Goal: Information Seeking & Learning: Learn about a topic

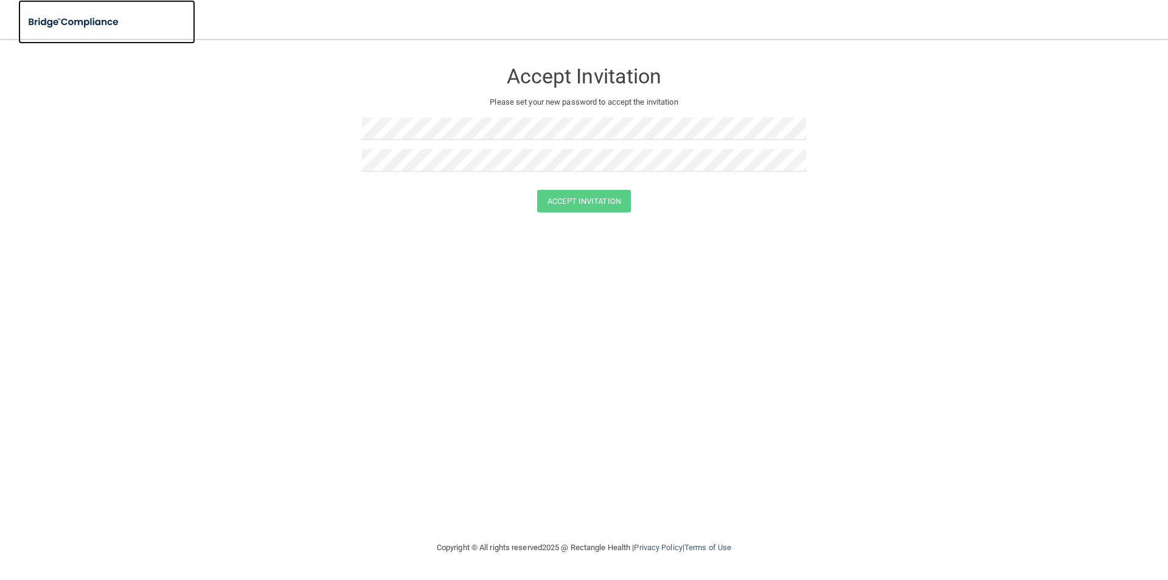
click at [99, 26] on img at bounding box center [74, 22] width 112 height 25
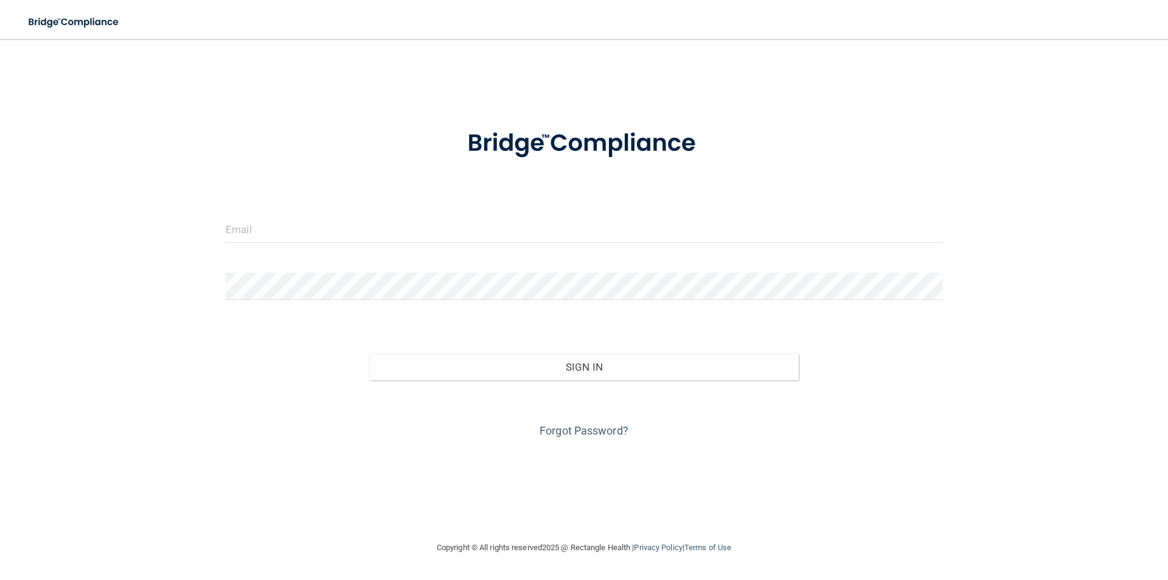
drag, startPoint x: 318, startPoint y: 203, endPoint x: 317, endPoint y: 210, distance: 6.7
click at [317, 210] on form "Invalid email/password. You don't have permission to access that page. Sign In …" at bounding box center [584, 276] width 717 height 328
click at [318, 224] on input "email" at bounding box center [584, 228] width 717 height 27
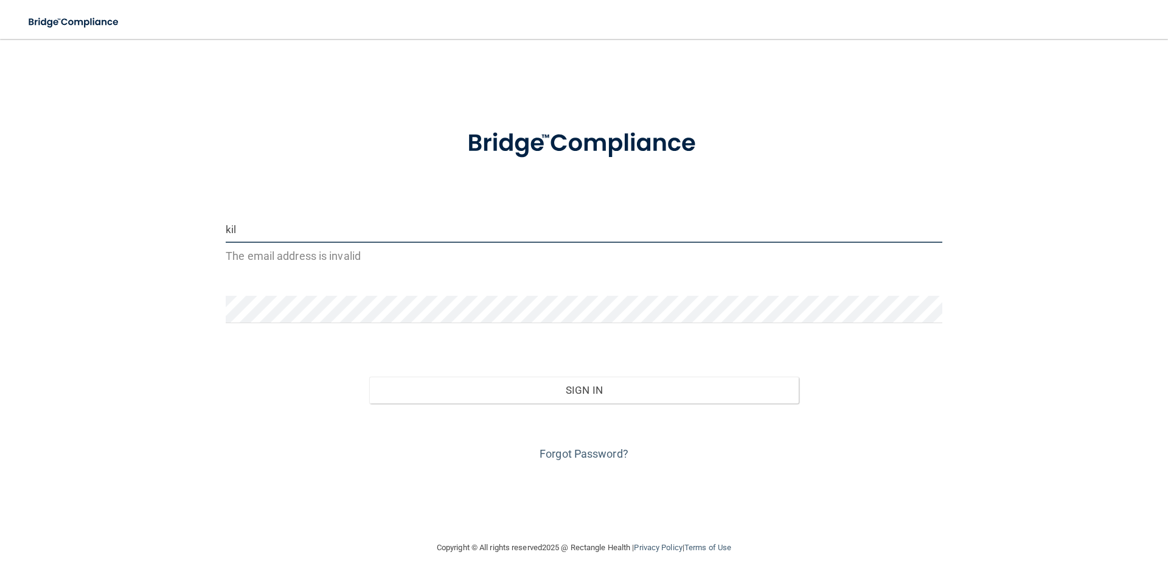
type input "[EMAIL_ADDRESS][DOMAIN_NAME]"
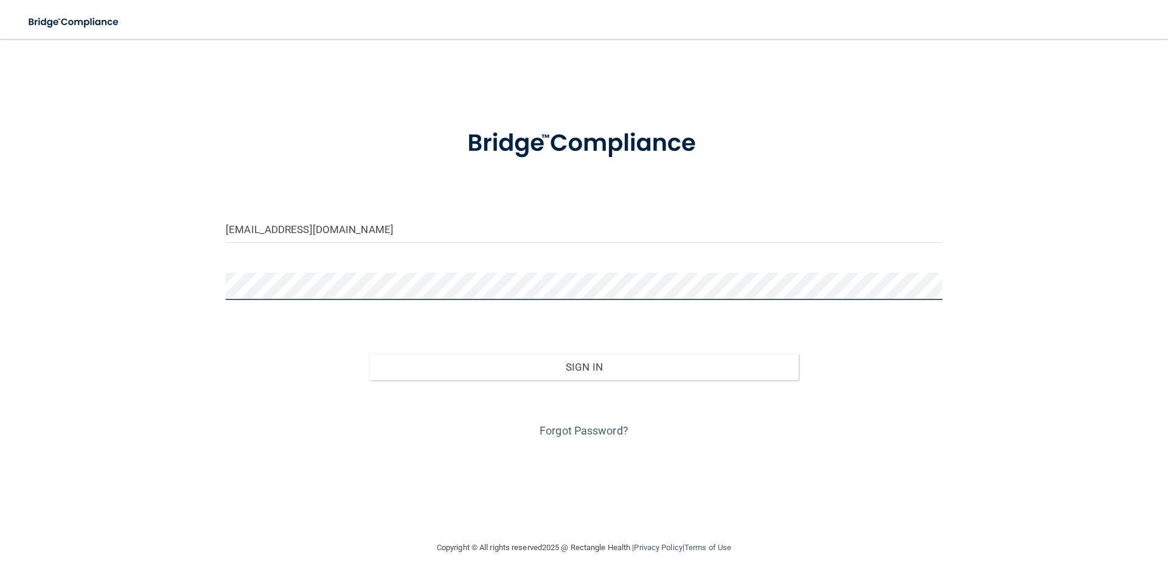
click at [369, 353] on button "Sign In" at bounding box center [584, 366] width 430 height 27
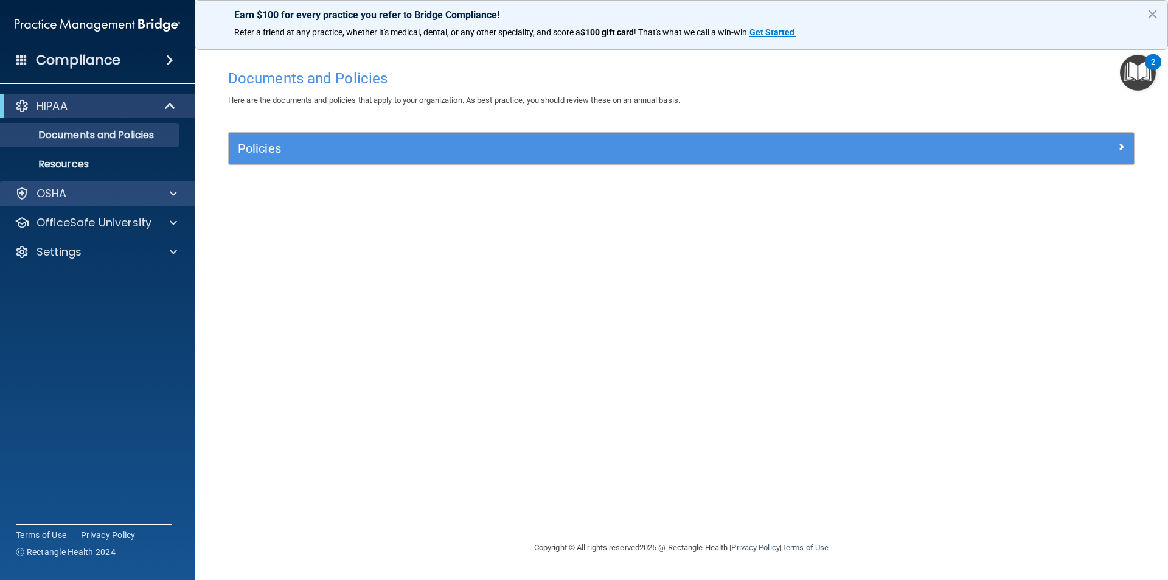
click at [166, 203] on div "OSHA" at bounding box center [97, 193] width 195 height 24
click at [164, 189] on div at bounding box center [171, 193] width 30 height 15
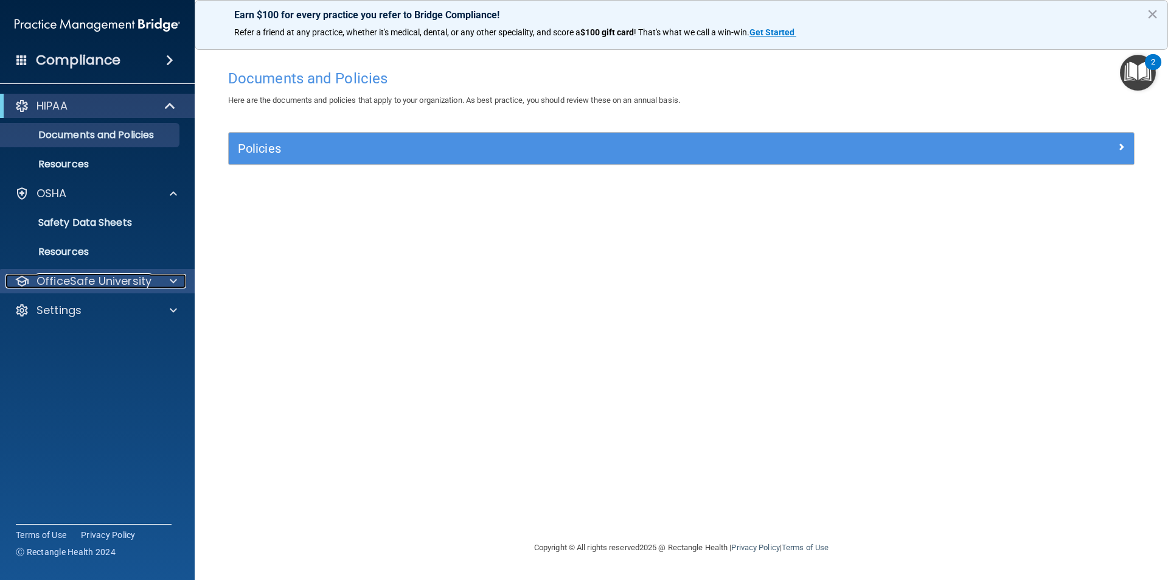
click at [153, 277] on div "OfficeSafe University" at bounding box center [80, 281] width 151 height 15
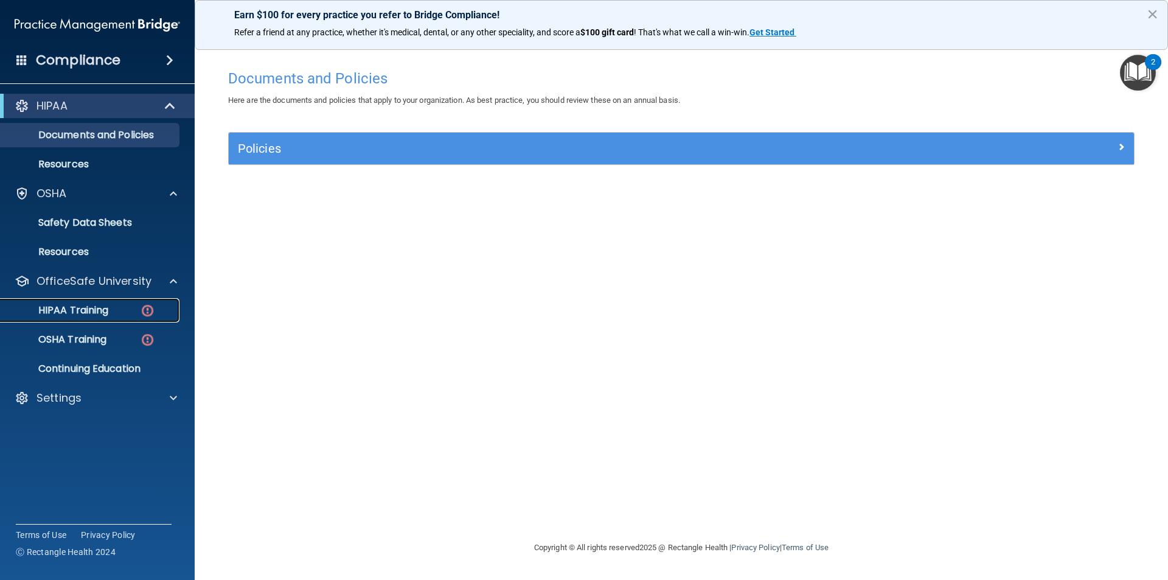
click at [92, 305] on p "HIPAA Training" at bounding box center [58, 310] width 100 height 12
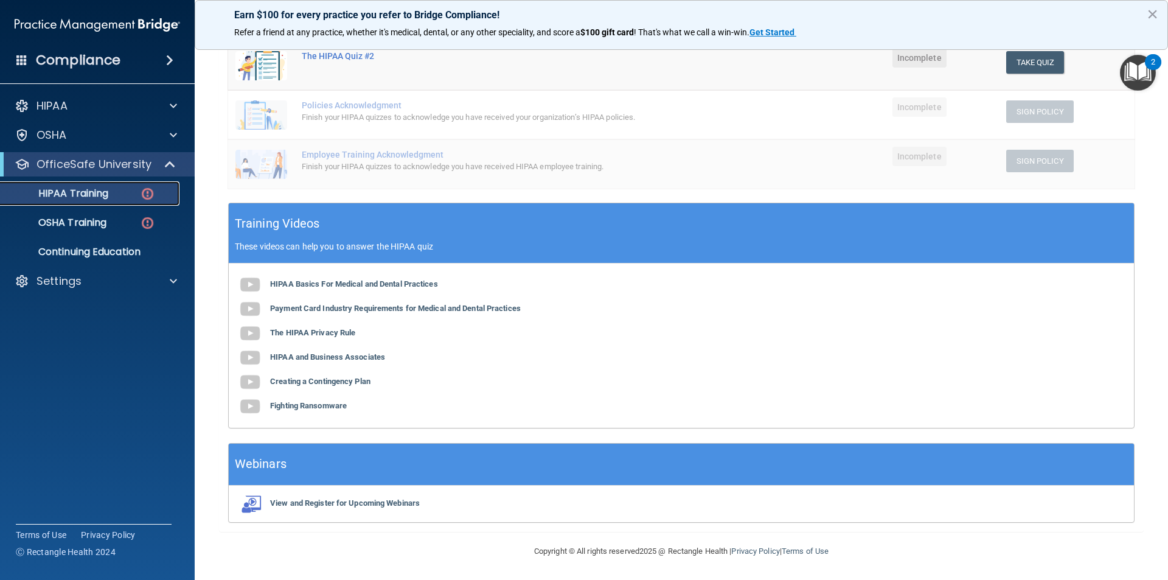
scroll to position [272, 0]
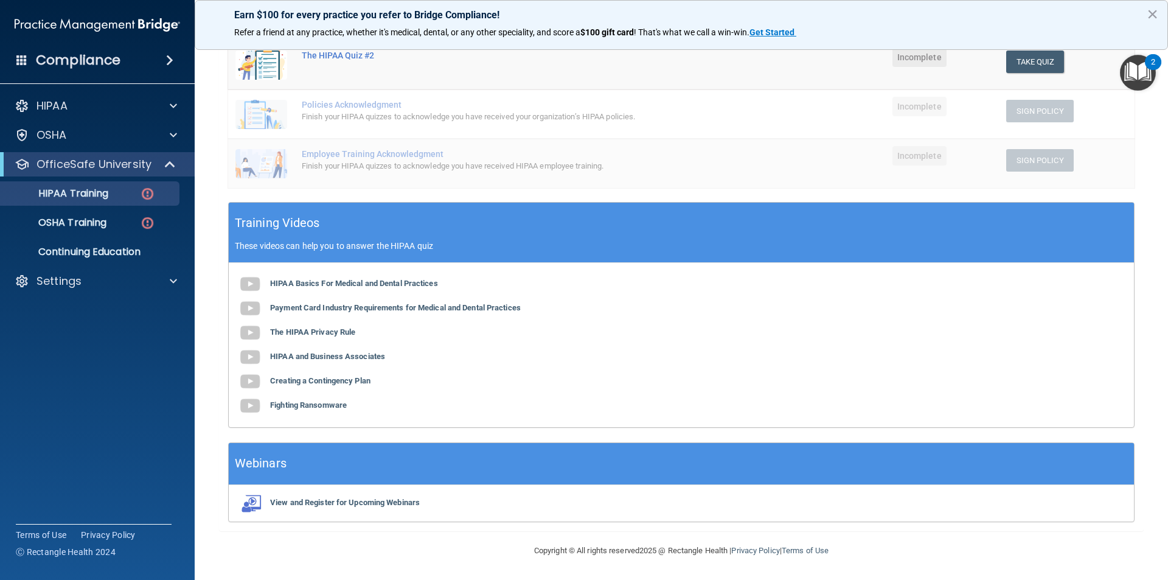
click at [577, 274] on div "HIPAA Basics For Medical and Dental Practices Payment Card Industry Requirement…" at bounding box center [681, 345] width 905 height 164
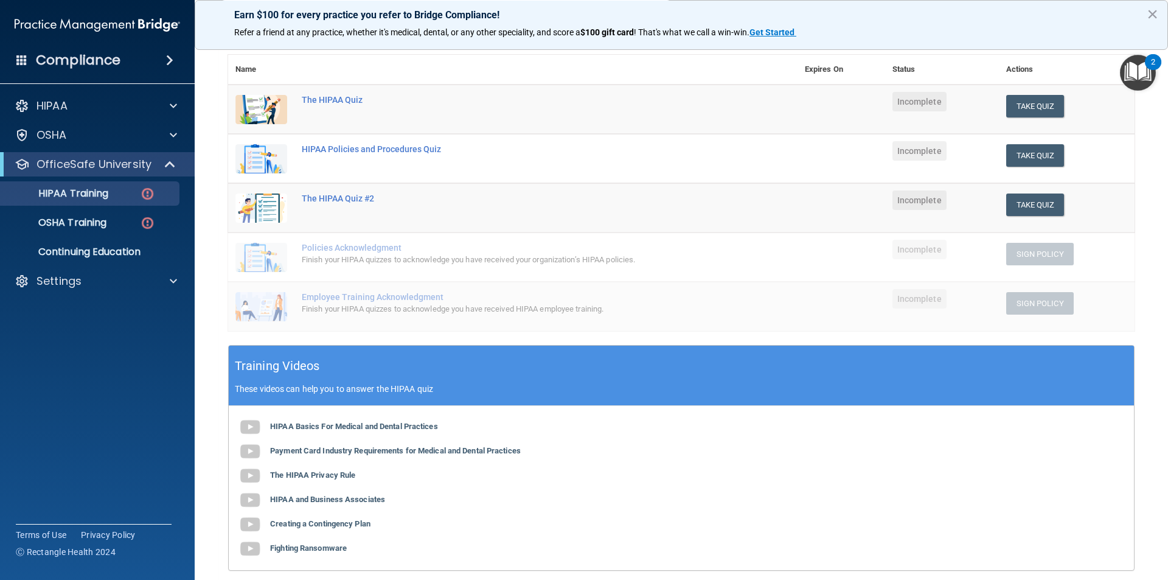
scroll to position [151, 0]
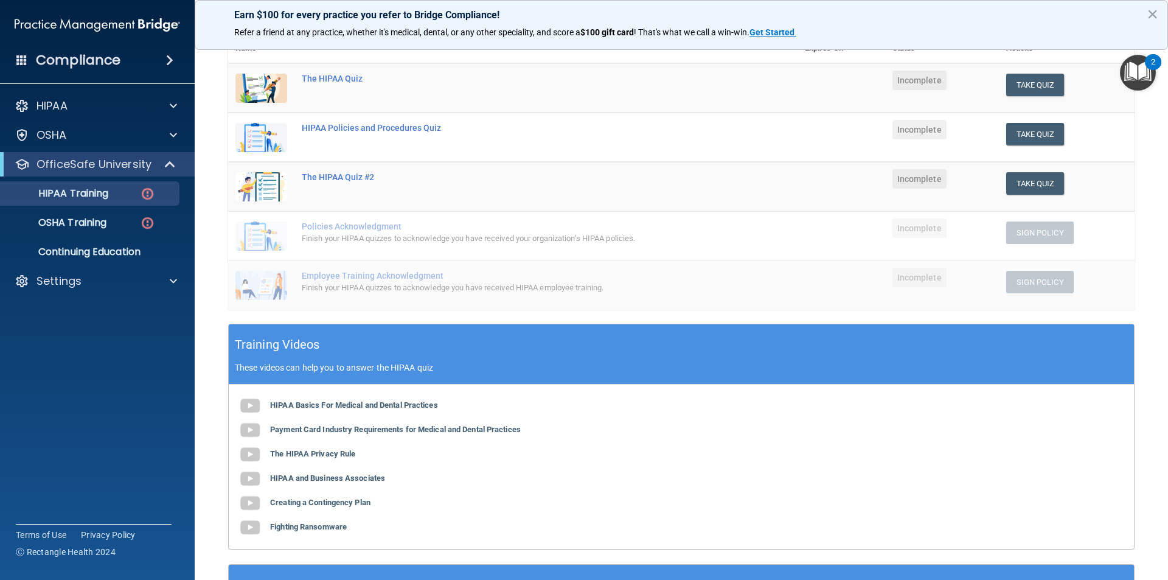
click at [321, 400] on div "HIPAA Basics For Medical and Dental Practices Payment Card Industry Requirement…" at bounding box center [681, 466] width 905 height 164
click at [318, 404] on b "HIPAA Basics For Medical and Dental Practices" at bounding box center [354, 404] width 168 height 9
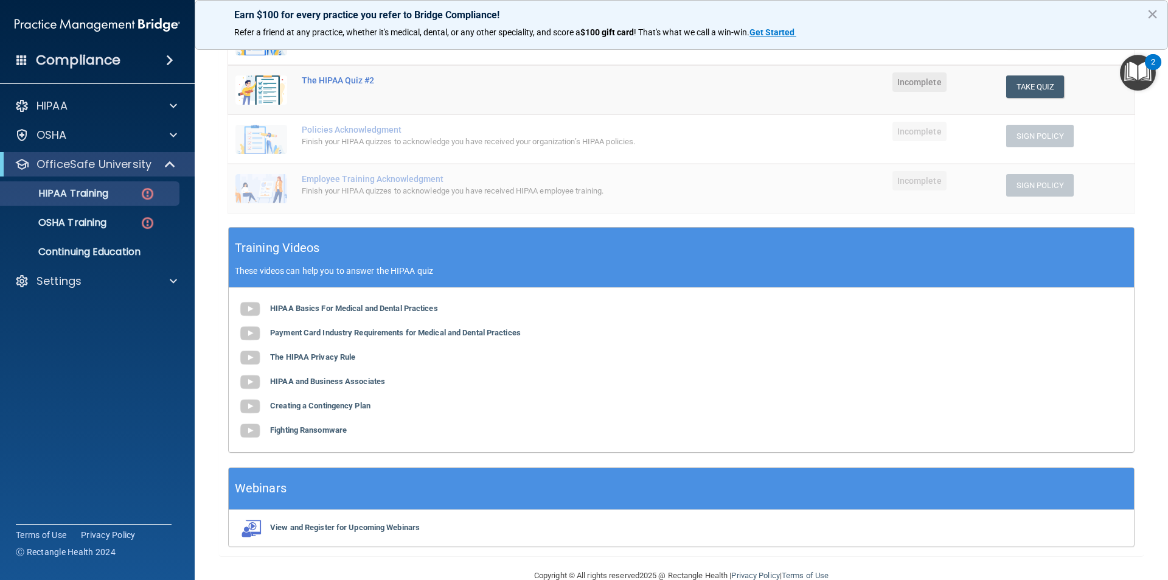
scroll to position [272, 0]
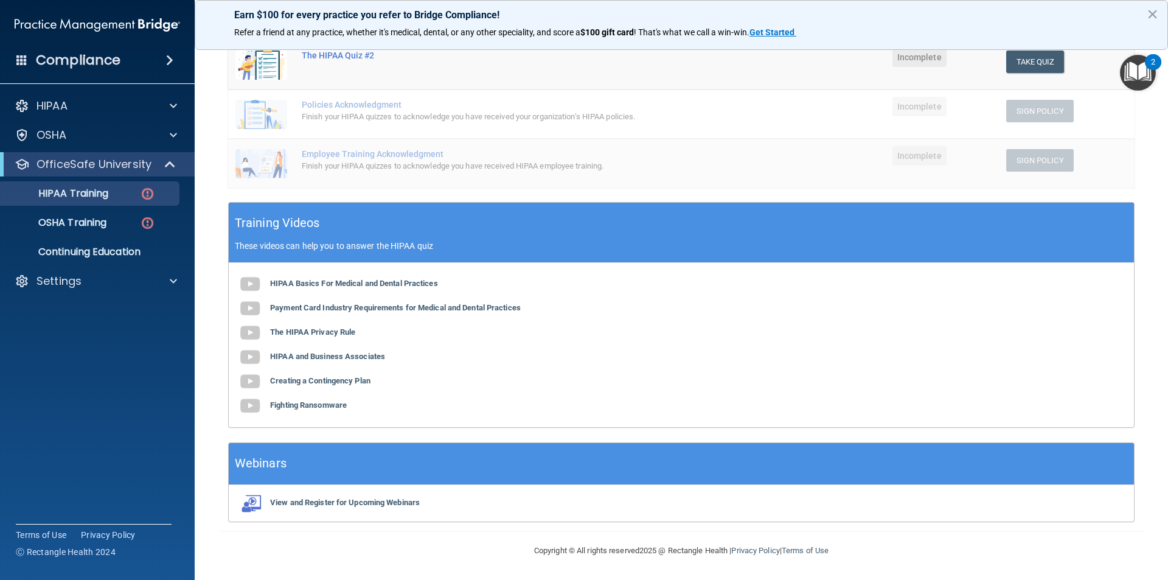
click at [431, 299] on div "HIPAA Basics For Medical and Dental Practices Payment Card Industry Requirement…" at bounding box center [681, 345] width 905 height 164
click at [431, 310] on b "Payment Card Industry Requirements for Medical and Dental Practices" at bounding box center [395, 307] width 251 height 9
click at [328, 333] on b "The HIPAA Privacy Rule" at bounding box center [312, 331] width 85 height 9
click at [361, 353] on b "HIPAA and Business Associates" at bounding box center [327, 356] width 115 height 9
click at [314, 380] on b "Creating a Contingency Plan" at bounding box center [320, 380] width 100 height 9
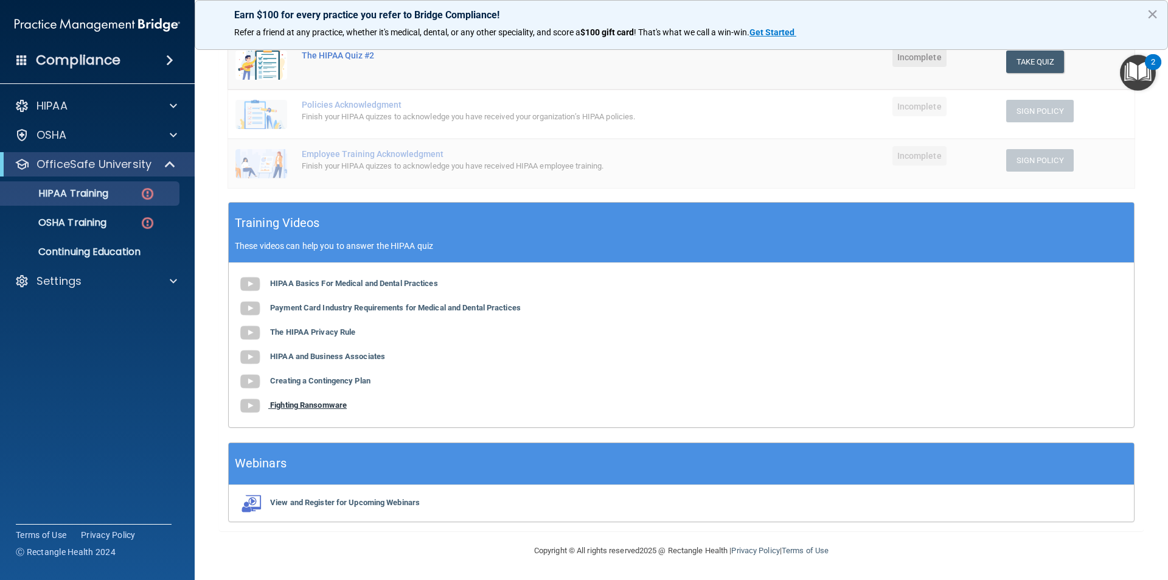
click at [288, 406] on b "Fighting Ransomware" at bounding box center [308, 404] width 77 height 9
click at [289, 218] on h5 "Training Videos" at bounding box center [277, 222] width 85 height 21
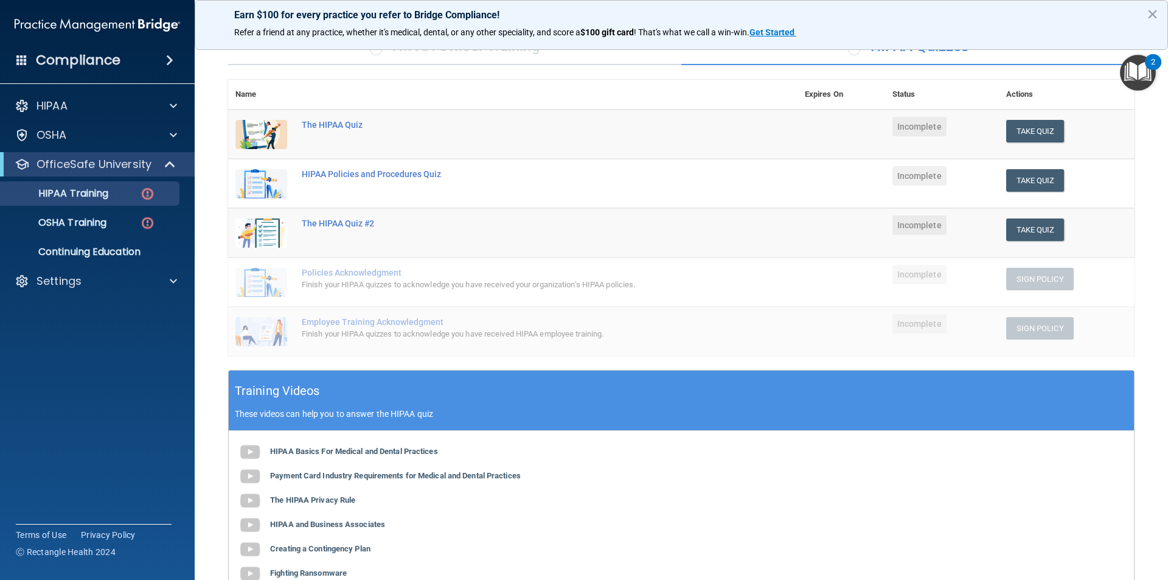
scroll to position [90, 0]
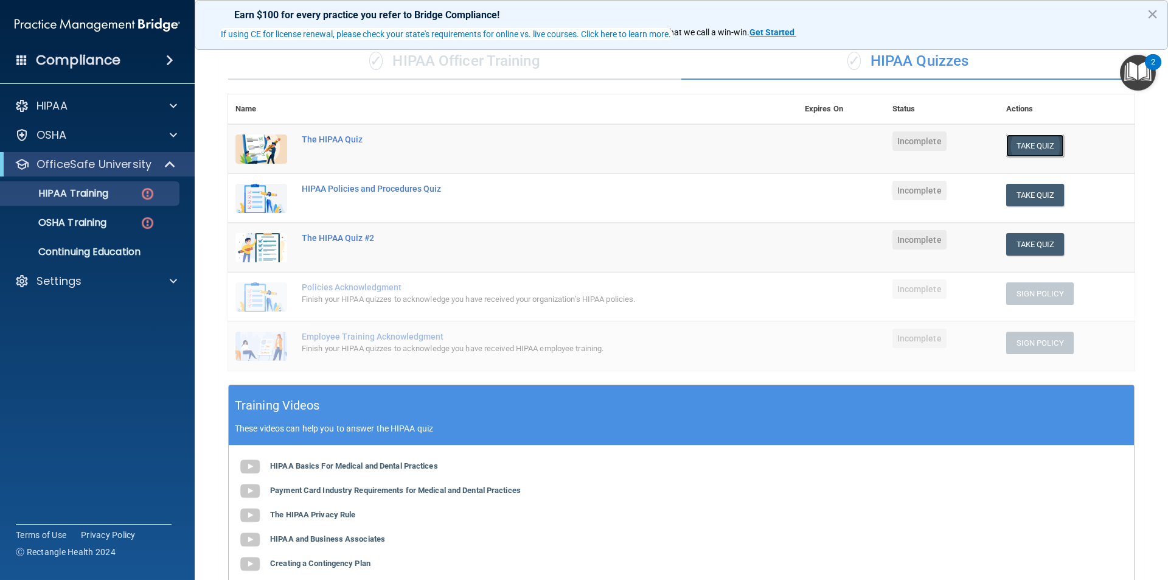
click at [1034, 142] on button "Take Quiz" at bounding box center [1035, 145] width 58 height 23
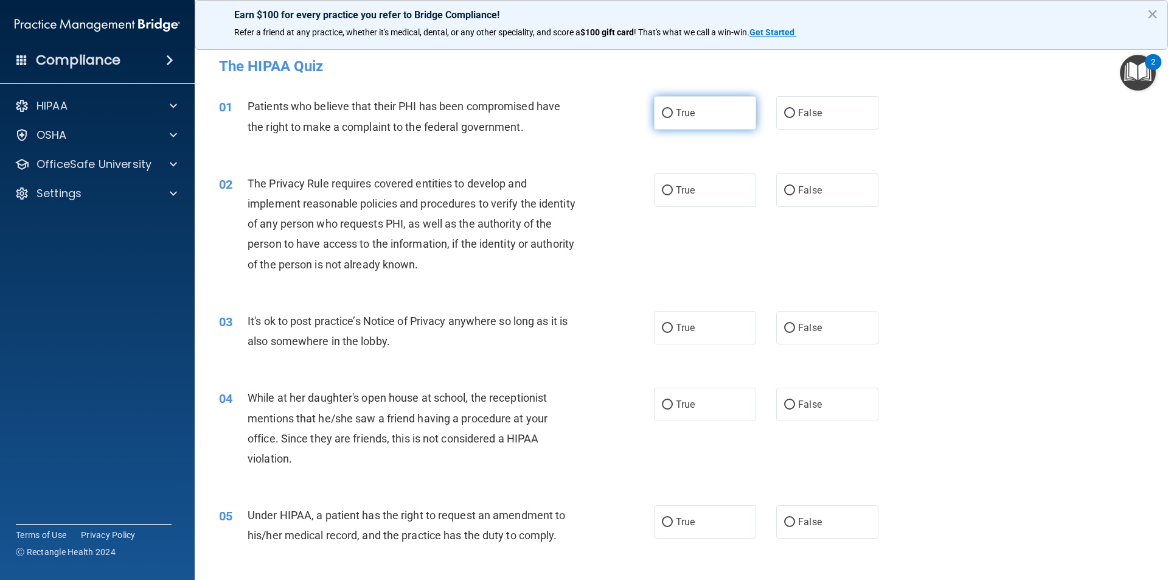
click at [719, 115] on label "True" at bounding box center [705, 112] width 102 height 33
click at [673, 115] on input "True" at bounding box center [667, 113] width 11 height 9
radio input "true"
click at [685, 190] on span "True" at bounding box center [685, 190] width 19 height 12
click at [673, 190] on input "True" at bounding box center [667, 190] width 11 height 9
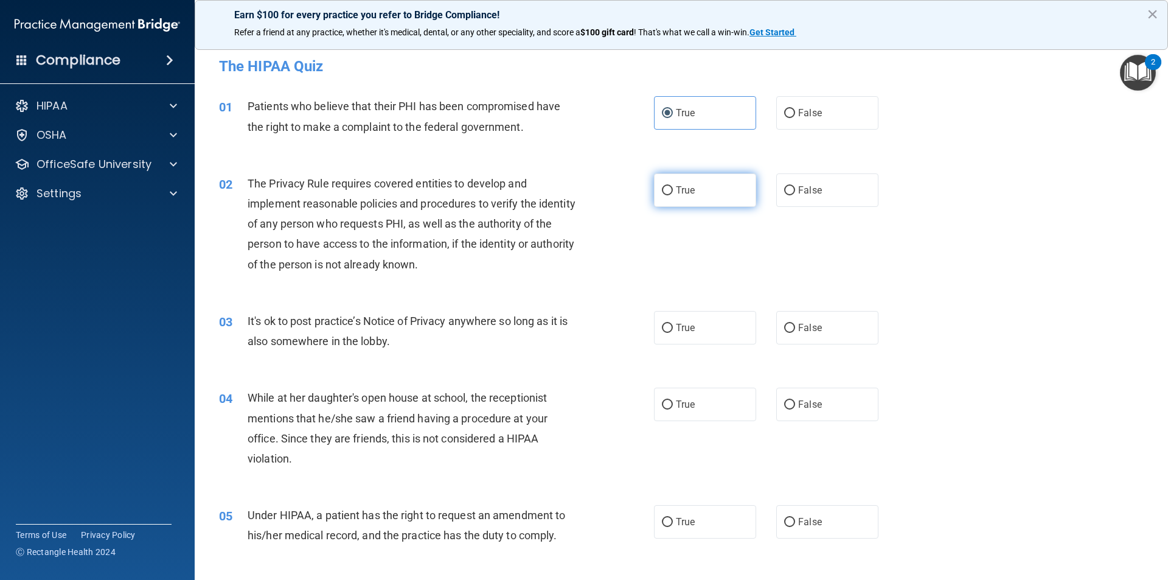
radio input "true"
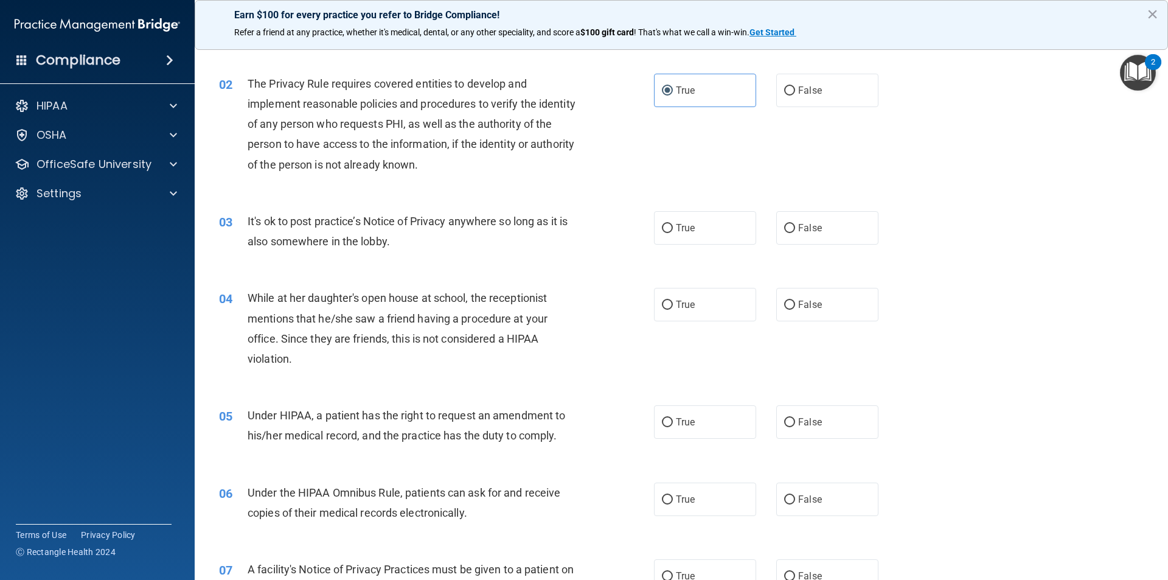
scroll to position [122, 0]
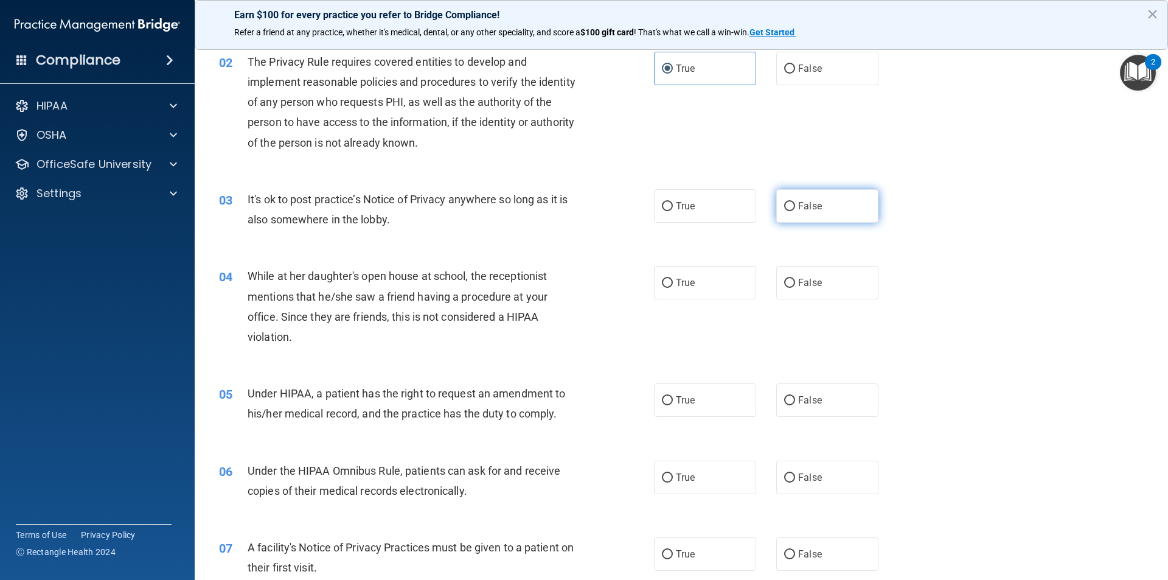
click at [841, 211] on label "False" at bounding box center [827, 205] width 102 height 33
click at [795, 211] on input "False" at bounding box center [789, 206] width 11 height 9
radio input "true"
click at [825, 291] on label "False" at bounding box center [827, 282] width 102 height 33
click at [795, 288] on input "False" at bounding box center [789, 283] width 11 height 9
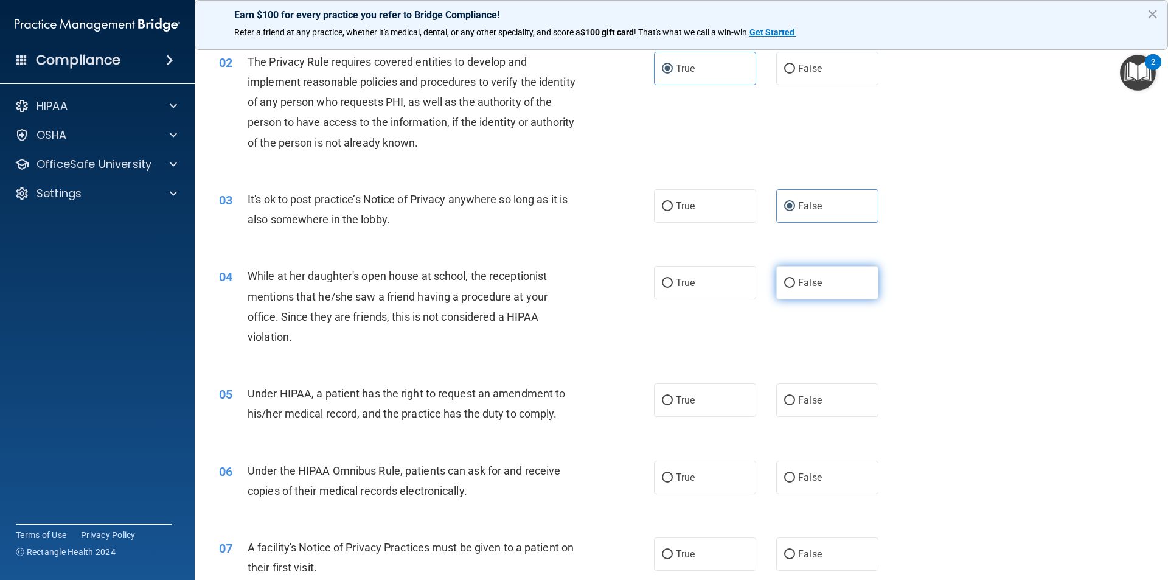
radio input "true"
click at [705, 275] on label "True" at bounding box center [705, 282] width 102 height 33
click at [673, 279] on input "True" at bounding box center [667, 283] width 11 height 9
radio input "true"
radio input "false"
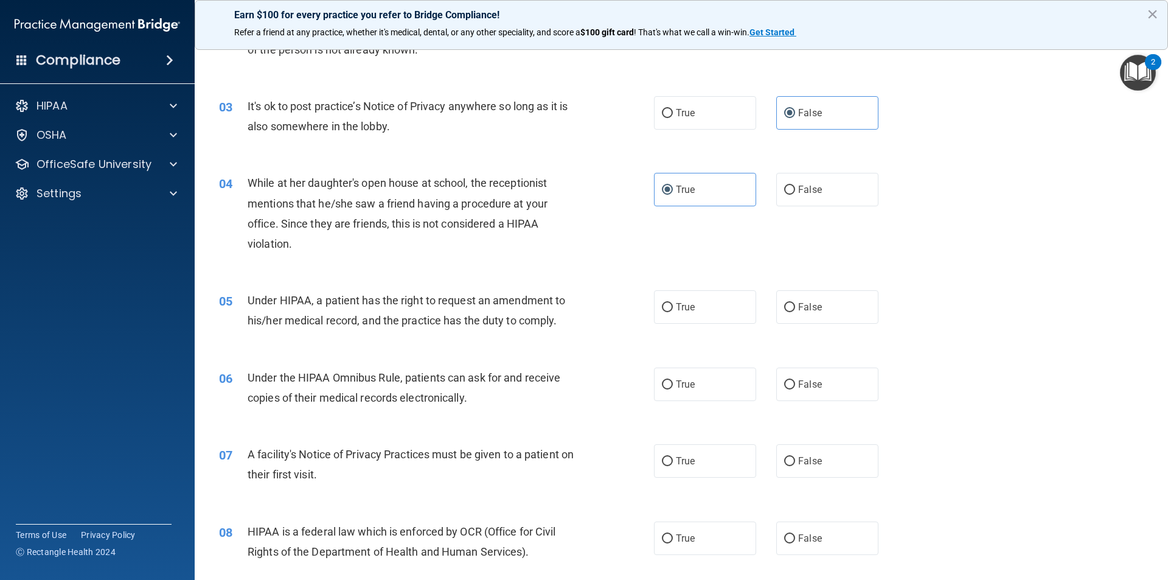
scroll to position [243, 0]
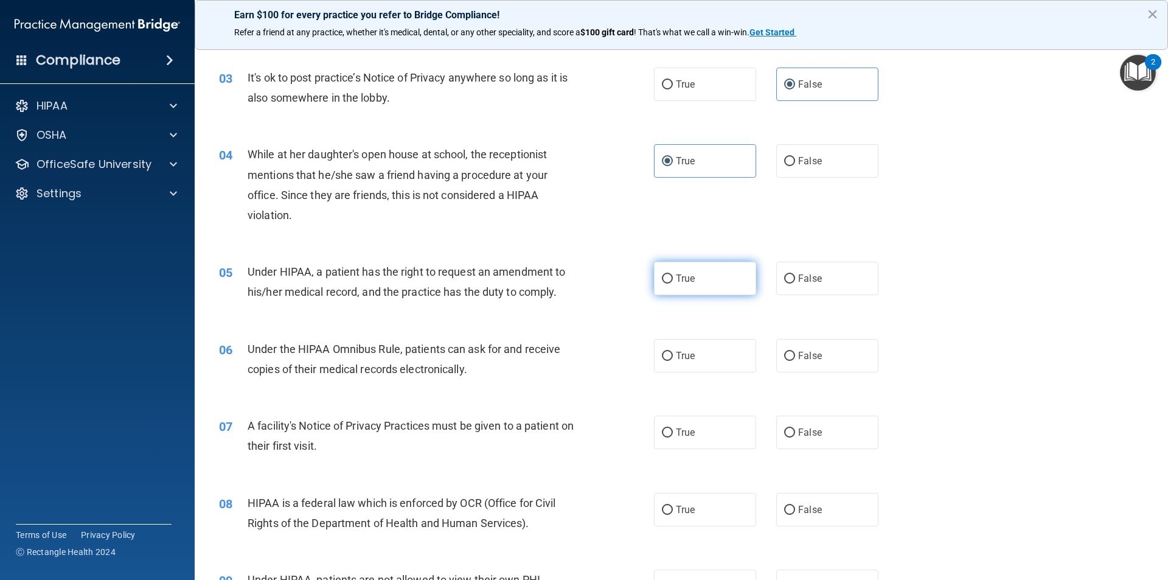
click at [674, 289] on label "True" at bounding box center [705, 278] width 102 height 33
click at [673, 283] on input "True" at bounding box center [667, 278] width 11 height 9
radio input "true"
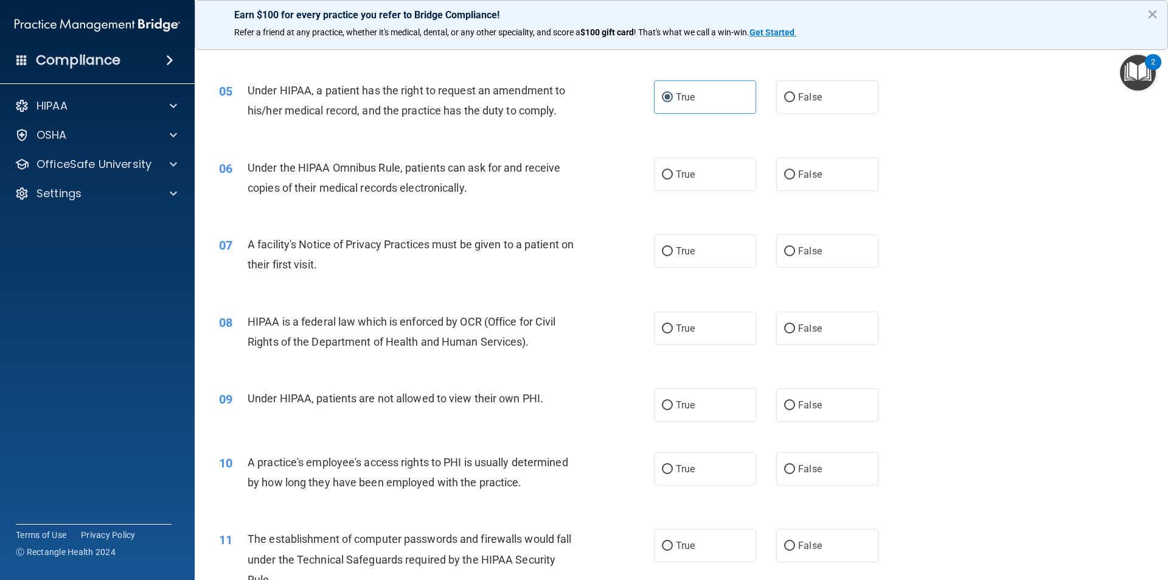
scroll to position [365, 0]
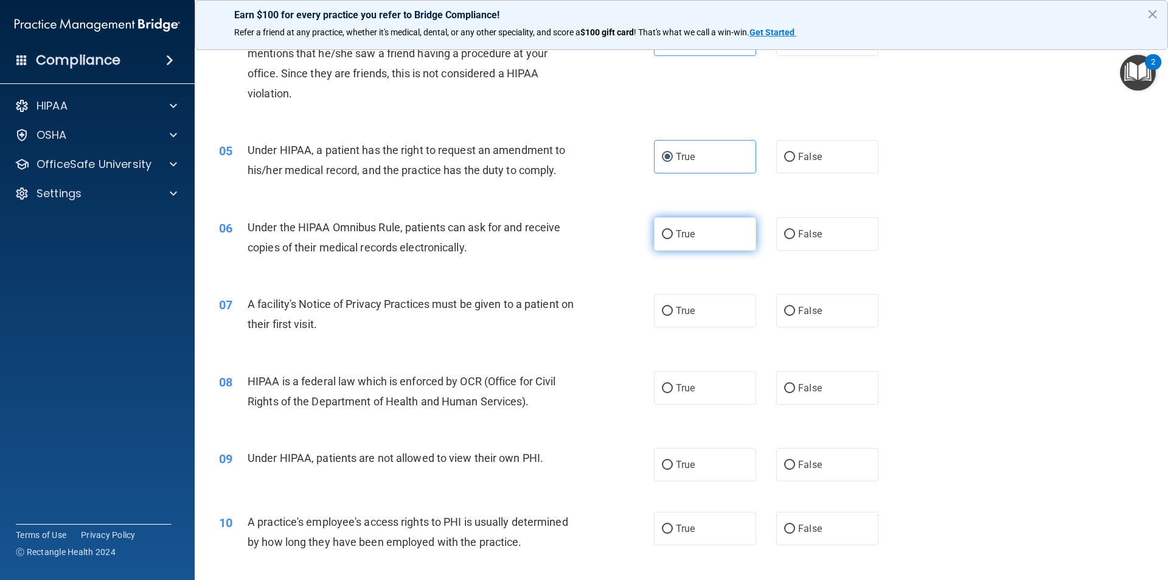
click at [670, 241] on label "True" at bounding box center [705, 233] width 102 height 33
click at [670, 239] on input "True" at bounding box center [667, 234] width 11 height 9
radio input "true"
click at [693, 318] on label "True" at bounding box center [705, 310] width 102 height 33
click at [673, 316] on input "True" at bounding box center [667, 311] width 11 height 9
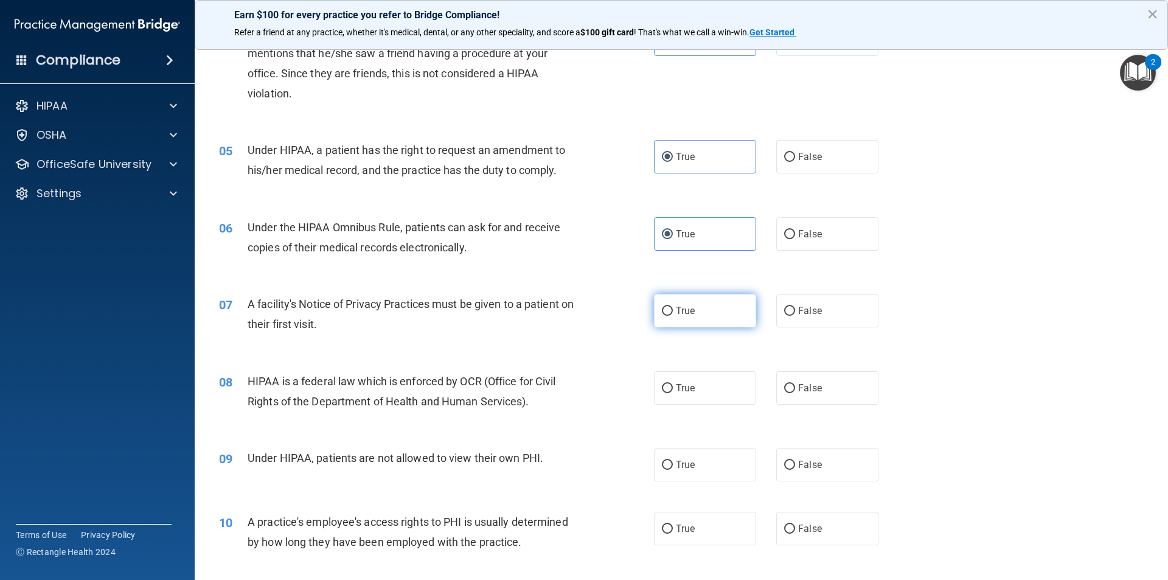
radio input "true"
click at [698, 383] on label "True" at bounding box center [705, 387] width 102 height 33
click at [673, 384] on input "True" at bounding box center [667, 388] width 11 height 9
radio input "true"
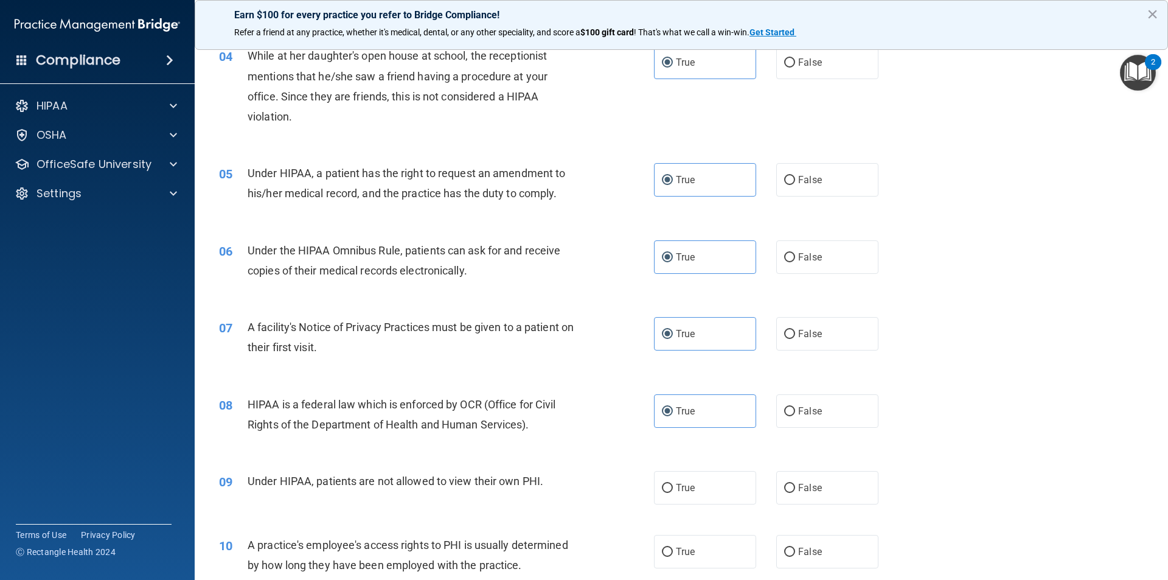
scroll to position [353, 0]
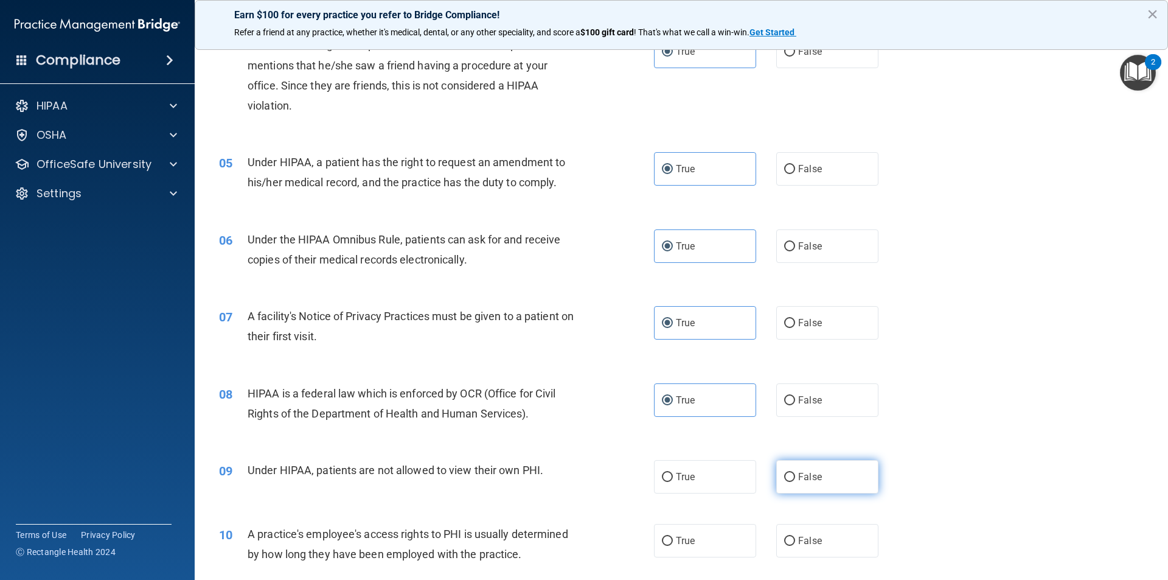
click at [789, 467] on label "False" at bounding box center [827, 476] width 102 height 33
click at [789, 473] on input "False" at bounding box center [789, 477] width 11 height 9
radio input "true"
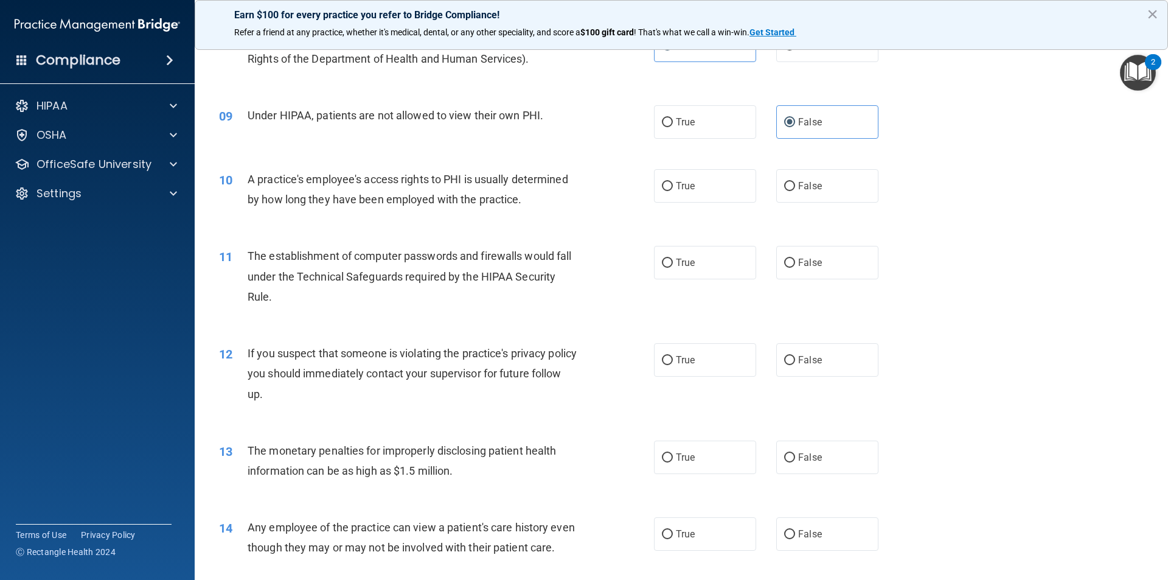
scroll to position [718, 0]
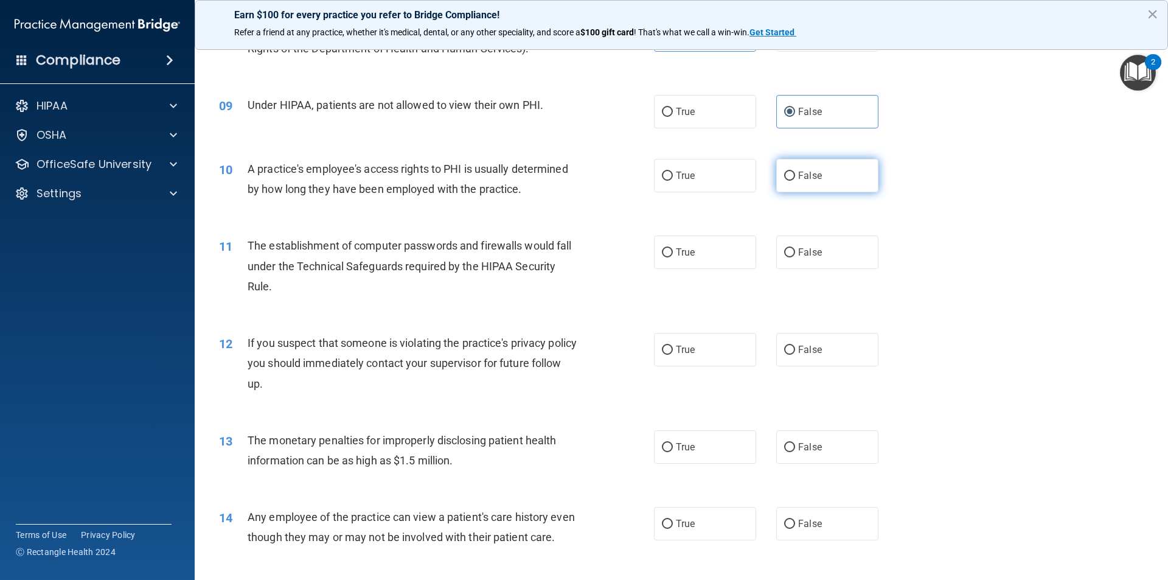
click at [811, 172] on span "False" at bounding box center [810, 176] width 24 height 12
click at [795, 172] on input "False" at bounding box center [789, 176] width 11 height 9
radio input "true"
click at [696, 179] on label "True" at bounding box center [705, 175] width 102 height 33
click at [673, 179] on input "True" at bounding box center [667, 176] width 11 height 9
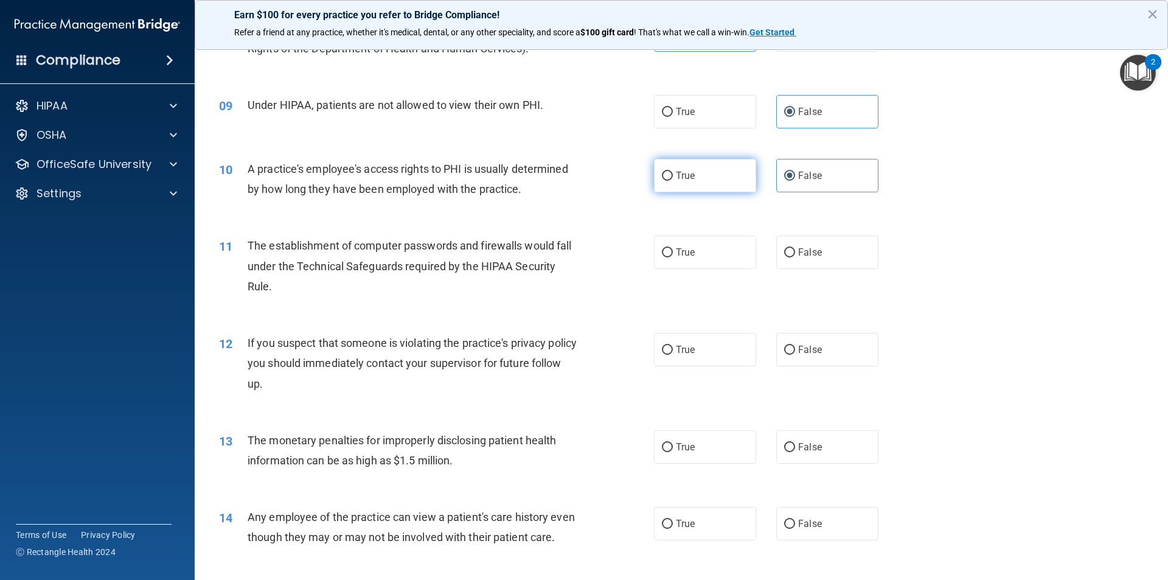
radio input "true"
radio input "false"
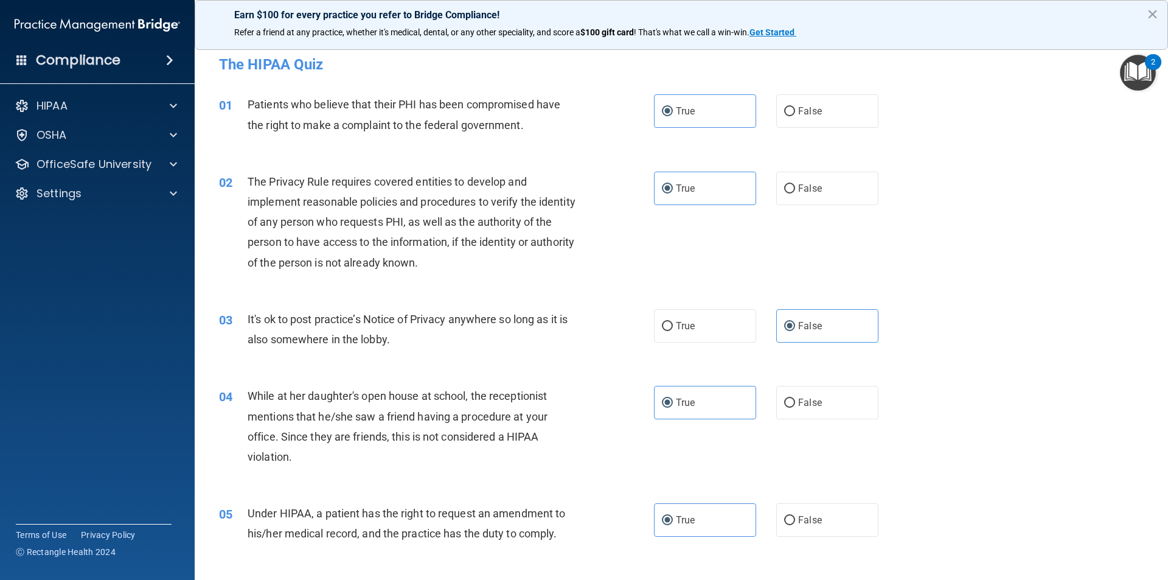
scroll to position [0, 0]
click at [826, 393] on label "False" at bounding box center [827, 403] width 102 height 33
click at [795, 400] on input "False" at bounding box center [789, 404] width 11 height 9
radio input "true"
radio input "false"
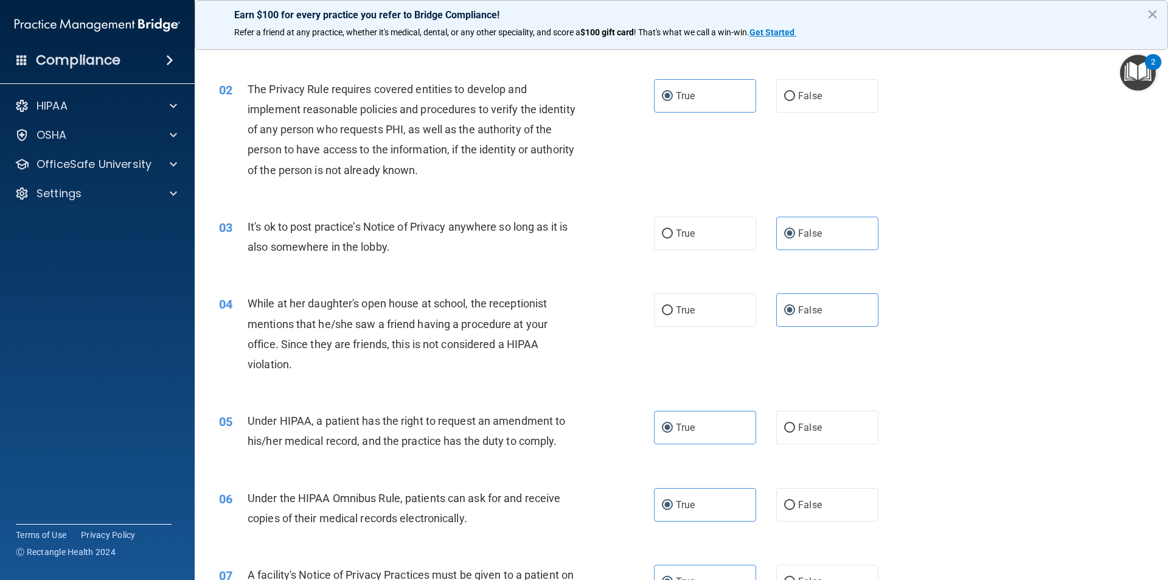
scroll to position [122, 0]
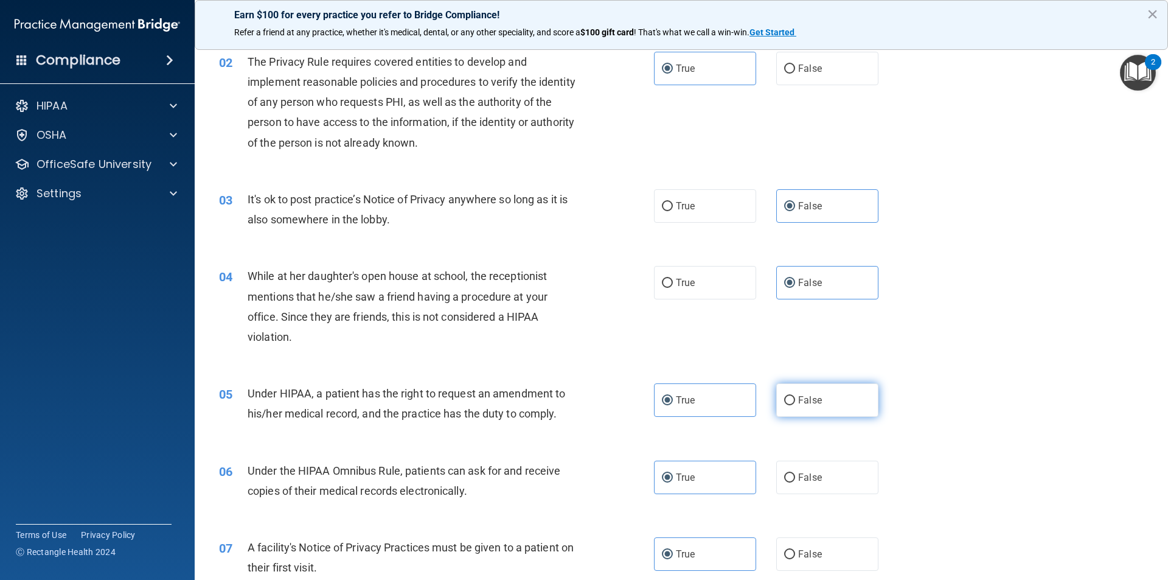
click at [822, 402] on label "False" at bounding box center [827, 399] width 102 height 33
click at [795, 402] on input "False" at bounding box center [789, 400] width 11 height 9
radio input "true"
radio input "false"
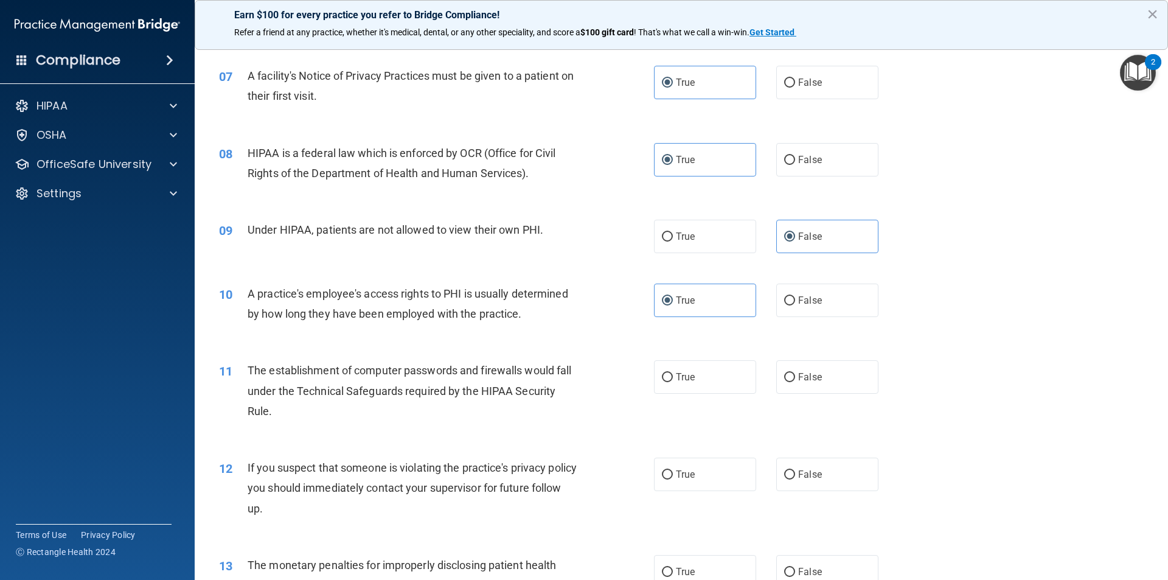
scroll to position [608, 0]
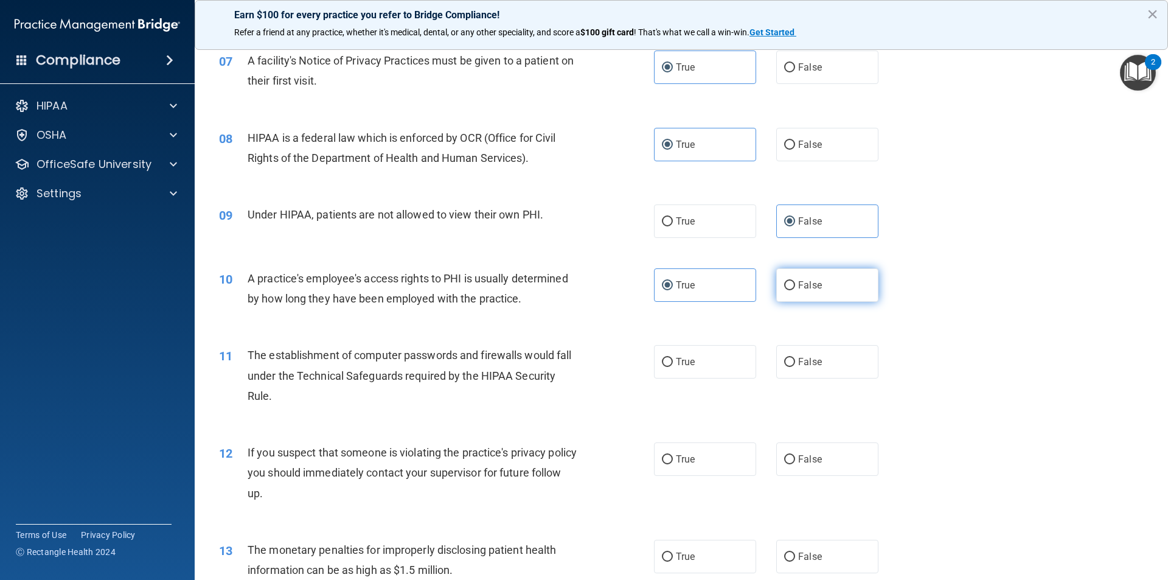
click at [793, 296] on label "False" at bounding box center [827, 284] width 102 height 33
click at [793, 290] on input "False" at bounding box center [789, 285] width 11 height 9
radio input "true"
radio input "false"
click at [710, 361] on label "True" at bounding box center [705, 361] width 102 height 33
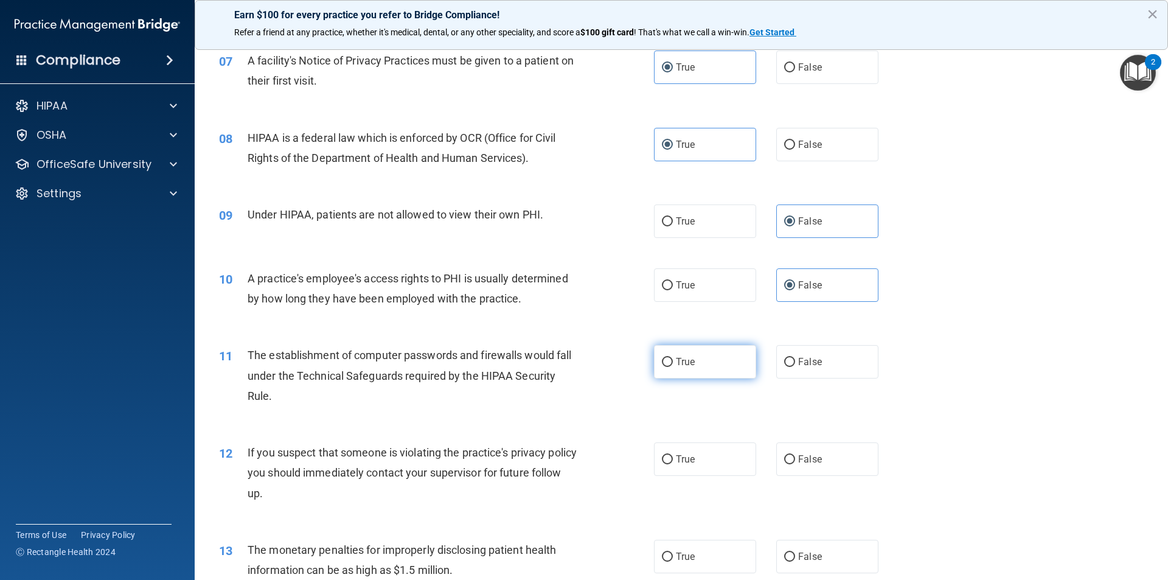
click at [673, 361] on input "True" at bounding box center [667, 362] width 11 height 9
radio input "true"
click at [695, 463] on label "True" at bounding box center [705, 458] width 102 height 33
click at [673, 463] on input "True" at bounding box center [667, 459] width 11 height 9
radio input "true"
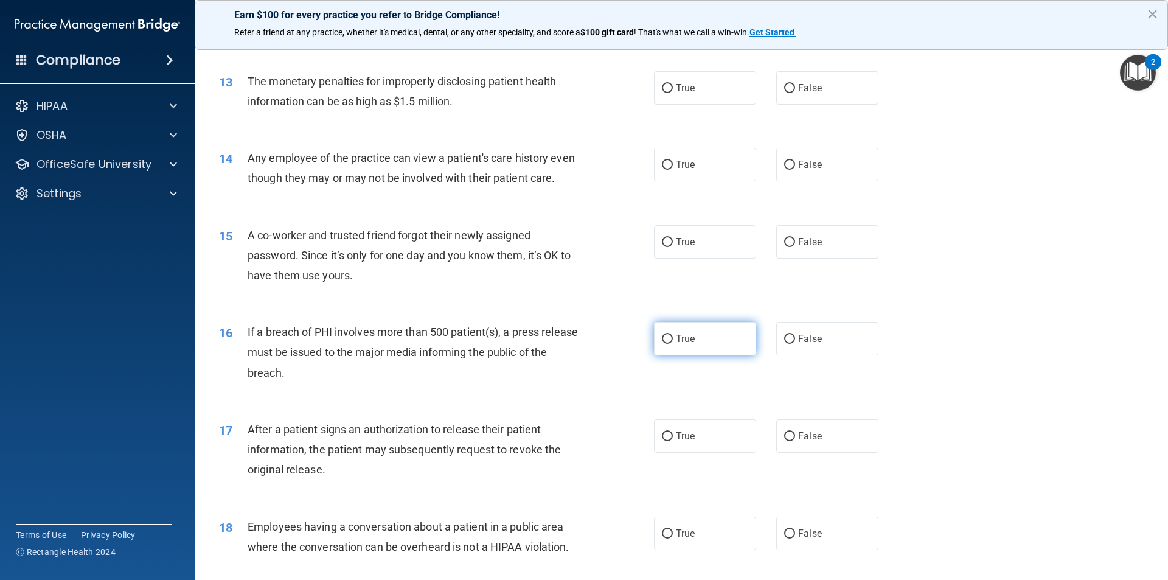
scroll to position [1095, 0]
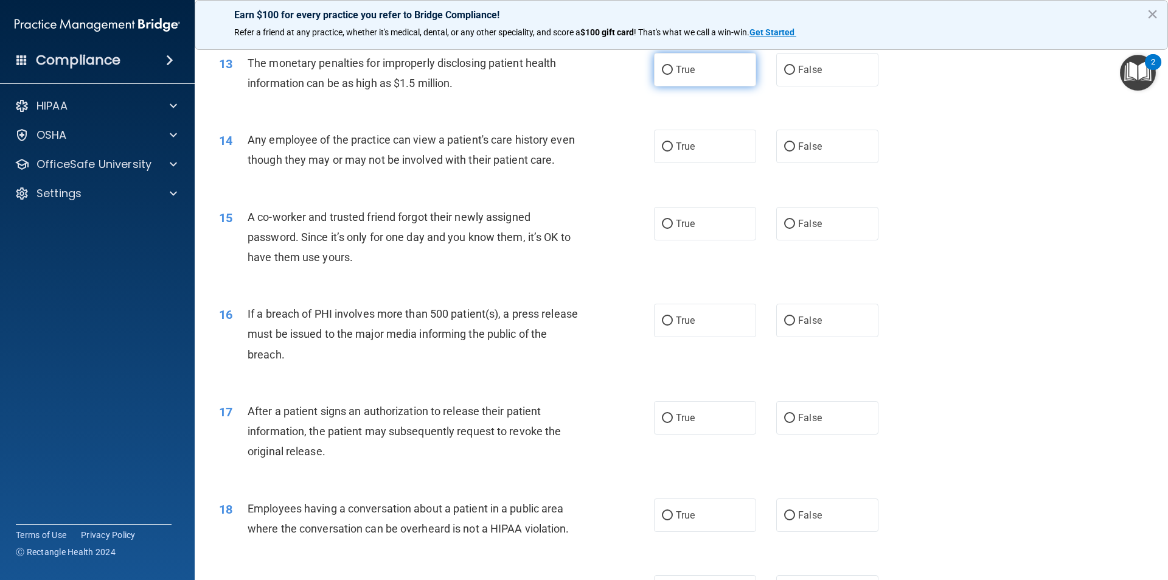
click at [687, 72] on span "True" at bounding box center [685, 70] width 19 height 12
click at [673, 72] on input "True" at bounding box center [667, 70] width 11 height 9
radio input "true"
click at [784, 149] on input "False" at bounding box center [789, 146] width 11 height 9
radio input "true"
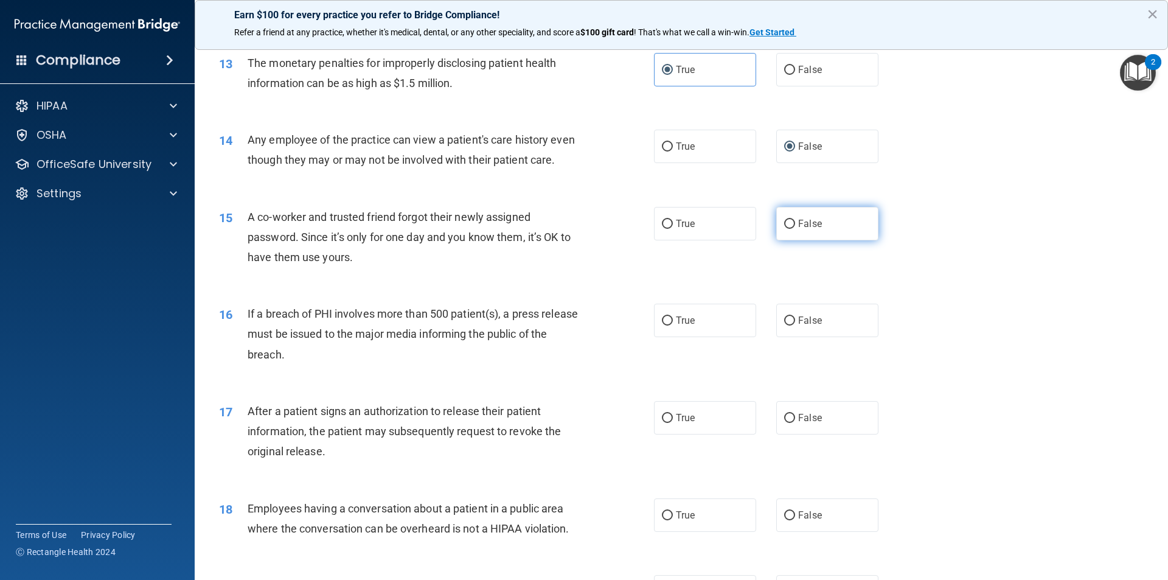
click at [820, 237] on label "False" at bounding box center [827, 223] width 102 height 33
click at [795, 229] on input "False" at bounding box center [789, 224] width 11 height 9
radio input "true"
click at [699, 331] on label "True" at bounding box center [705, 320] width 102 height 33
click at [673, 325] on input "True" at bounding box center [667, 320] width 11 height 9
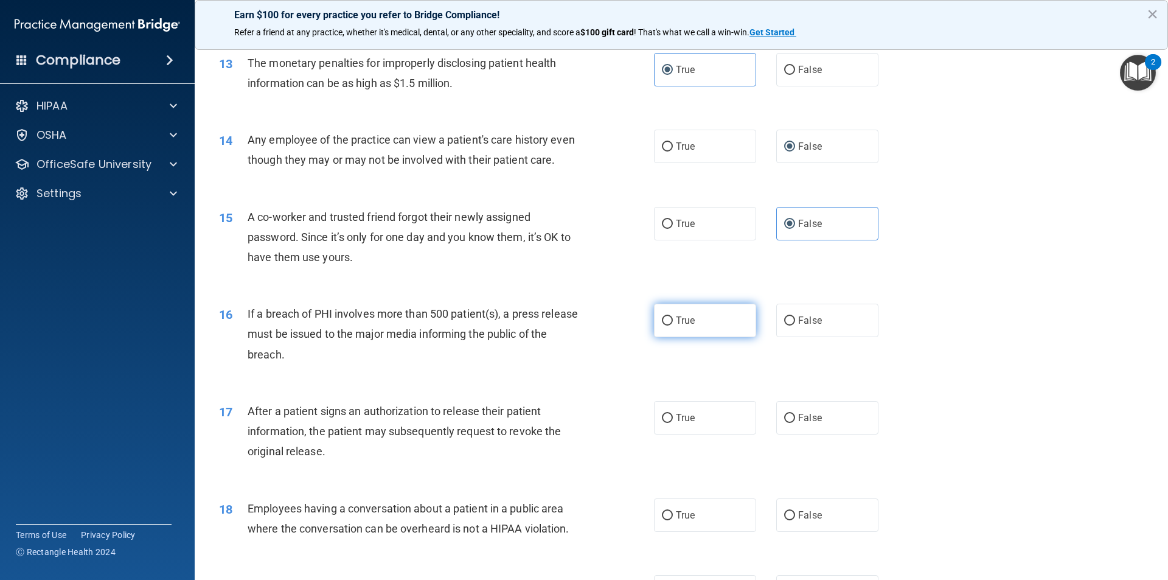
radio input "true"
click at [682, 423] on span "True" at bounding box center [685, 418] width 19 height 12
click at [673, 423] on input "True" at bounding box center [667, 418] width 11 height 9
radio input "true"
click at [801, 521] on span "False" at bounding box center [810, 515] width 24 height 12
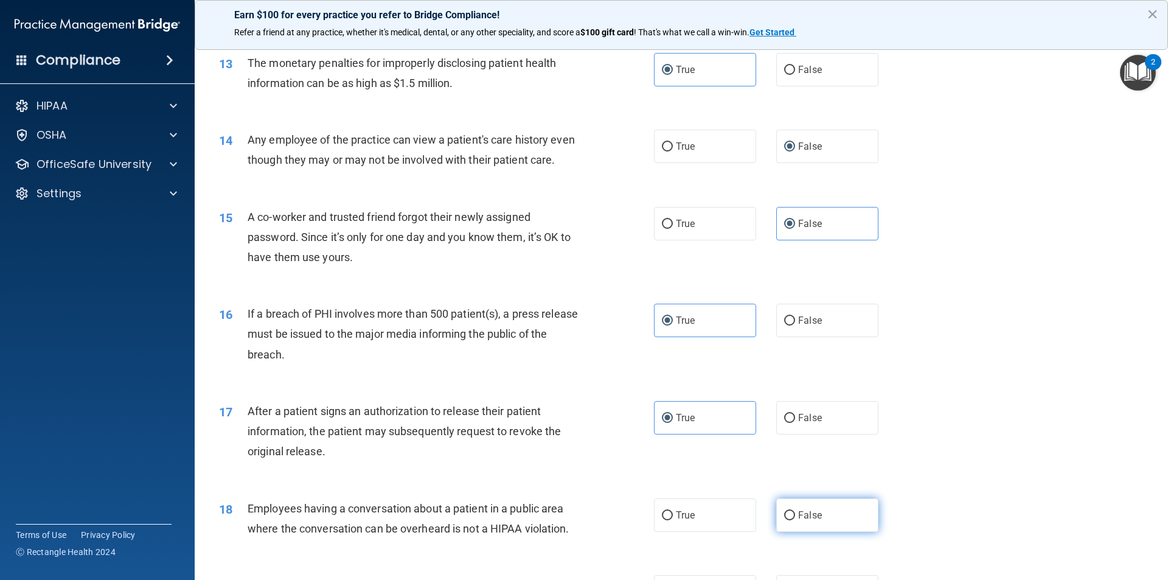
click at [795, 520] on input "False" at bounding box center [789, 515] width 11 height 9
radio input "true"
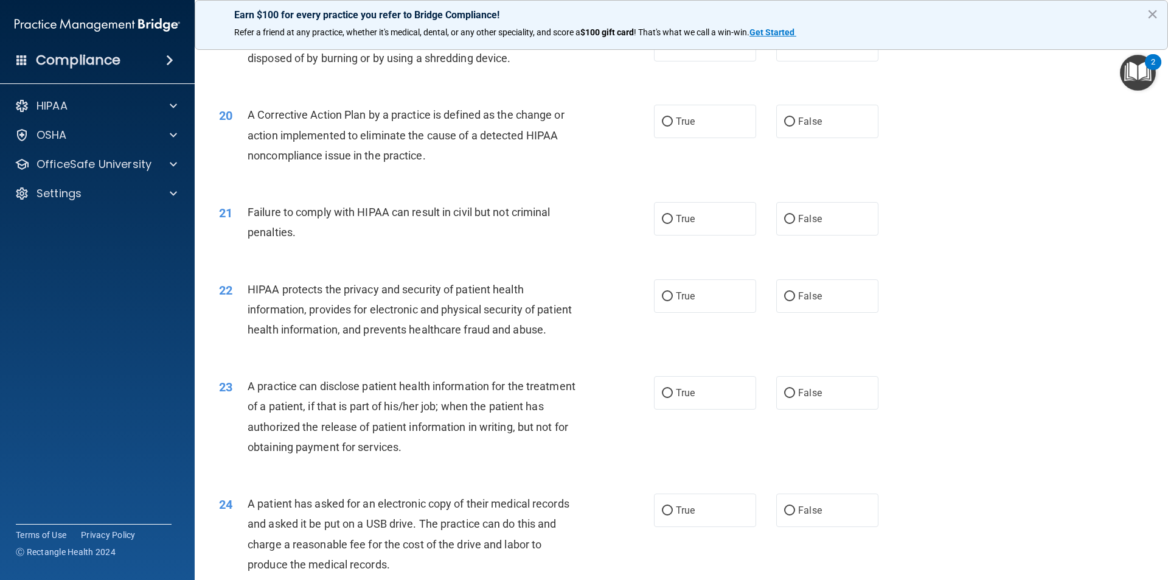
scroll to position [1642, 0]
click at [668, 61] on label "True" at bounding box center [705, 43] width 102 height 33
click at [668, 49] on input "True" at bounding box center [667, 44] width 11 height 9
radio input "true"
click at [698, 137] on label "True" at bounding box center [705, 120] width 102 height 33
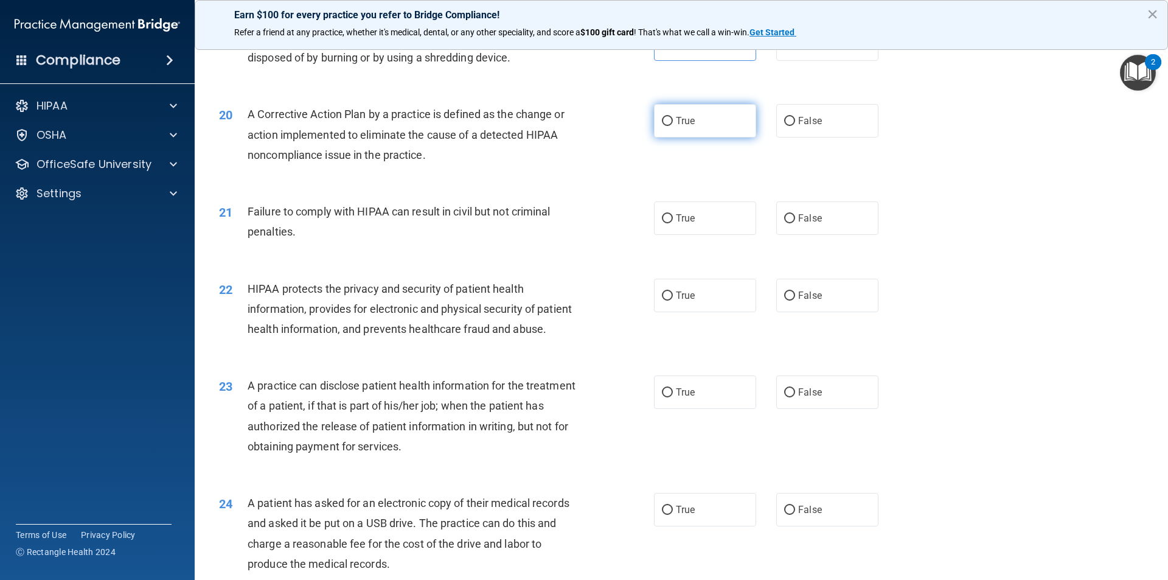
click at [673, 126] on input "True" at bounding box center [667, 121] width 11 height 9
radio input "true"
click at [802, 224] on span "False" at bounding box center [810, 218] width 24 height 12
click at [795, 223] on input "False" at bounding box center [789, 218] width 11 height 9
radio input "true"
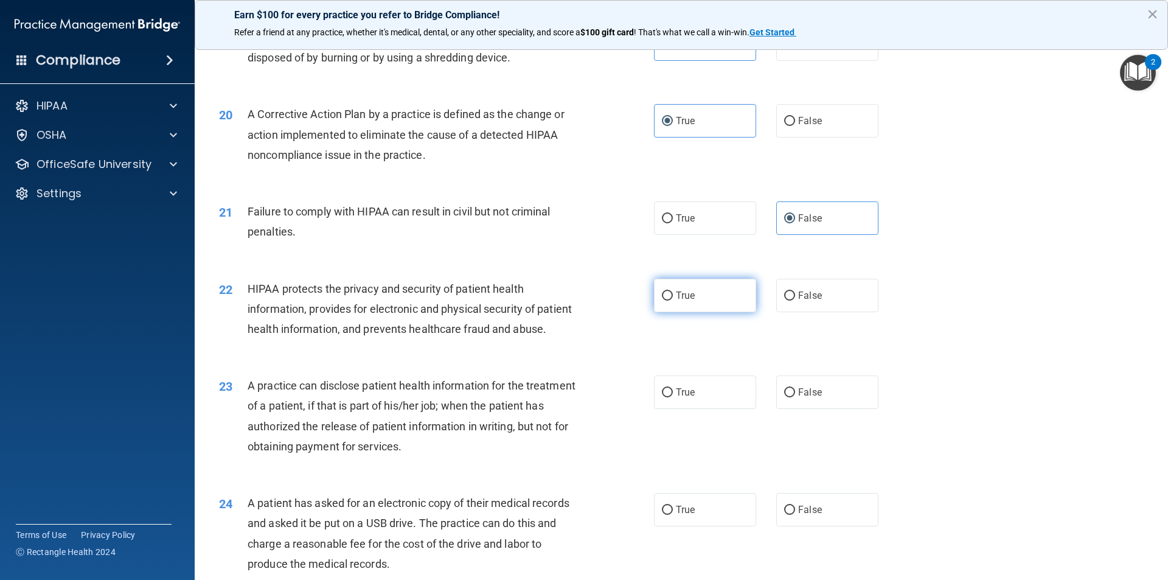
click at [731, 312] on label "True" at bounding box center [705, 295] width 102 height 33
click at [673, 300] on input "True" at bounding box center [667, 295] width 11 height 9
radio input "true"
click at [830, 409] on label "False" at bounding box center [827, 391] width 102 height 33
click at [795, 397] on input "False" at bounding box center [789, 392] width 11 height 9
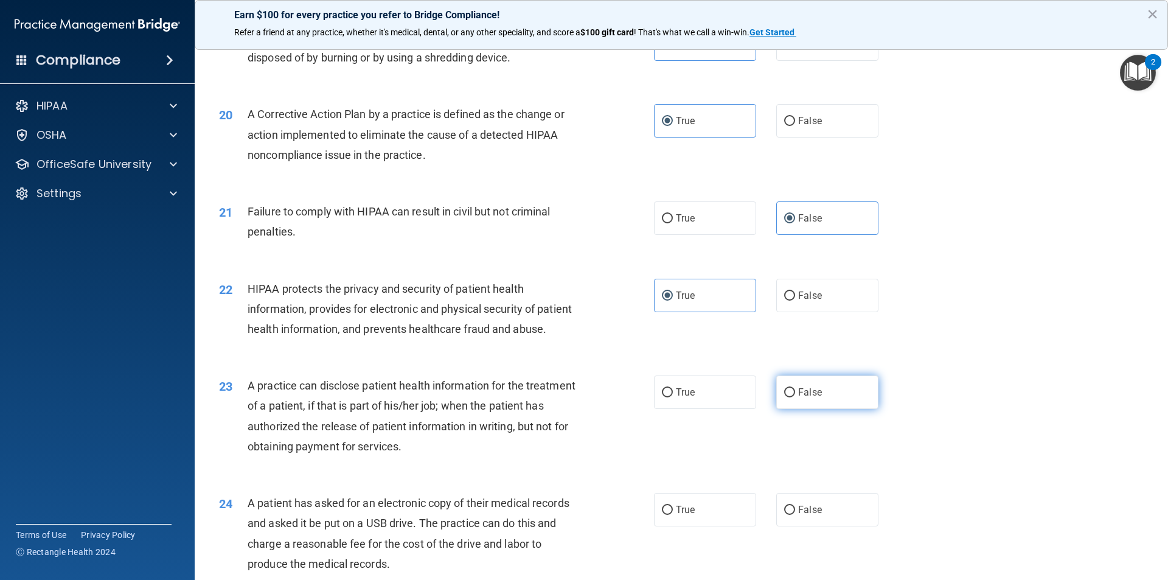
radio input "true"
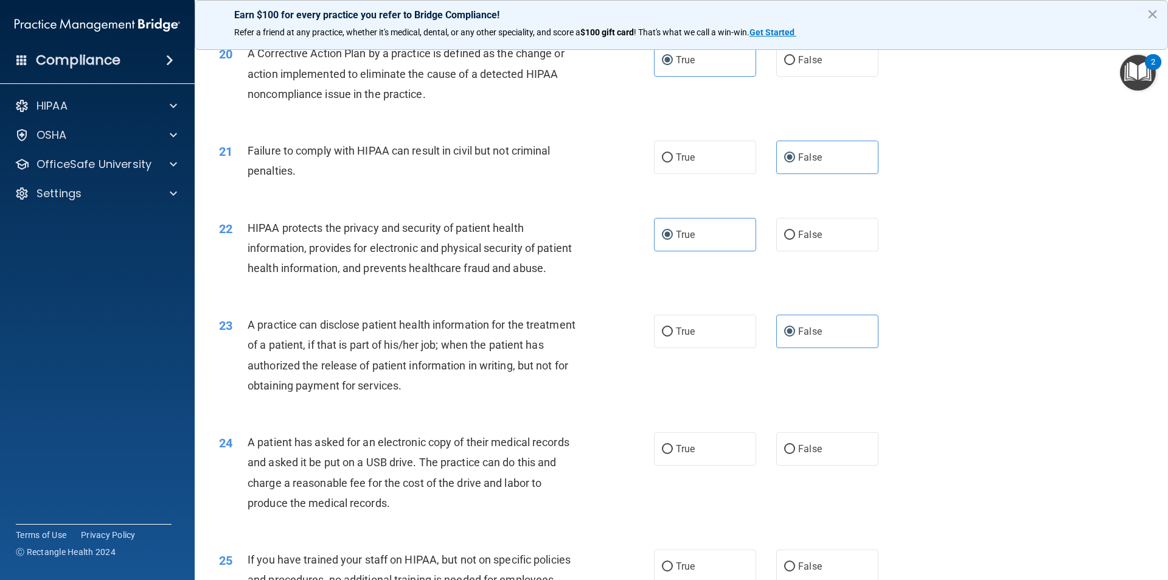
click at [707, 534] on div "24 A patient has asked for an electronic copy of their medical records and aske…" at bounding box center [681, 475] width 943 height 117
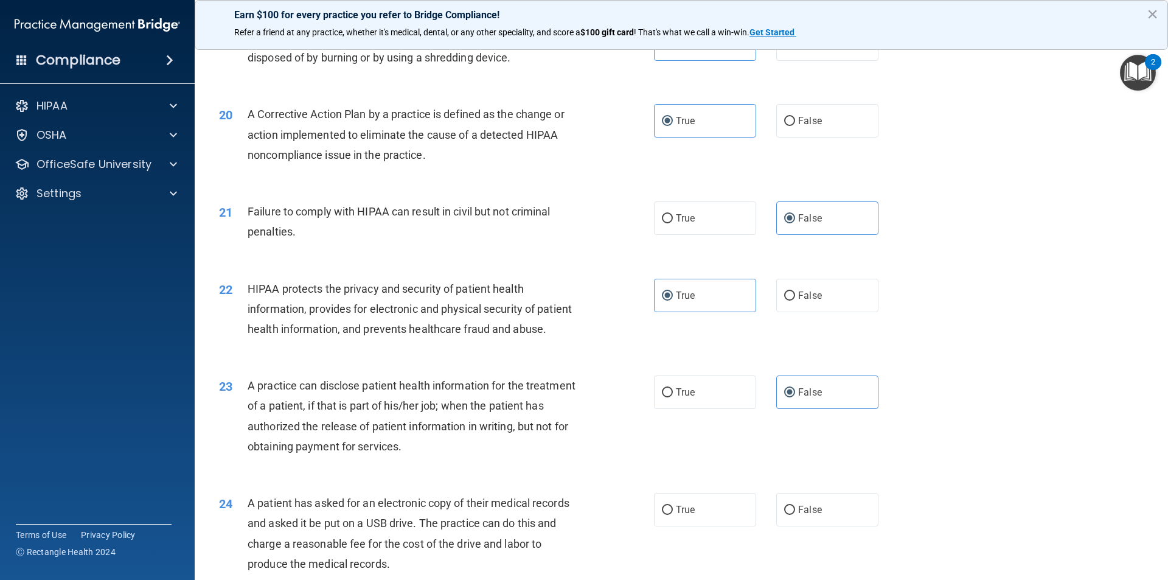
scroll to position [1703, 0]
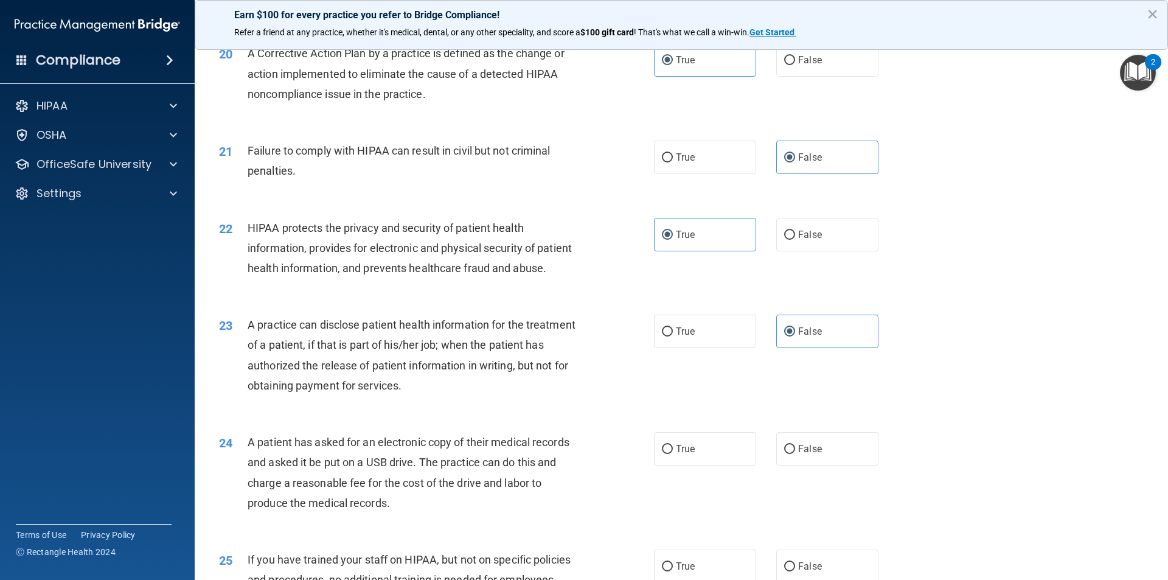
click at [703, 533] on div "24 A patient has asked for an electronic copy of their medical records and aske…" at bounding box center [681, 475] width 943 height 117
click at [702, 465] on label "True" at bounding box center [705, 448] width 102 height 33
click at [673, 454] on input "True" at bounding box center [667, 449] width 11 height 9
radio input "true"
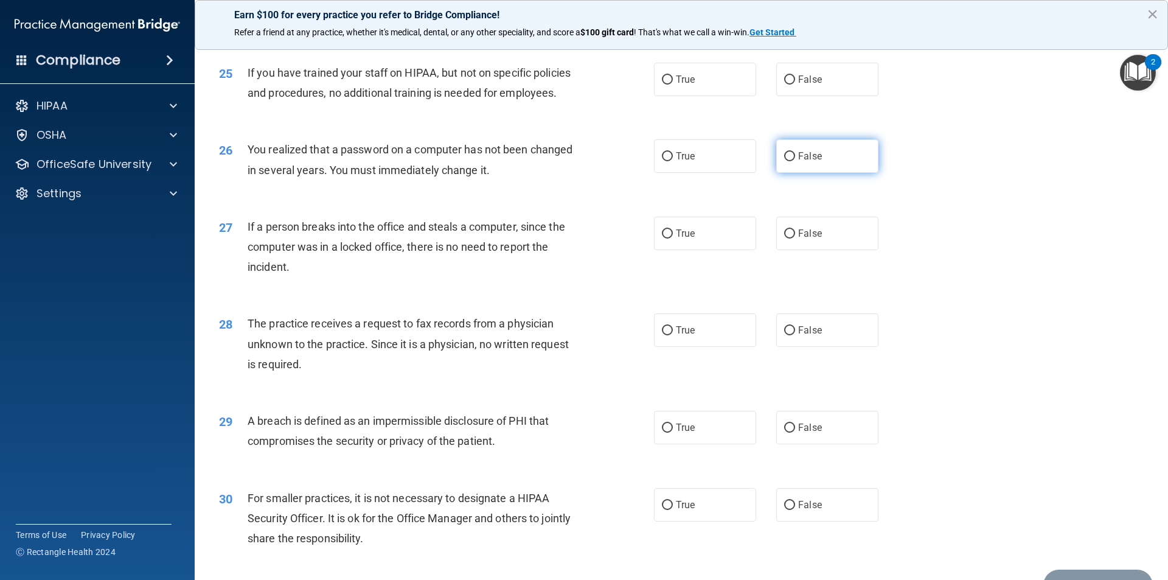
scroll to position [2251, 0]
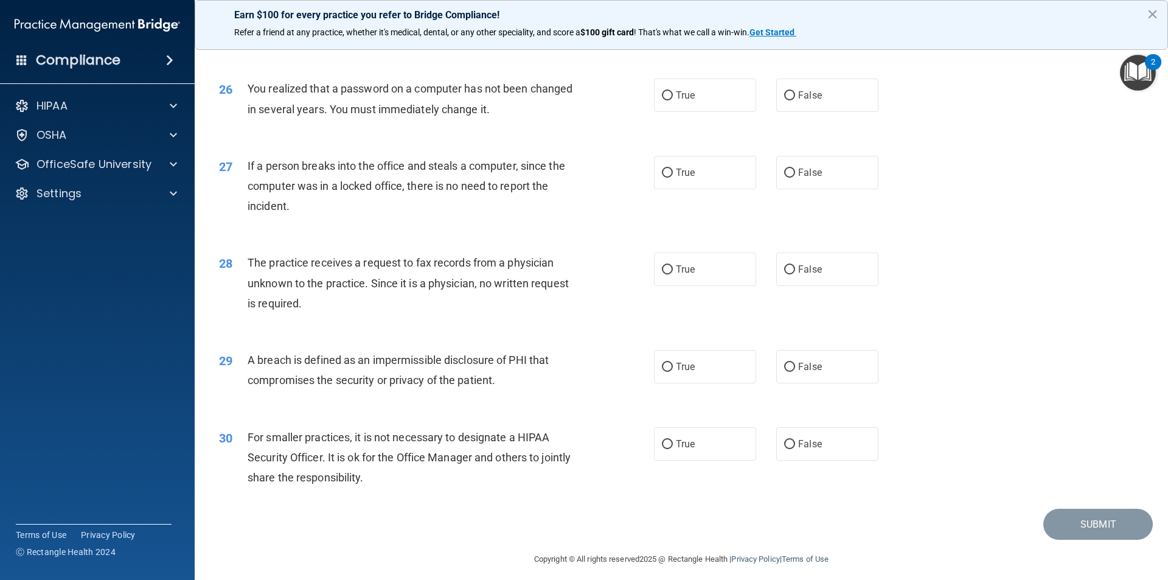
click at [817, 35] on label "False" at bounding box center [827, 18] width 102 height 33
click at [795, 24] on input "False" at bounding box center [789, 19] width 11 height 9
radio input "true"
click at [707, 112] on label "True" at bounding box center [705, 94] width 102 height 33
click at [673, 100] on input "True" at bounding box center [667, 95] width 11 height 9
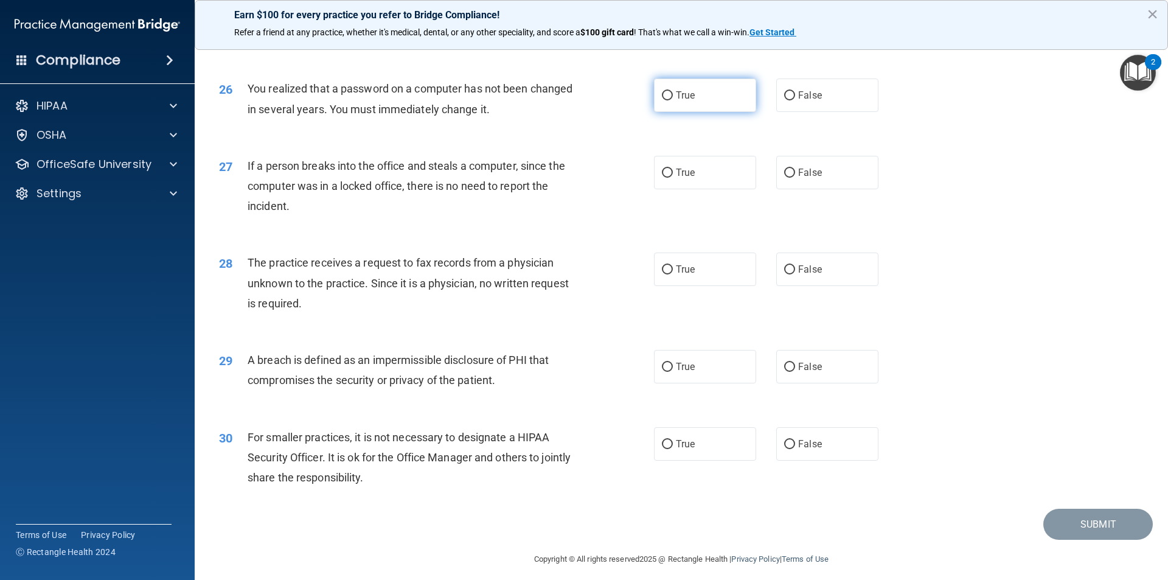
radio input "true"
click at [790, 195] on div "27 If a person breaks into the office and steals a computer, since the computer…" at bounding box center [681, 189] width 943 height 97
click at [799, 178] on span "False" at bounding box center [810, 173] width 24 height 12
click at [795, 178] on input "False" at bounding box center [789, 172] width 11 height 9
radio input "true"
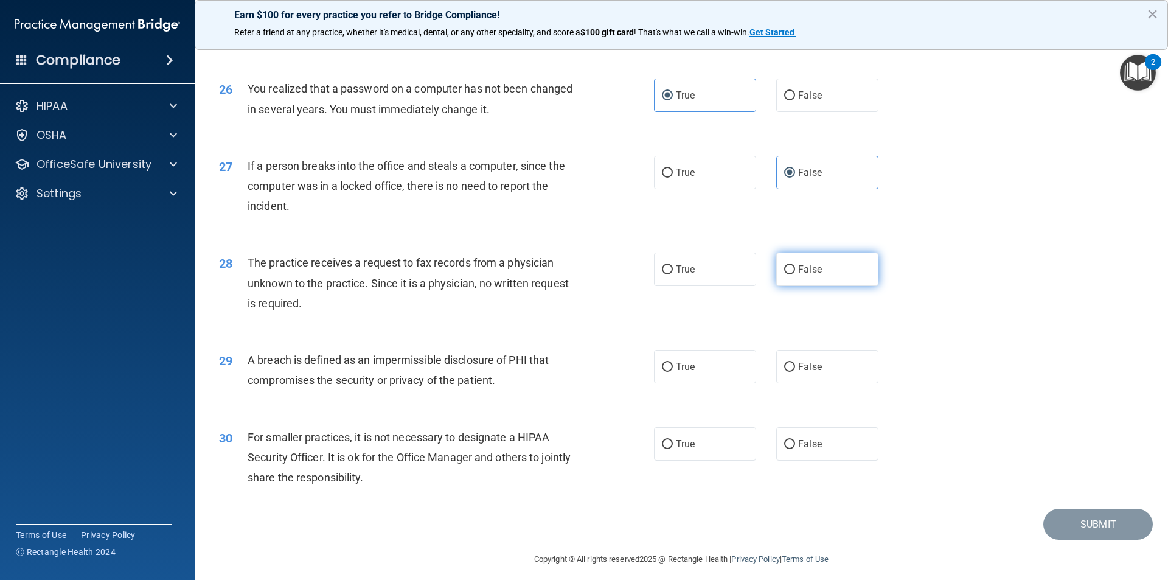
click at [825, 286] on label "False" at bounding box center [827, 268] width 102 height 33
click at [795, 274] on input "False" at bounding box center [789, 269] width 11 height 9
radio input "true"
click at [647, 396] on div "29 A breach is defined as an impermissible disclosure of PHI that compromises t…" at bounding box center [436, 373] width 471 height 46
click at [721, 383] on label "True" at bounding box center [705, 366] width 102 height 33
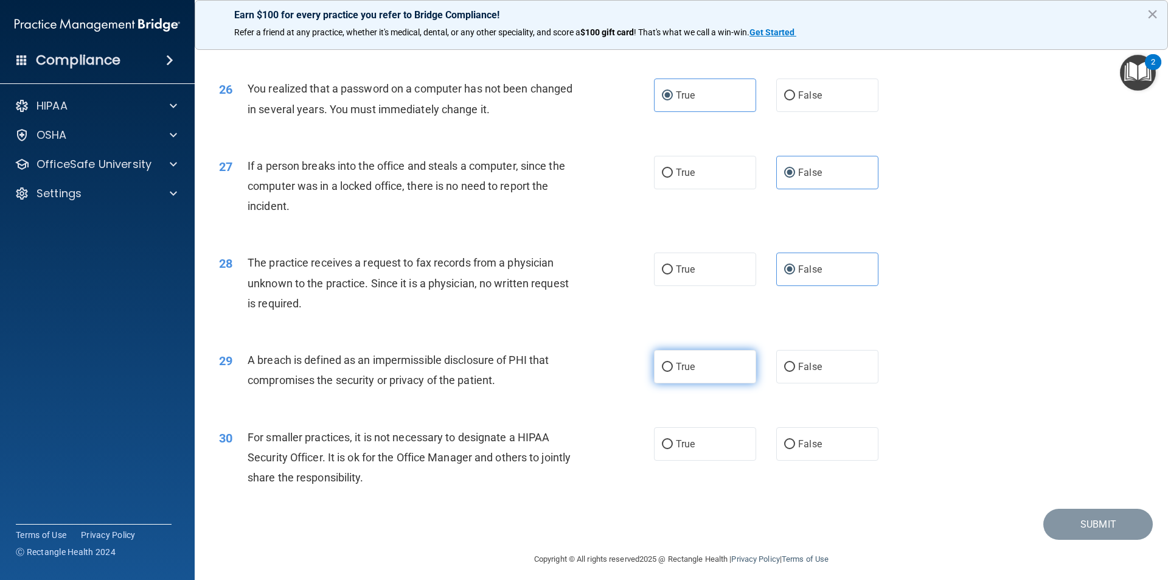
click at [673, 372] on input "True" at bounding box center [667, 367] width 11 height 9
radio input "true"
click at [852, 460] on label "False" at bounding box center [827, 443] width 102 height 33
click at [795, 449] on input "False" at bounding box center [789, 444] width 11 height 9
radio input "true"
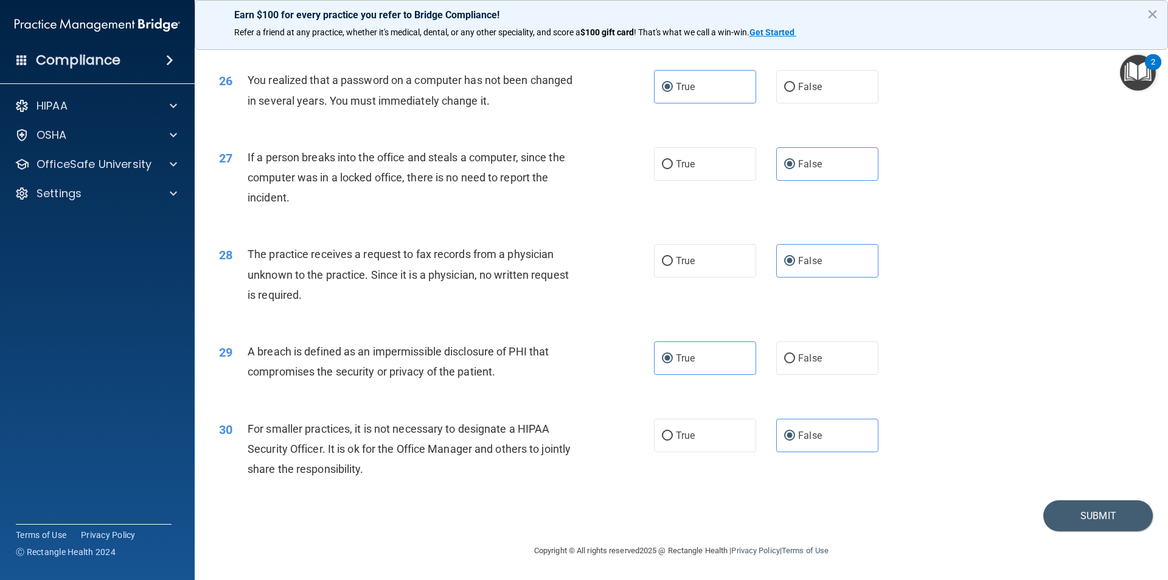
scroll to position [2299, 0]
click at [1078, 507] on button "Submit" at bounding box center [1097, 515] width 109 height 31
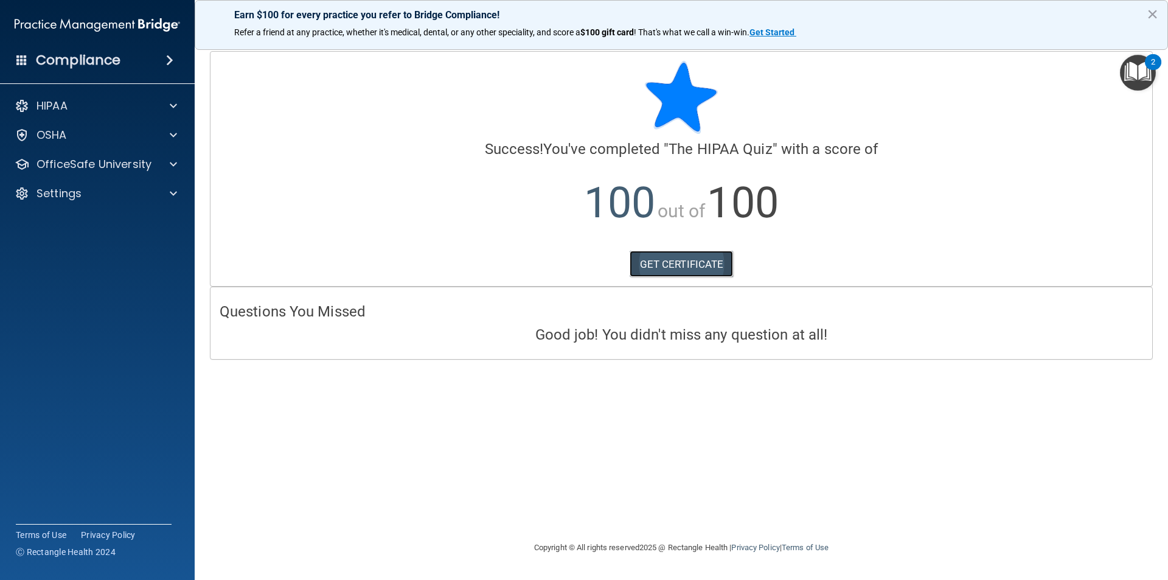
click at [681, 266] on link "GET CERTIFICATE" at bounding box center [682, 264] width 104 height 27
click at [164, 189] on div at bounding box center [171, 193] width 30 height 15
click at [167, 190] on div at bounding box center [171, 193] width 30 height 15
click at [119, 192] on div "Settings" at bounding box center [80, 193] width 151 height 15
click at [135, 139] on div "OSHA" at bounding box center [80, 135] width 151 height 15
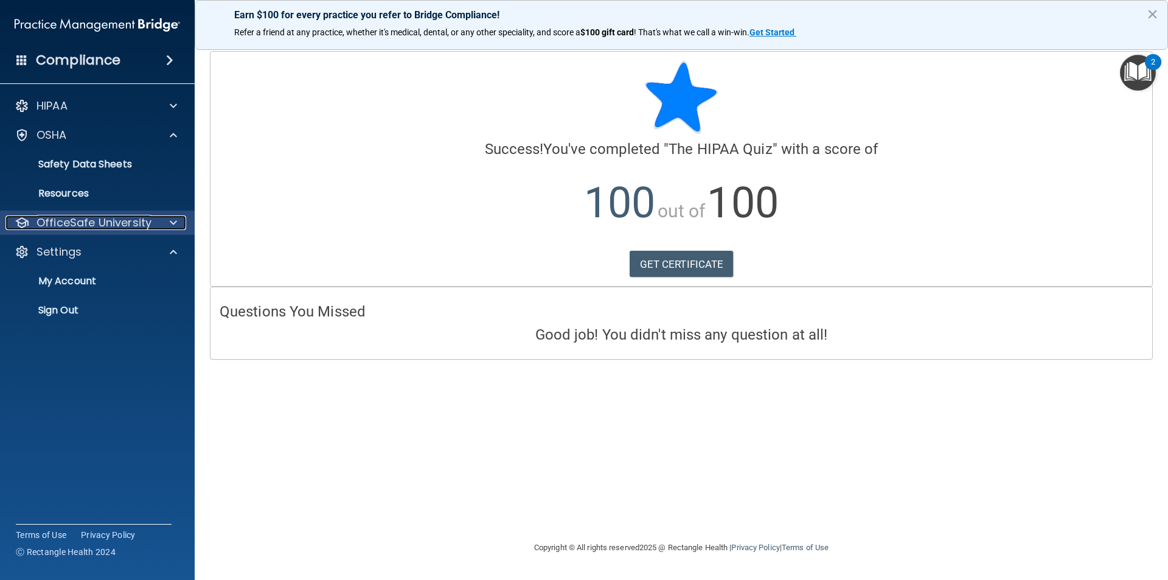
click at [85, 226] on p "OfficeSafe University" at bounding box center [93, 222] width 115 height 15
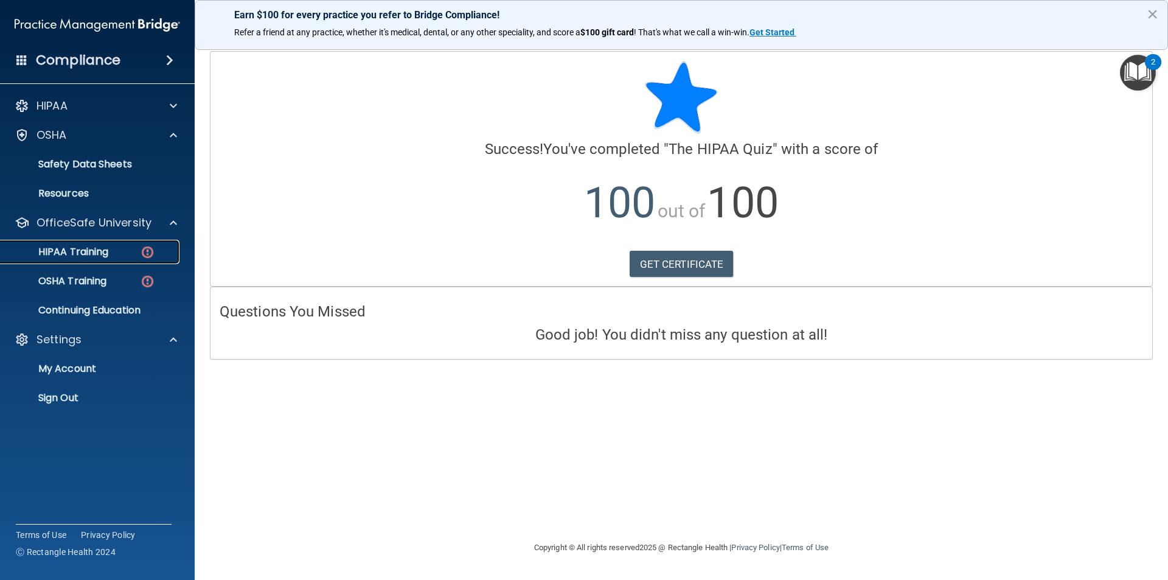
click at [86, 255] on p "HIPAA Training" at bounding box center [58, 252] width 100 height 12
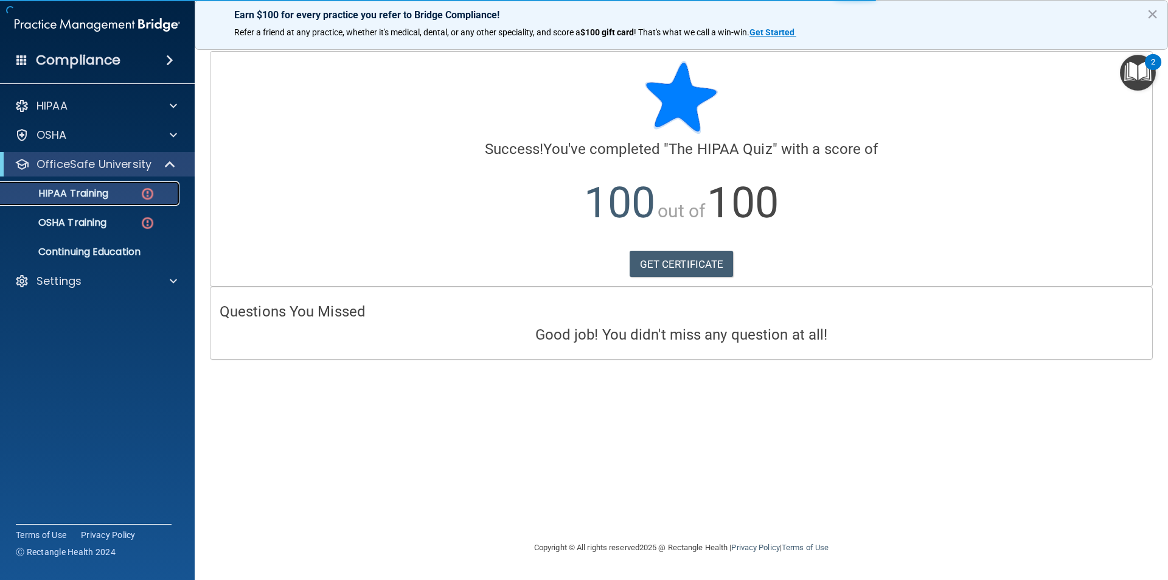
click at [152, 191] on img at bounding box center [147, 193] width 15 height 15
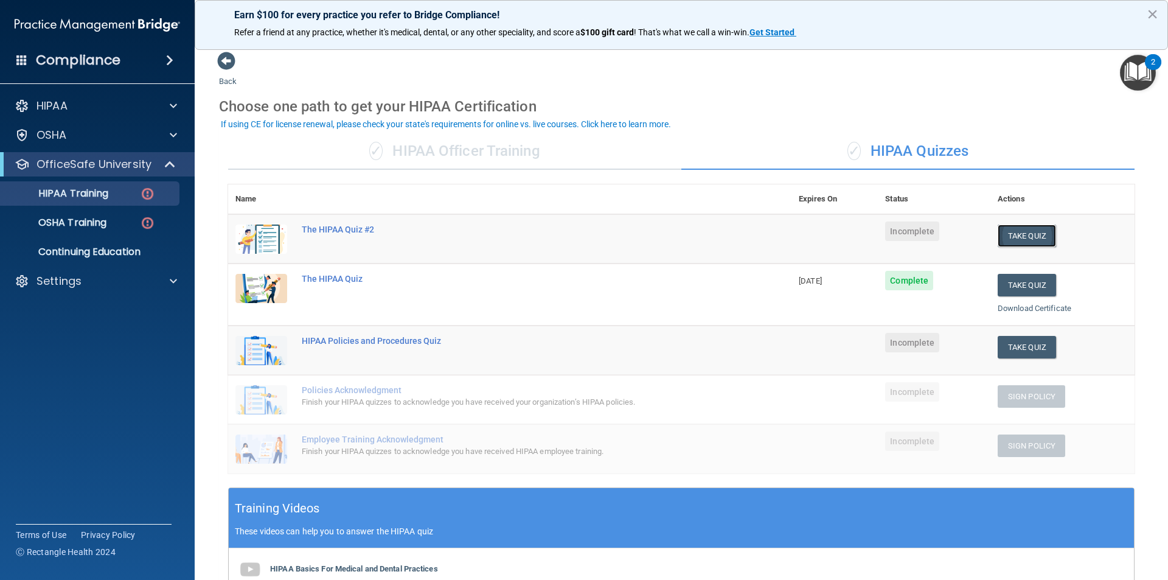
click at [1024, 232] on button "Take Quiz" at bounding box center [1027, 235] width 58 height 23
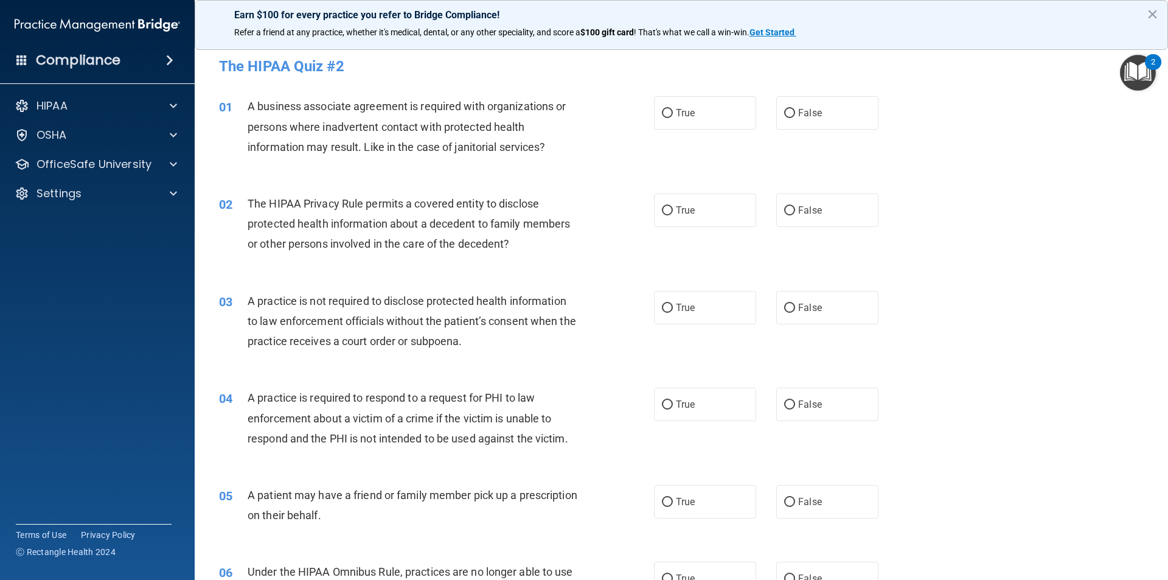
drag, startPoint x: 842, startPoint y: 109, endPoint x: 805, endPoint y: 160, distance: 62.7
click at [841, 109] on label "False" at bounding box center [827, 112] width 102 height 33
click at [795, 109] on input "False" at bounding box center [789, 113] width 11 height 9
radio input "true"
click at [708, 220] on label "True" at bounding box center [705, 209] width 102 height 33
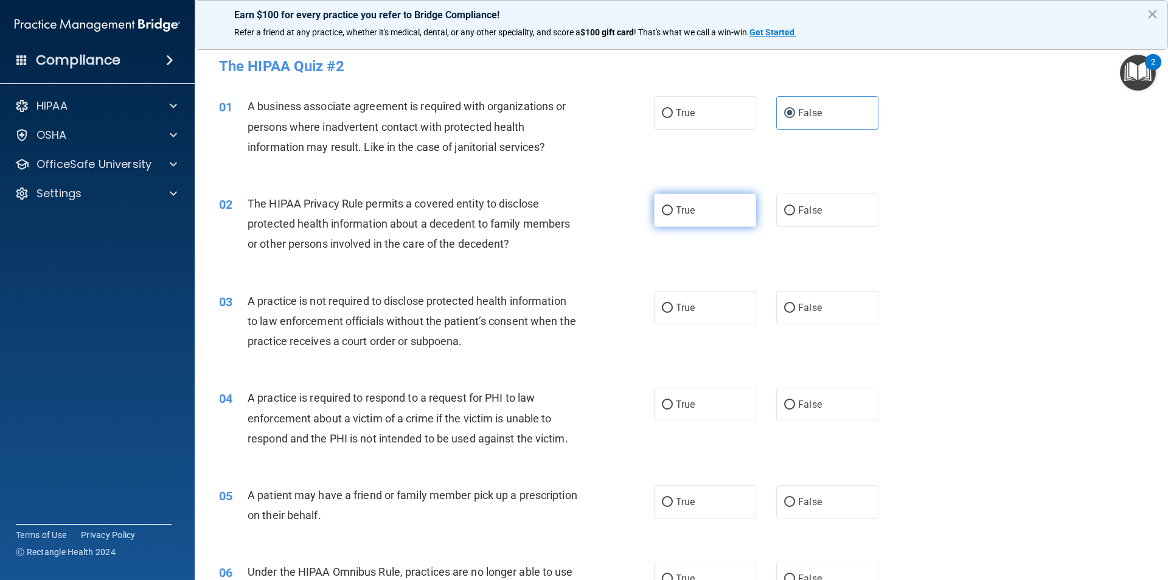
click at [673, 215] on input "True" at bounding box center [667, 210] width 11 height 9
radio input "true"
click at [806, 305] on span "False" at bounding box center [810, 308] width 24 height 12
click at [795, 305] on input "False" at bounding box center [789, 308] width 11 height 9
radio input "true"
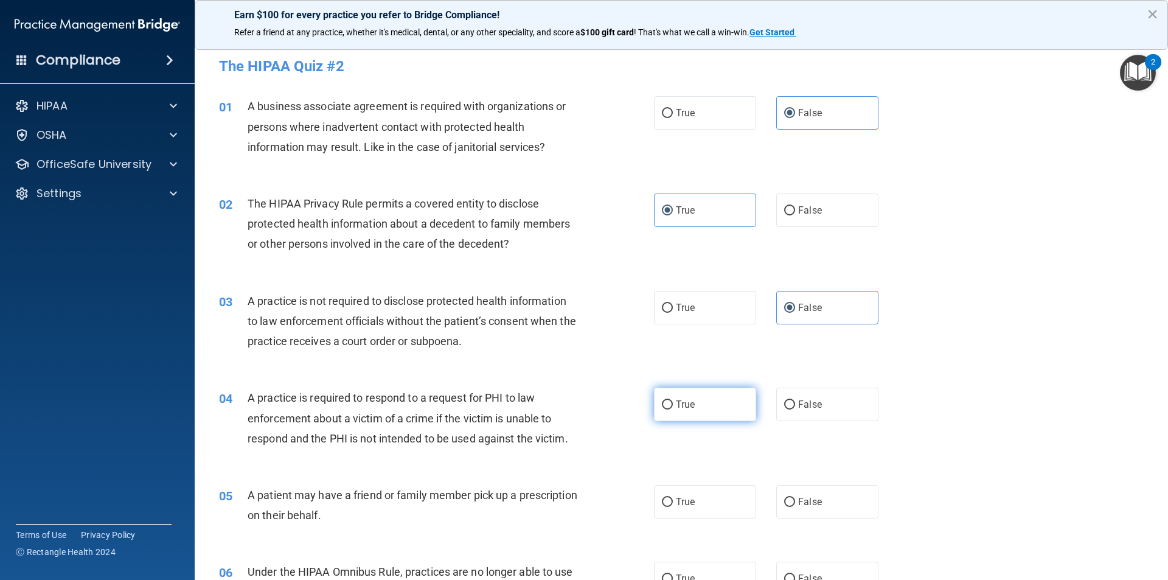
click at [723, 403] on label "True" at bounding box center [705, 403] width 102 height 33
click at [673, 403] on input "True" at bounding box center [667, 404] width 11 height 9
radio input "true"
click at [708, 490] on label "True" at bounding box center [705, 501] width 102 height 33
click at [673, 498] on input "True" at bounding box center [667, 502] width 11 height 9
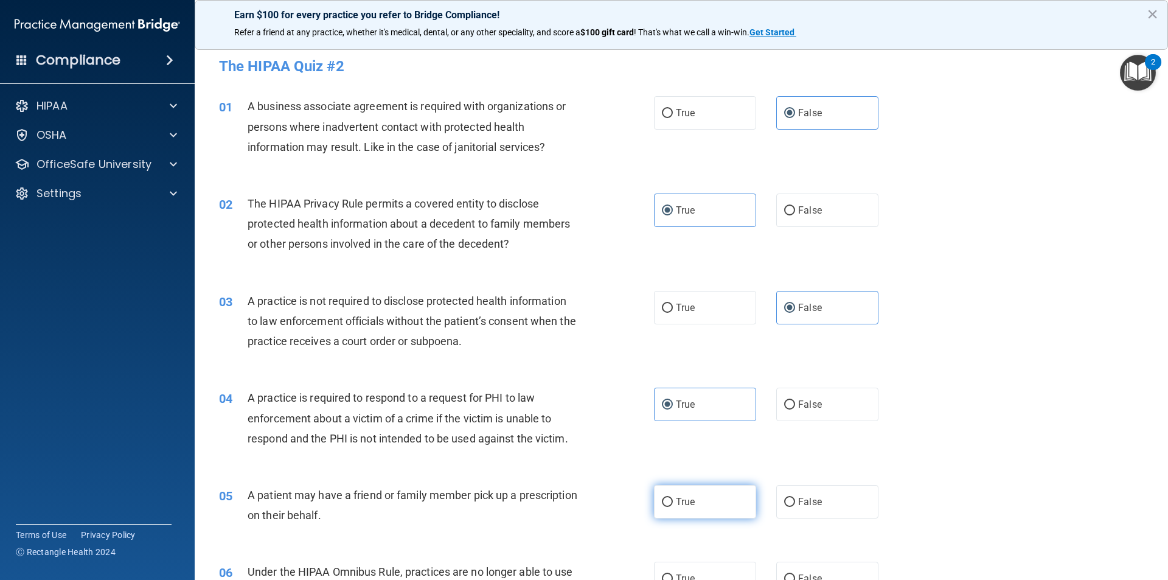
radio input "true"
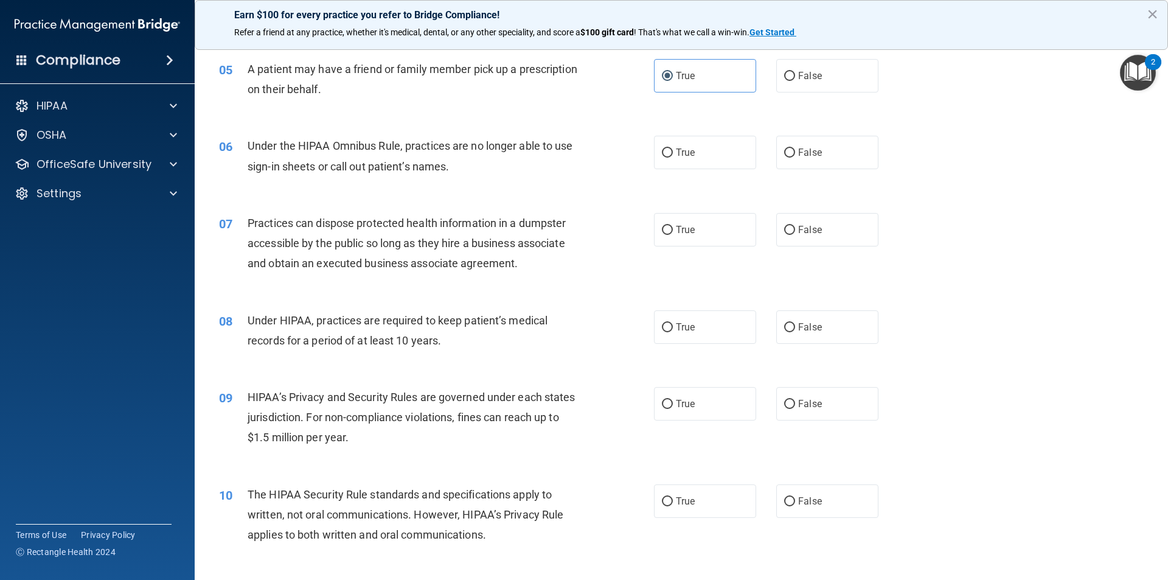
scroll to position [487, 0]
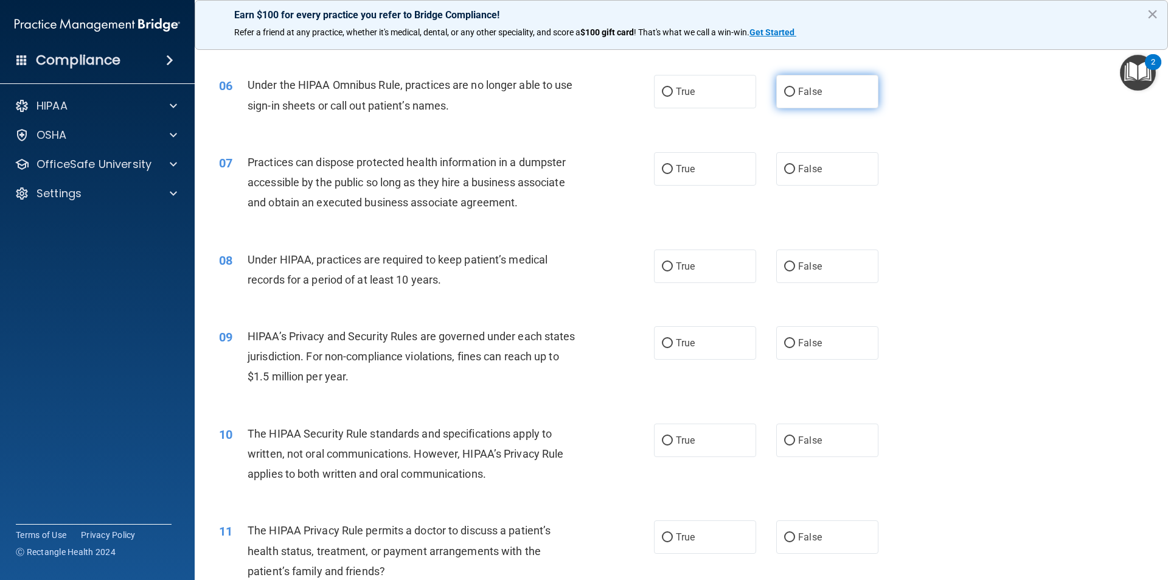
click at [835, 83] on label "False" at bounding box center [827, 91] width 102 height 33
click at [795, 88] on input "False" at bounding box center [789, 92] width 11 height 9
radio input "true"
click at [799, 179] on label "False" at bounding box center [827, 168] width 102 height 33
click at [795, 174] on input "False" at bounding box center [789, 169] width 11 height 9
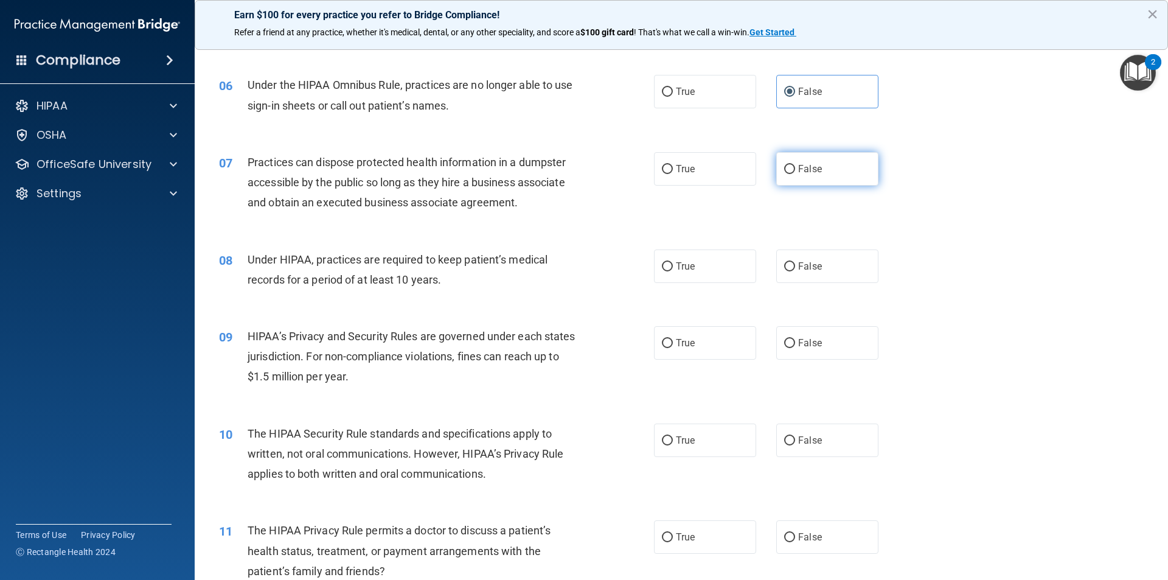
radio input "true"
click at [798, 264] on span "False" at bounding box center [810, 266] width 24 height 12
click at [794, 264] on input "False" at bounding box center [789, 266] width 11 height 9
radio input "true"
click at [797, 350] on label "False" at bounding box center [827, 342] width 102 height 33
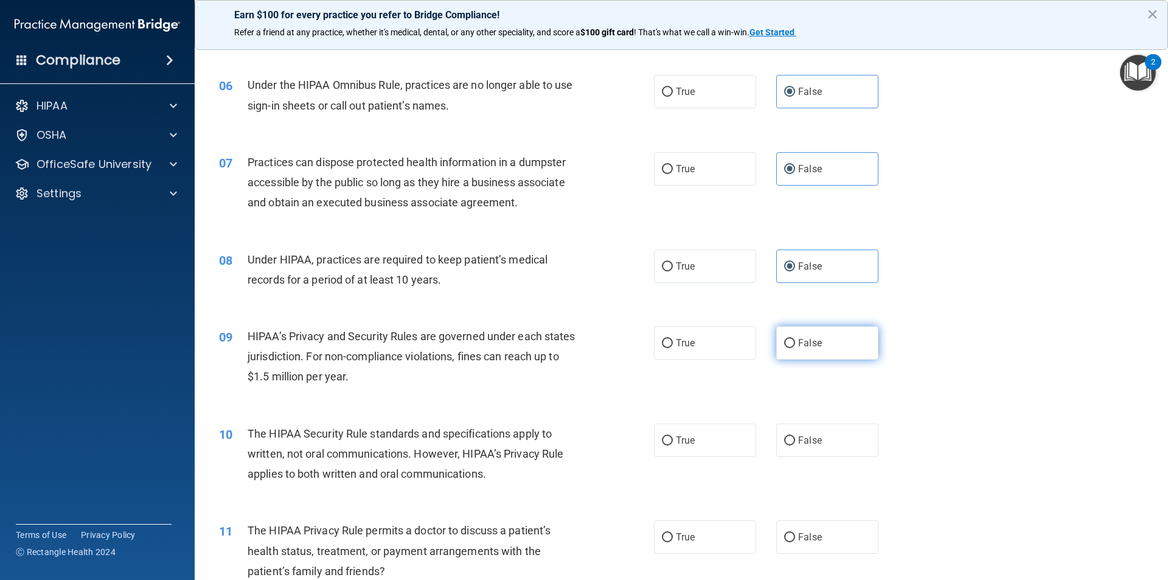
click at [795, 348] on input "False" at bounding box center [789, 343] width 11 height 9
radio input "true"
click at [810, 327] on label "False" at bounding box center [827, 342] width 102 height 33
click at [795, 339] on input "False" at bounding box center [789, 343] width 11 height 9
click at [665, 459] on div "10 The HIPAA Security Rule standards and specifications apply to written, not o…" at bounding box center [436, 456] width 471 height 67
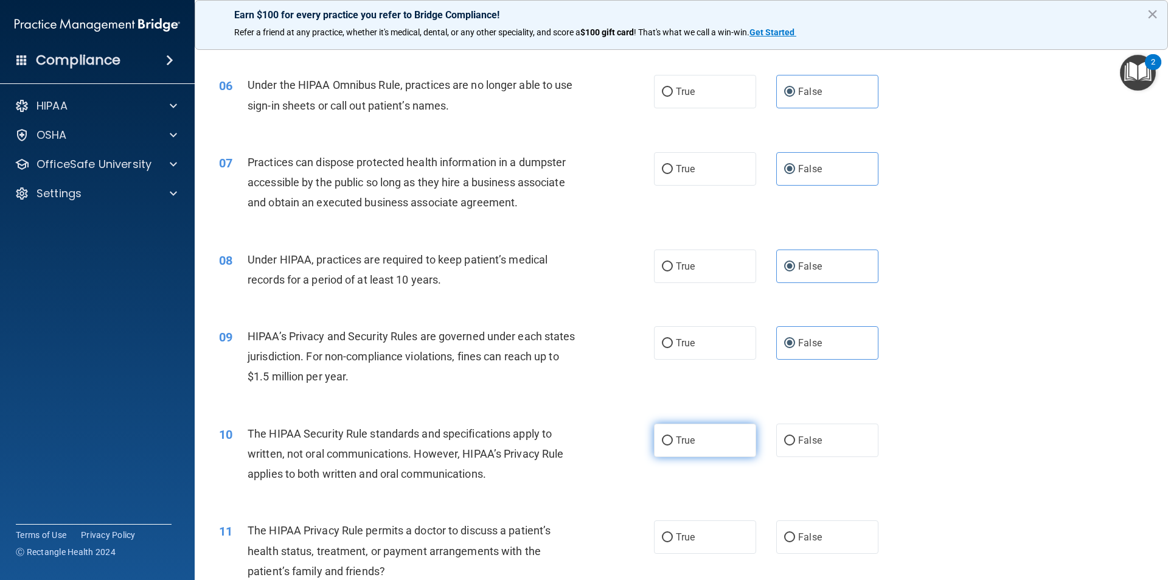
click at [670, 442] on label "True" at bounding box center [705, 439] width 102 height 33
click at [670, 442] on input "True" at bounding box center [667, 440] width 11 height 9
radio input "true"
click at [674, 527] on label "True" at bounding box center [705, 536] width 102 height 33
click at [673, 533] on input "True" at bounding box center [667, 537] width 11 height 9
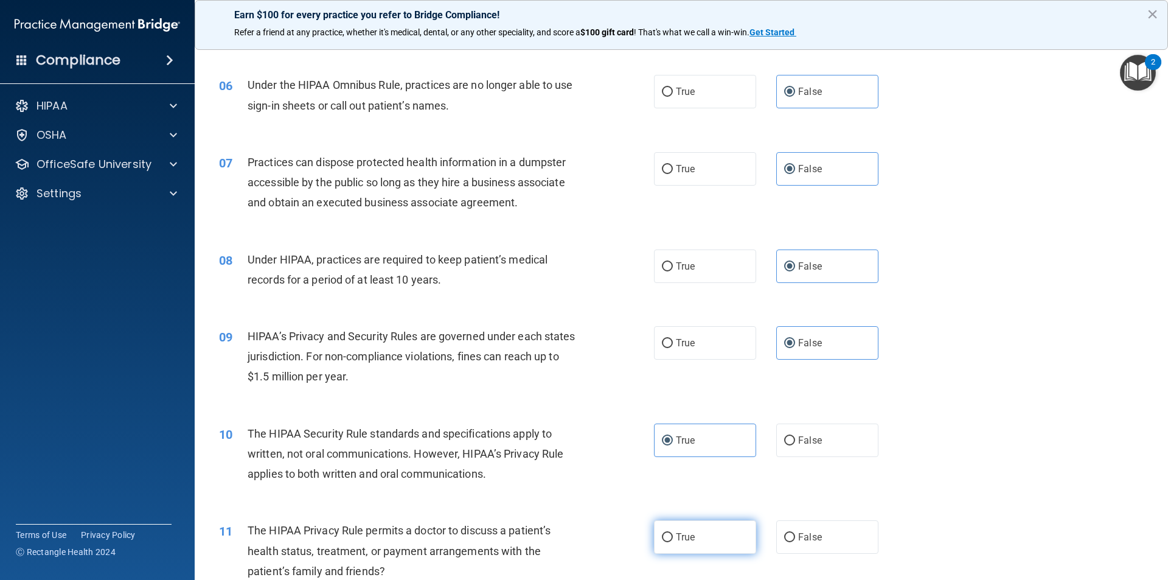
radio input "true"
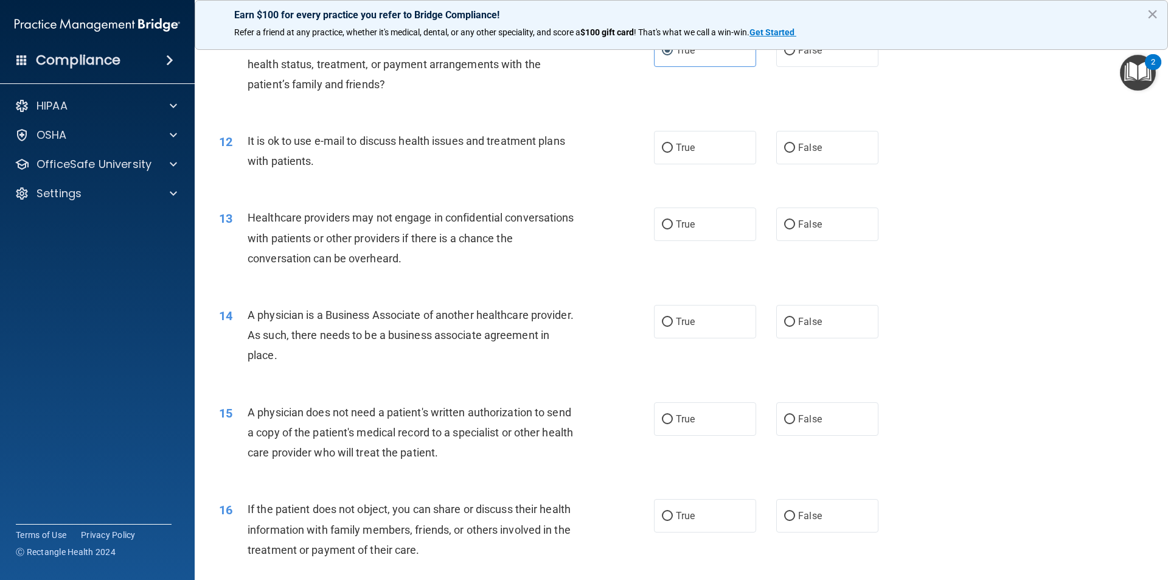
scroll to position [1034, 0]
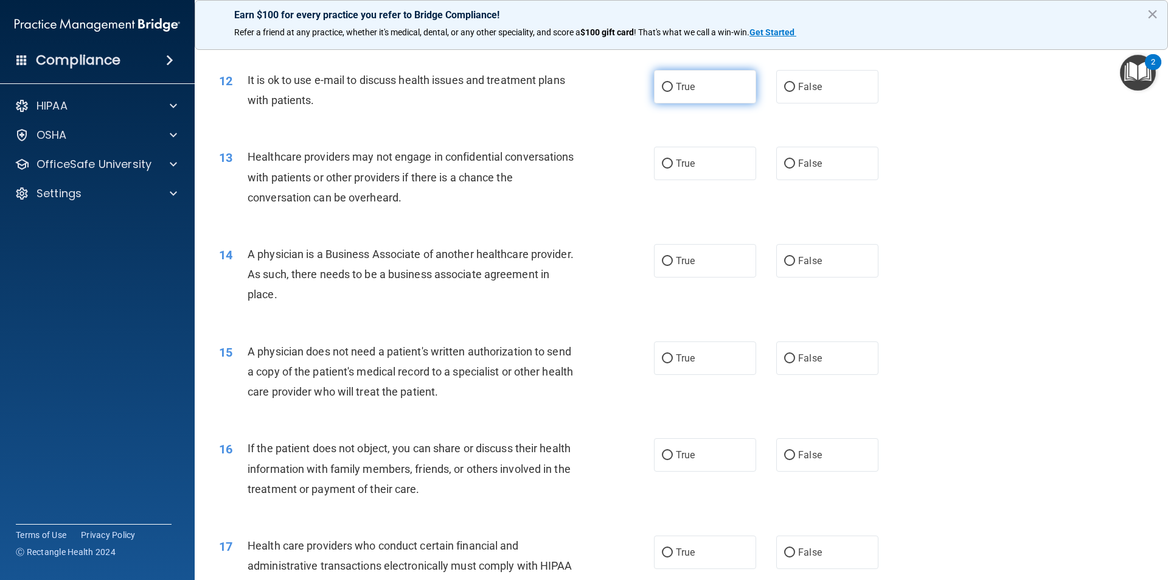
click at [702, 83] on label "True" at bounding box center [705, 86] width 102 height 33
click at [673, 83] on input "True" at bounding box center [667, 87] width 11 height 9
radio input "true"
click at [826, 168] on label "False" at bounding box center [827, 163] width 102 height 33
click at [795, 168] on input "False" at bounding box center [789, 163] width 11 height 9
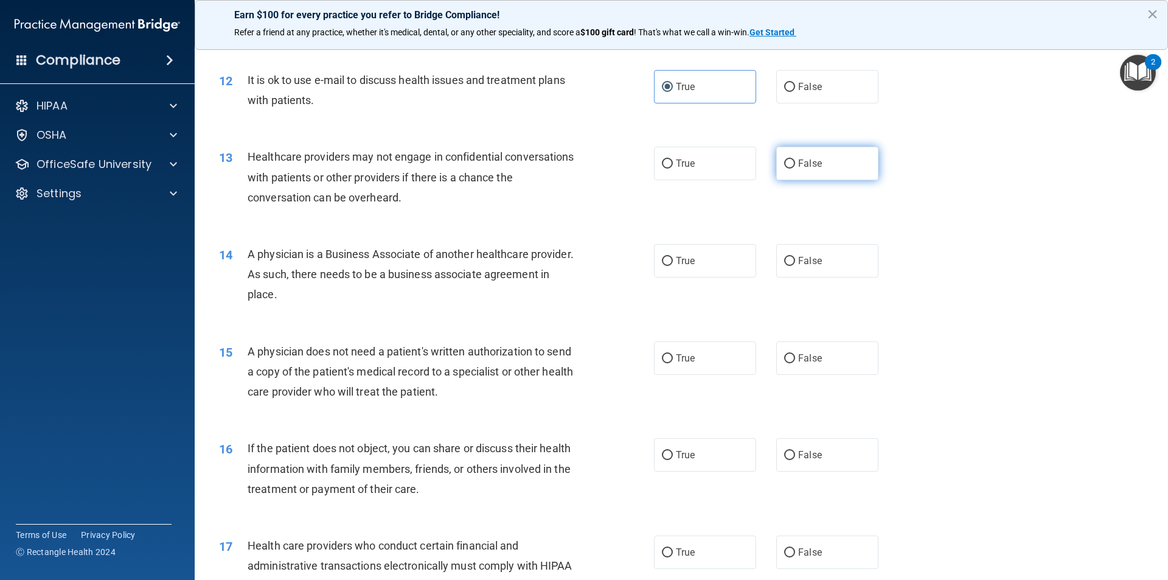
radio input "true"
click at [828, 279] on div "14 A physician is a Business Associate of another healthcare provider. As such,…" at bounding box center [681, 277] width 943 height 97
click at [824, 262] on label "False" at bounding box center [827, 260] width 102 height 33
click at [795, 262] on input "False" at bounding box center [789, 261] width 11 height 9
radio input "true"
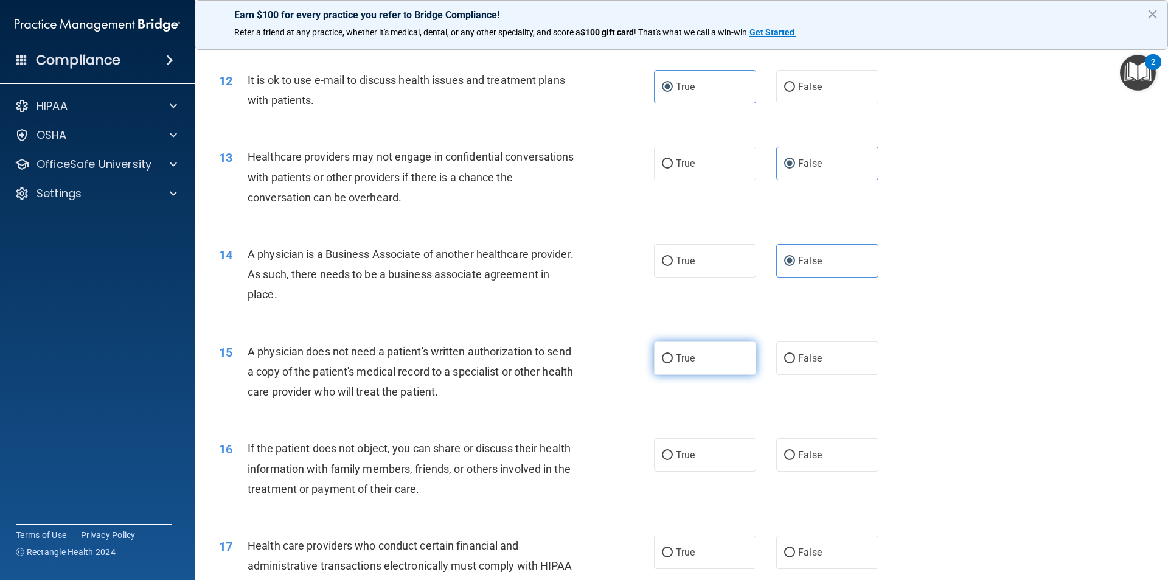
click at [676, 352] on span "True" at bounding box center [685, 358] width 19 height 12
click at [673, 354] on input "True" at bounding box center [667, 358] width 11 height 9
radio input "true"
click at [696, 443] on label "True" at bounding box center [705, 454] width 102 height 33
click at [673, 451] on input "True" at bounding box center [667, 455] width 11 height 9
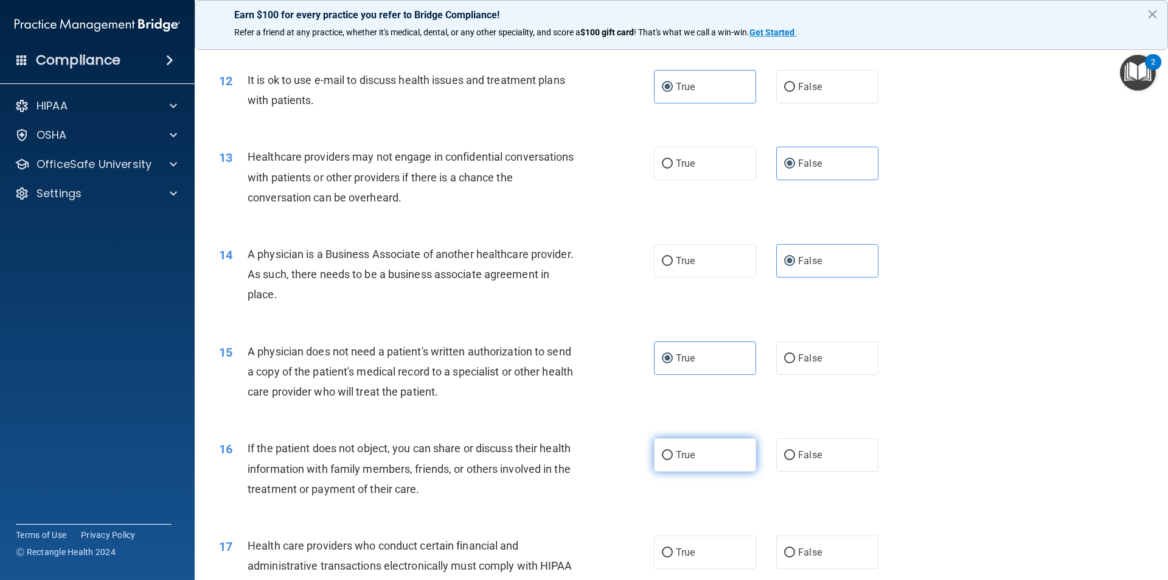
radio input "true"
click at [713, 544] on label "True" at bounding box center [705, 551] width 102 height 33
click at [673, 548] on input "True" at bounding box center [667, 552] width 11 height 9
radio input "true"
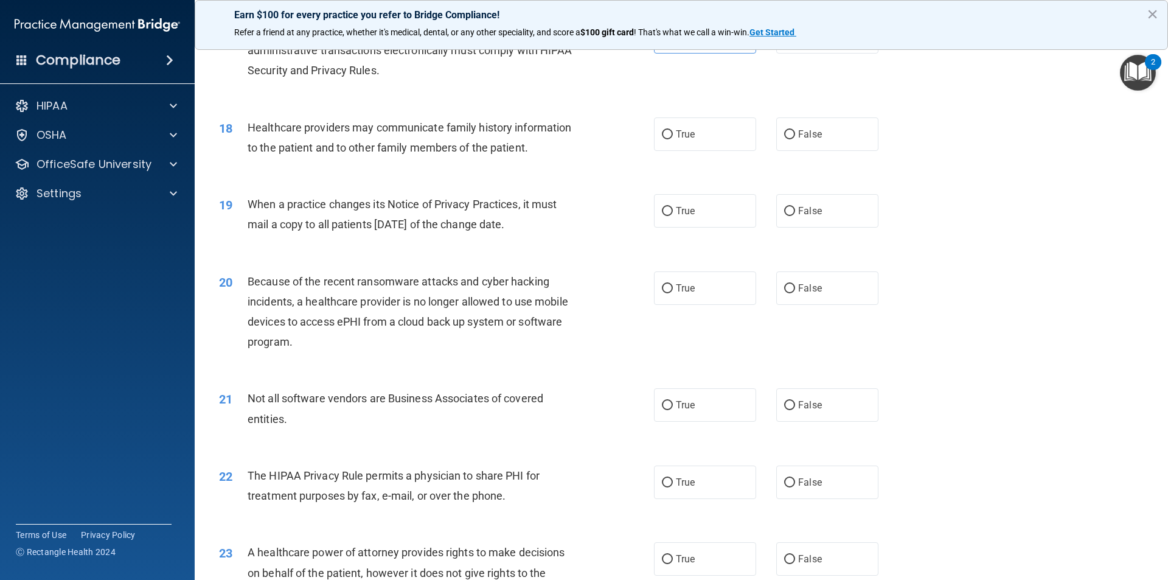
scroll to position [1581, 0]
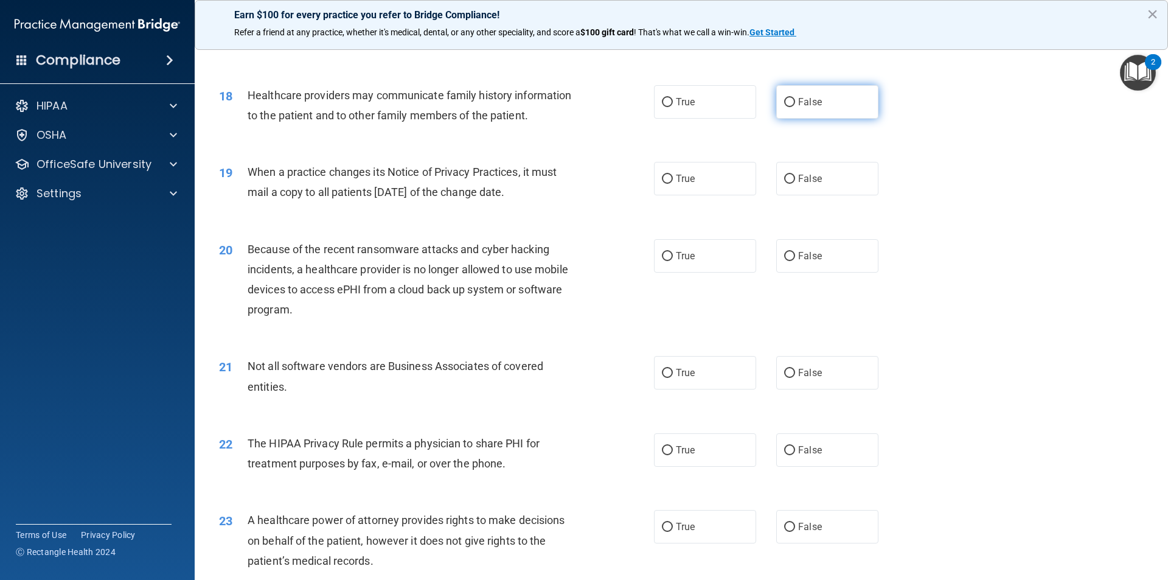
click at [822, 114] on label "False" at bounding box center [827, 101] width 102 height 33
click at [795, 107] on input "False" at bounding box center [789, 102] width 11 height 9
radio input "true"
click at [848, 187] on label "False" at bounding box center [827, 178] width 102 height 33
click at [795, 184] on input "False" at bounding box center [789, 179] width 11 height 9
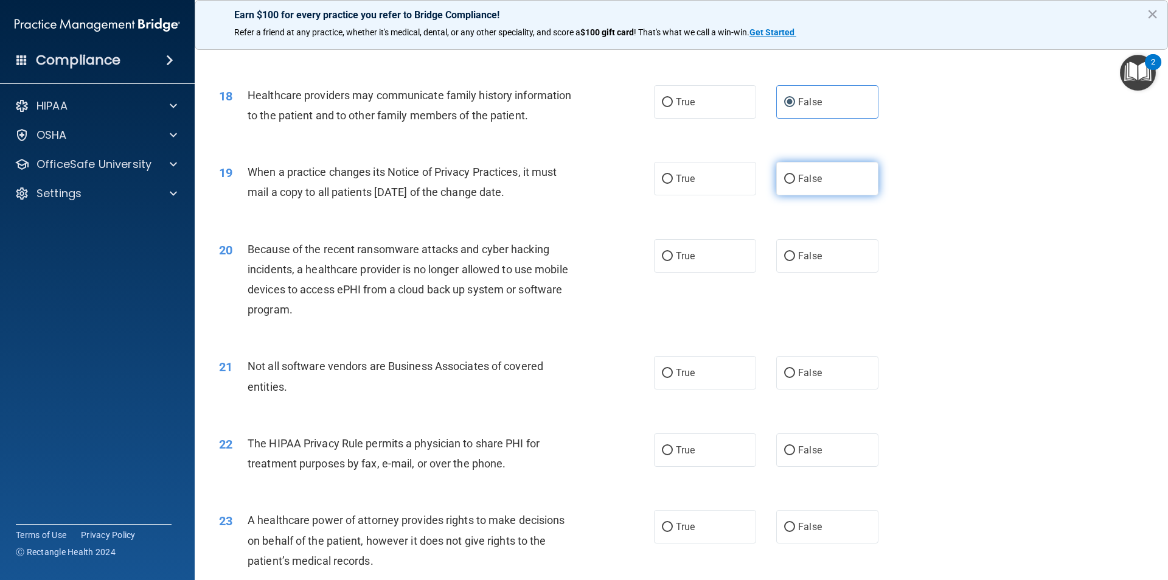
radio input "true"
click at [851, 254] on label "False" at bounding box center [827, 255] width 102 height 33
click at [795, 254] on input "False" at bounding box center [789, 256] width 11 height 9
radio input "true"
click at [719, 353] on div "21 Not all software vendors are Business Associates of covered entities. True F…" at bounding box center [681, 379] width 943 height 77
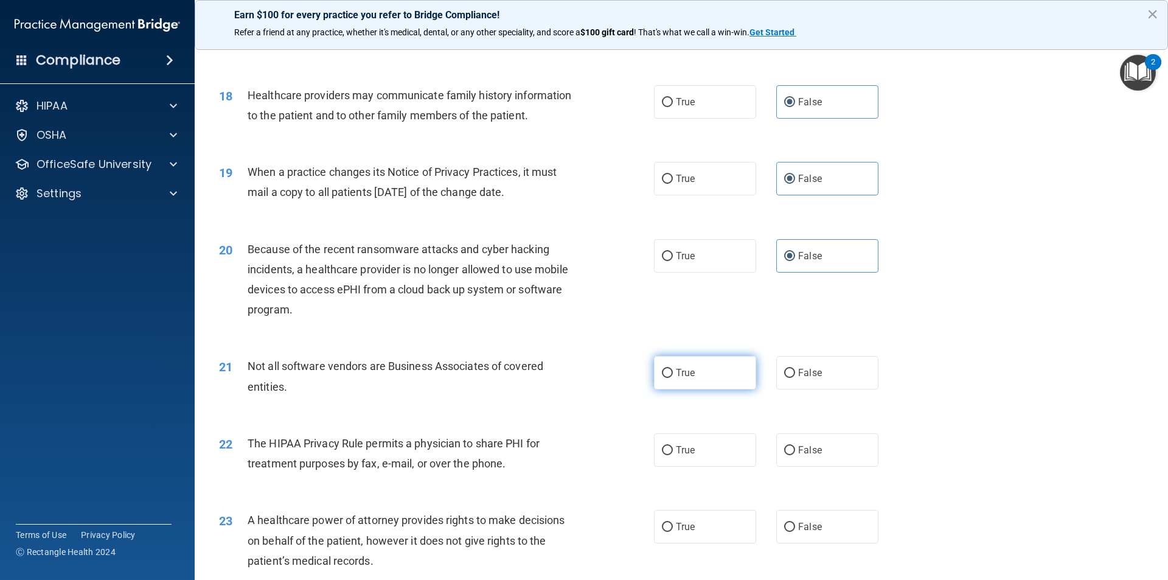
click at [719, 365] on label "True" at bounding box center [705, 372] width 102 height 33
click at [673, 369] on input "True" at bounding box center [667, 373] width 11 height 9
radio input "true"
click at [710, 437] on label "True" at bounding box center [705, 449] width 102 height 33
click at [673, 446] on input "True" at bounding box center [667, 450] width 11 height 9
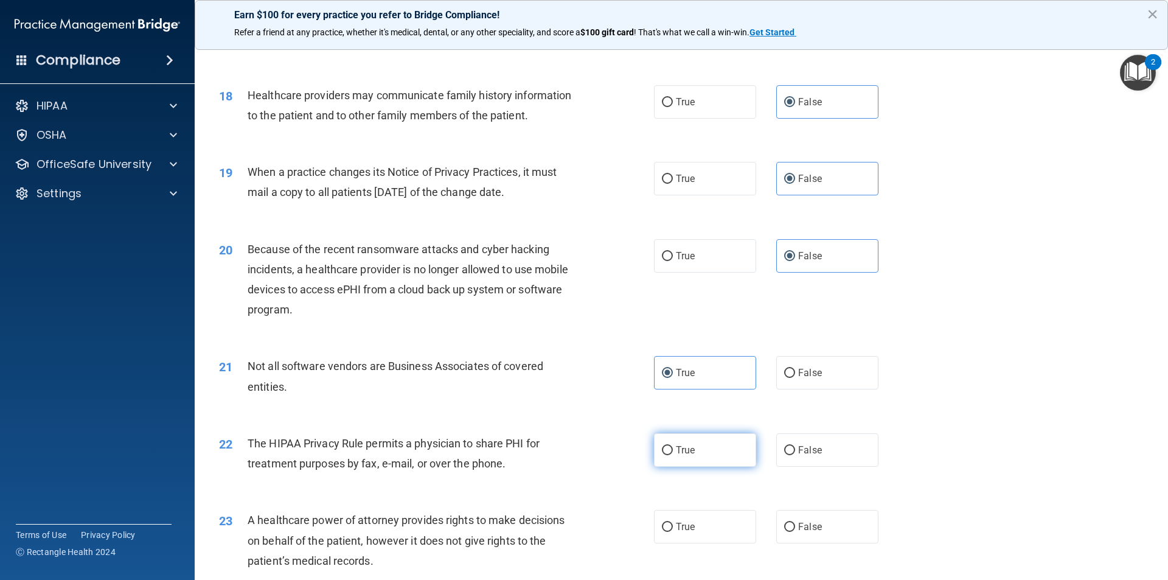
radio input "true"
click at [804, 520] on label "False" at bounding box center [827, 526] width 102 height 33
click at [795, 522] on input "False" at bounding box center [789, 526] width 11 height 9
radio input "true"
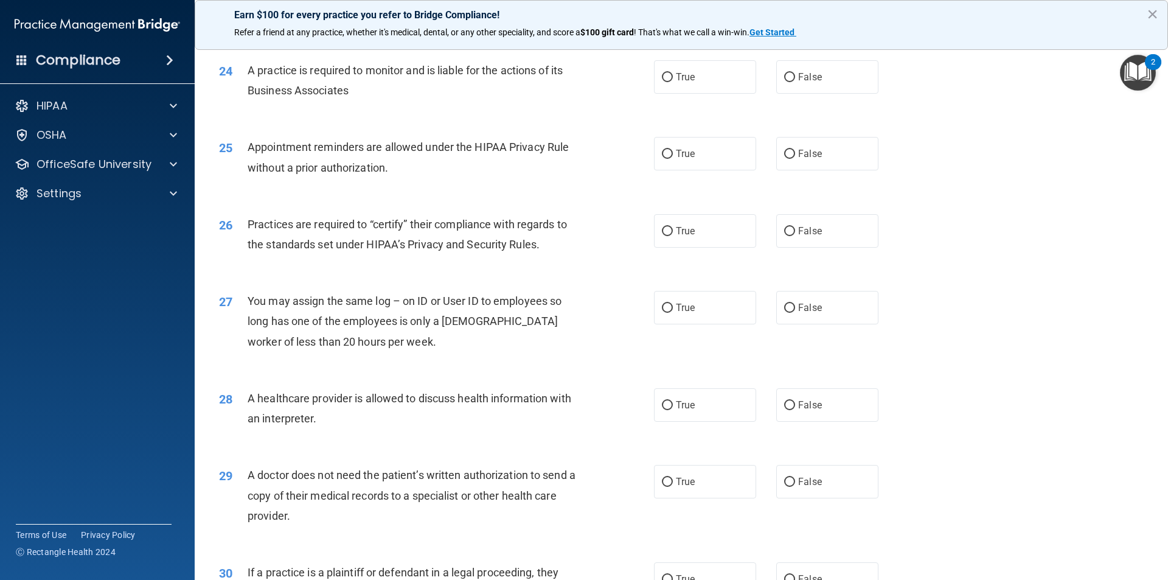
scroll to position [2129, 0]
click at [805, 86] on label "False" at bounding box center [827, 76] width 102 height 33
click at [795, 82] on input "False" at bounding box center [789, 76] width 11 height 9
radio input "true"
click at [738, 162] on label "True" at bounding box center [705, 152] width 102 height 33
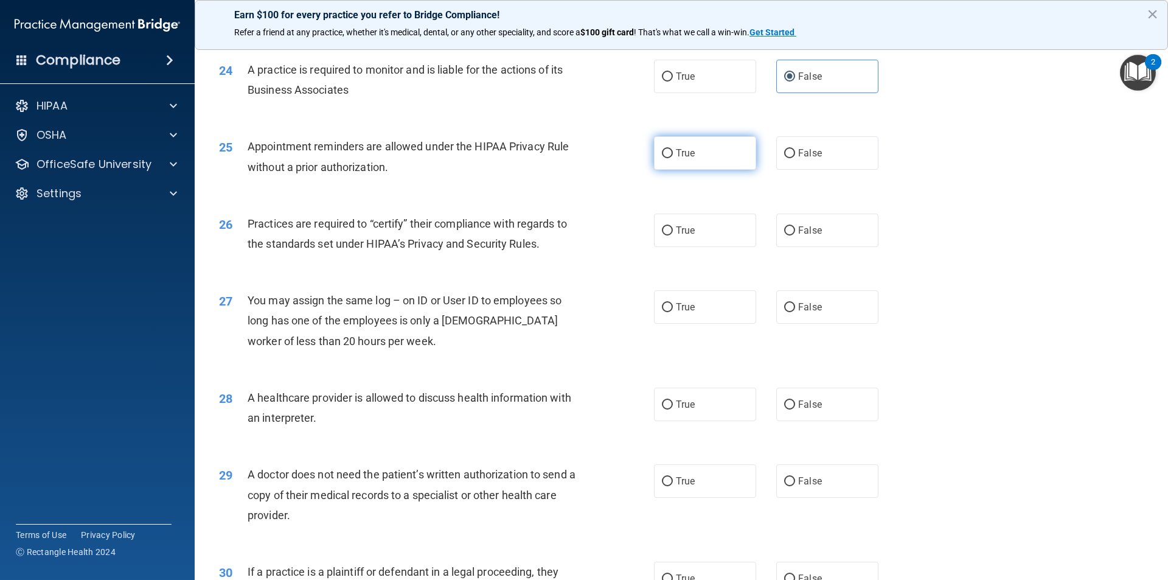
click at [673, 158] on input "True" at bounding box center [667, 153] width 11 height 9
radio input "true"
click at [835, 252] on div "26 Practices are required to “certify” their compliance with regards to the sta…" at bounding box center [681, 236] width 943 height 77
click at [829, 236] on label "False" at bounding box center [827, 229] width 102 height 33
click at [795, 235] on input "False" at bounding box center [789, 230] width 11 height 9
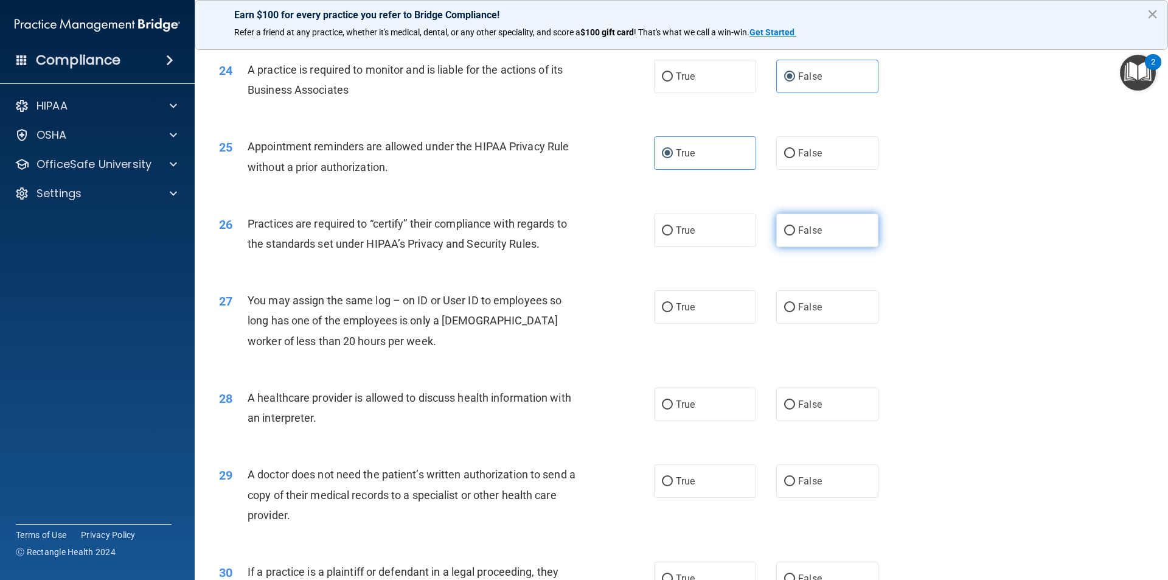
radio input "true"
click at [831, 287] on div "27 You may assign the same log – on ID or User ID to employees so long has one …" at bounding box center [681, 323] width 943 height 97
click at [831, 298] on label "False" at bounding box center [827, 306] width 102 height 33
click at [795, 303] on input "False" at bounding box center [789, 307] width 11 height 9
radio input "true"
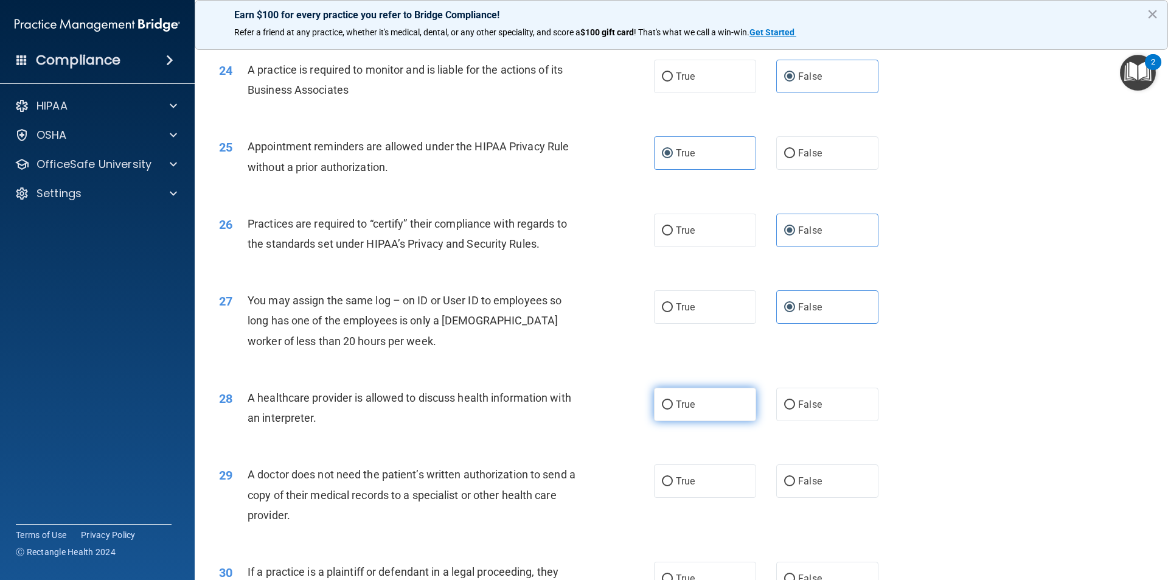
drag, startPoint x: 718, startPoint y: 387, endPoint x: 715, endPoint y: 394, distance: 7.1
click at [716, 390] on label "True" at bounding box center [705, 403] width 102 height 33
click at [673, 400] on input "True" at bounding box center [667, 404] width 11 height 9
radio input "true"
click at [689, 490] on label "True" at bounding box center [705, 480] width 102 height 33
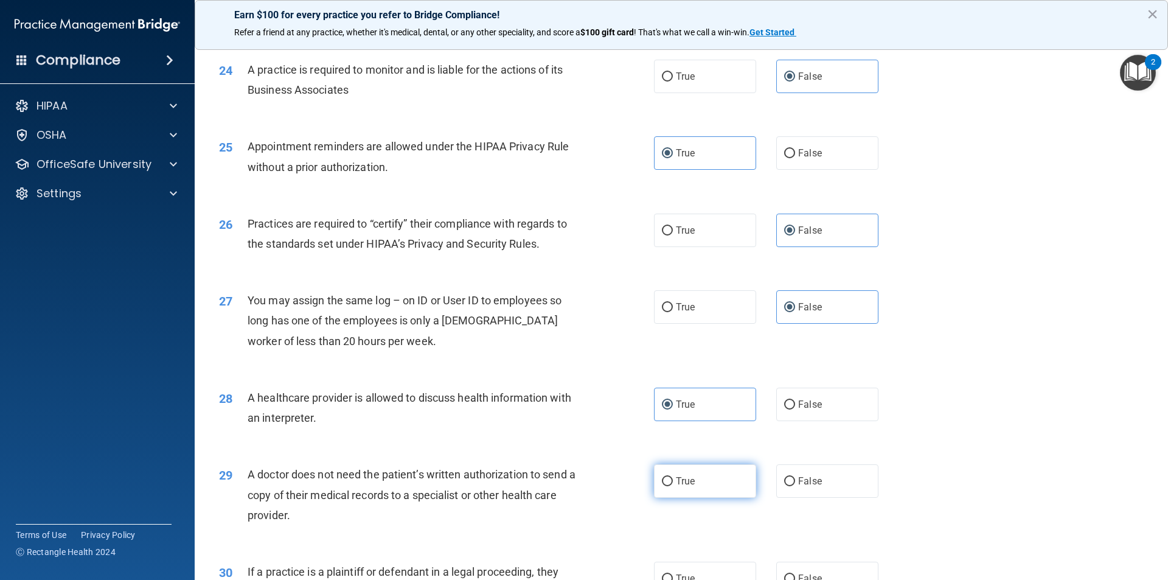
click at [673, 486] on input "True" at bounding box center [667, 481] width 11 height 9
radio input "true"
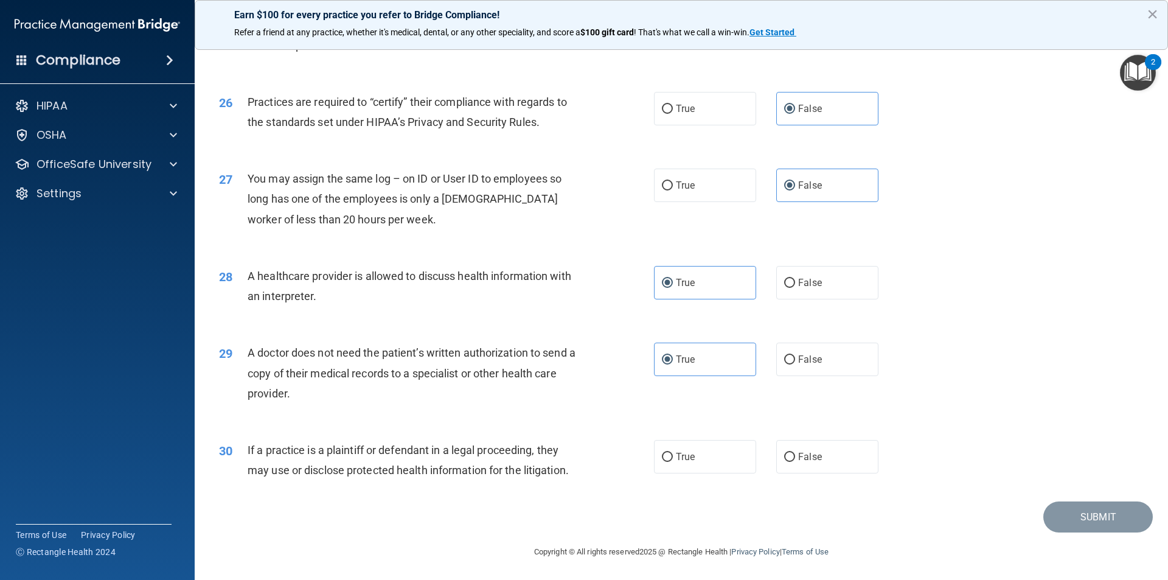
scroll to position [2252, 0]
click at [693, 452] on label "True" at bounding box center [705, 455] width 102 height 33
click at [673, 452] on input "True" at bounding box center [667, 455] width 11 height 9
radio input "true"
click at [1071, 504] on button "Submit" at bounding box center [1097, 515] width 109 height 31
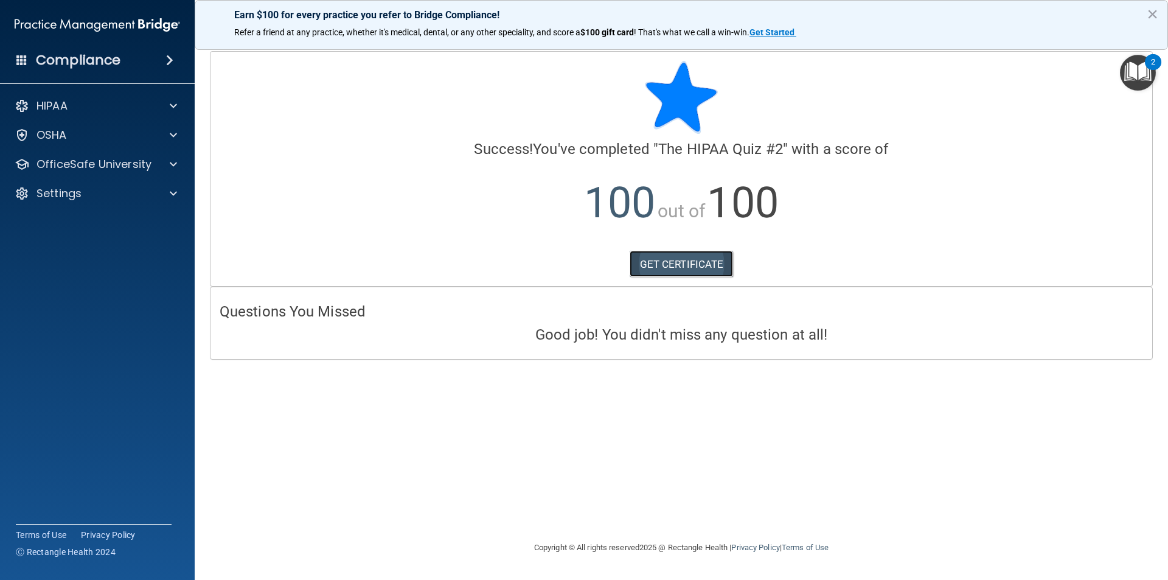
click at [704, 260] on link "GET CERTIFICATE" at bounding box center [682, 264] width 104 height 27
click at [150, 146] on div "OSHA" at bounding box center [97, 135] width 195 height 24
click at [161, 133] on div at bounding box center [171, 135] width 30 height 15
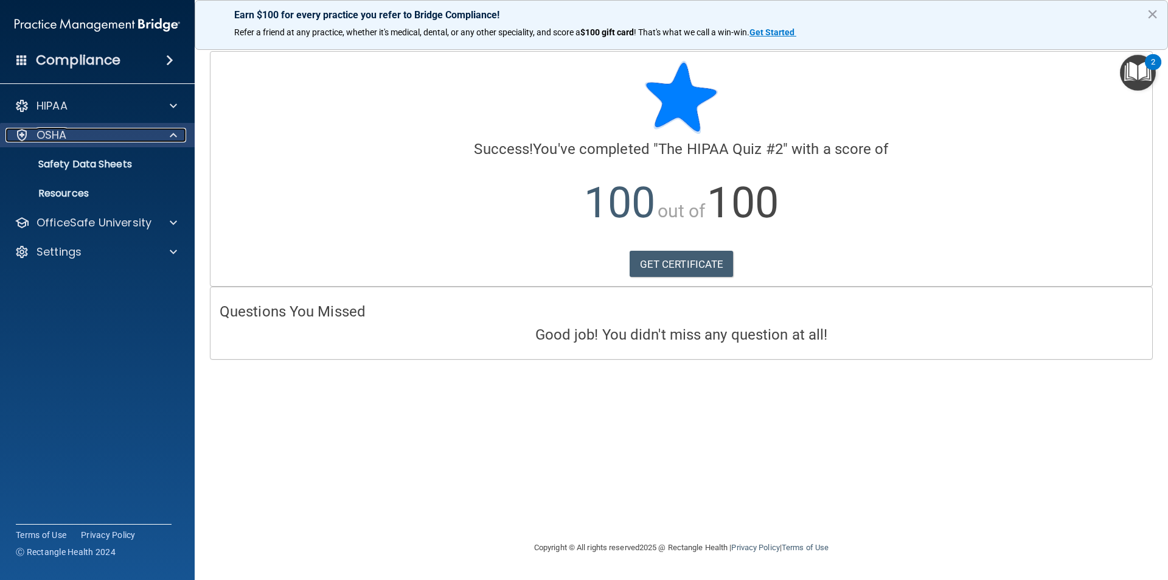
click at [166, 136] on div at bounding box center [171, 135] width 30 height 15
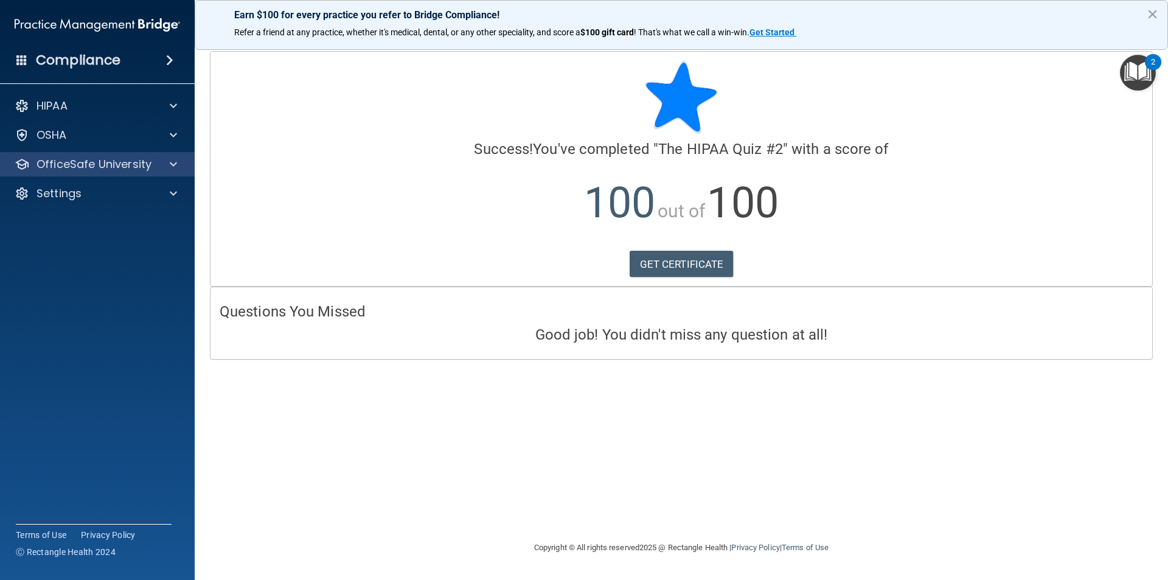
click at [175, 172] on div "OfficeSafe University" at bounding box center [97, 164] width 195 height 24
click at [162, 174] on div "OfficeSafe University" at bounding box center [97, 164] width 195 height 24
click at [164, 164] on div at bounding box center [171, 164] width 30 height 15
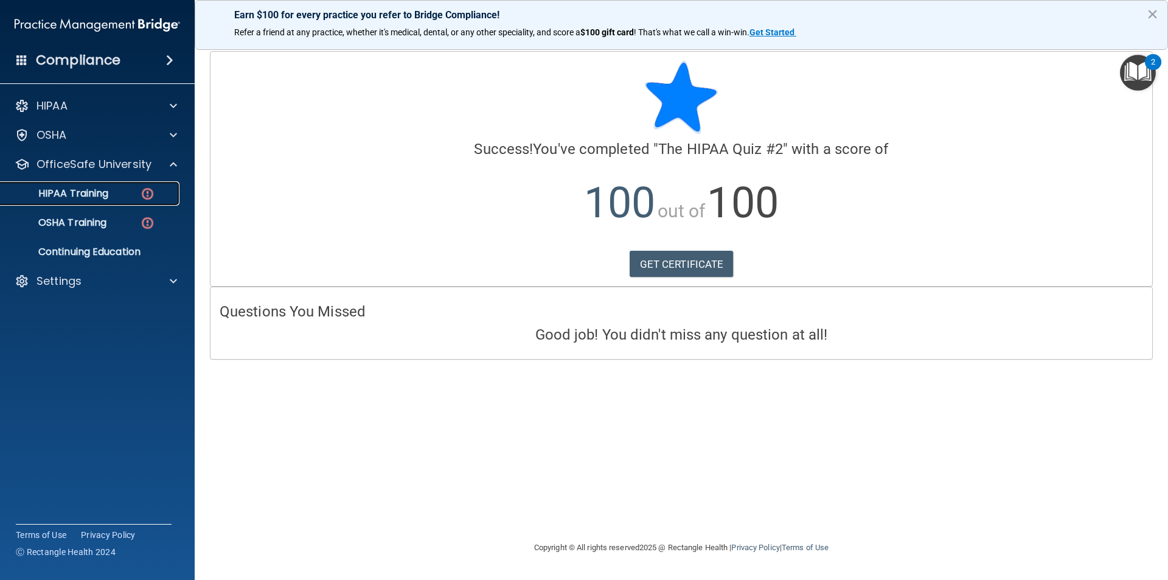
click at [131, 191] on div "HIPAA Training" at bounding box center [91, 193] width 166 height 12
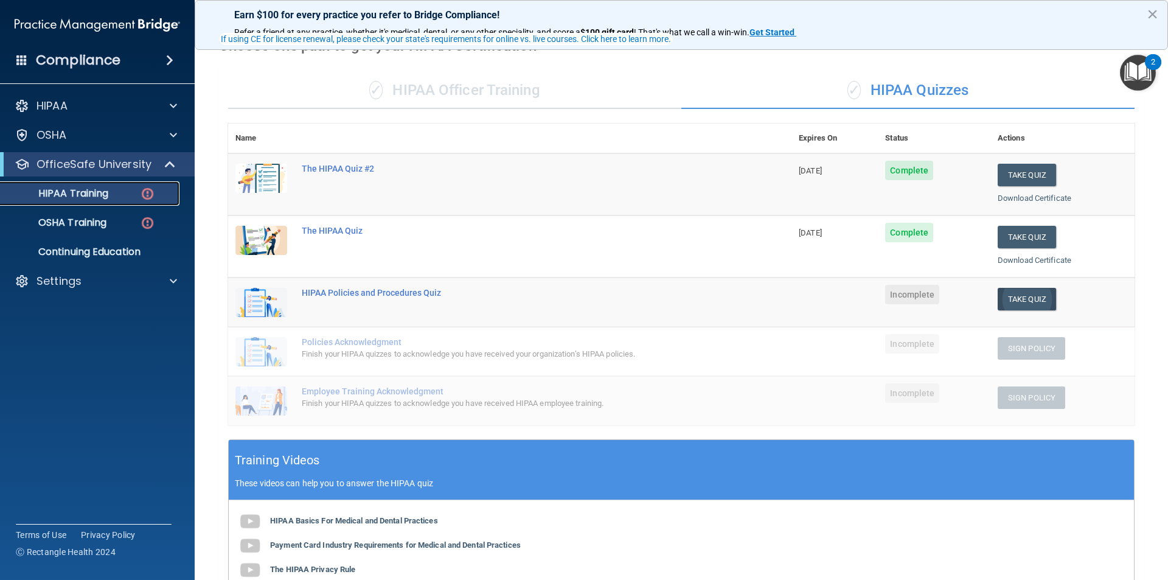
scroll to position [122, 0]
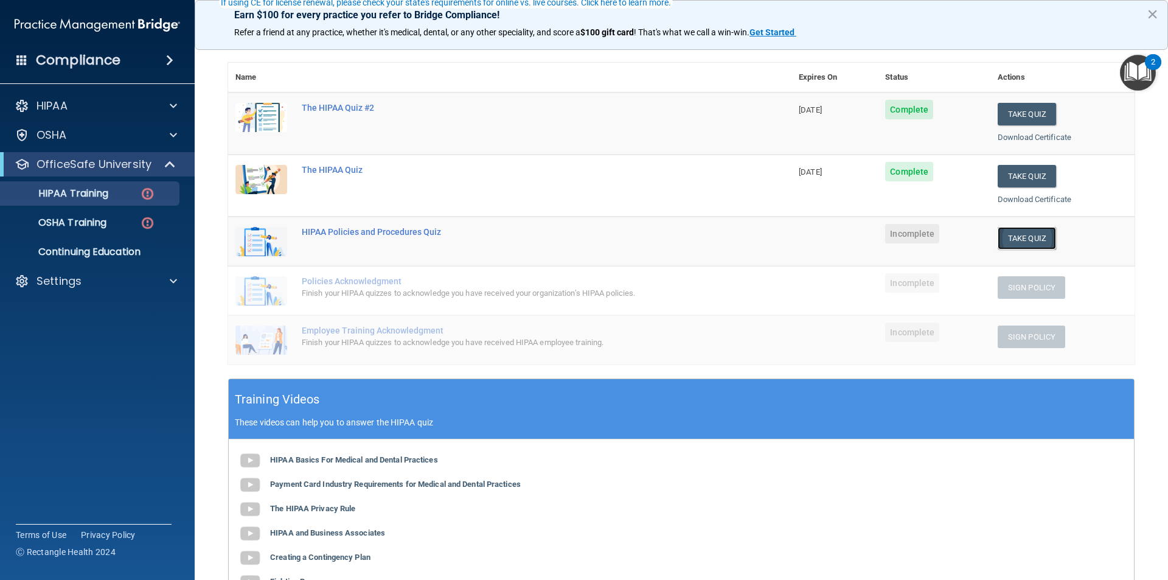
click at [1007, 227] on button "Take Quiz" at bounding box center [1027, 238] width 58 height 23
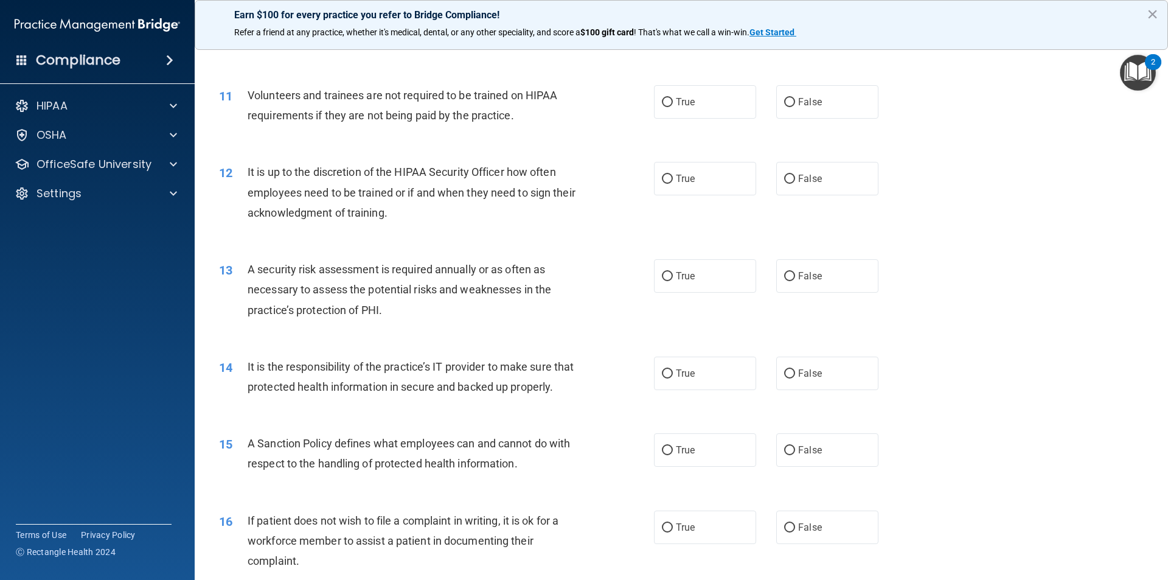
scroll to position [1095, 0]
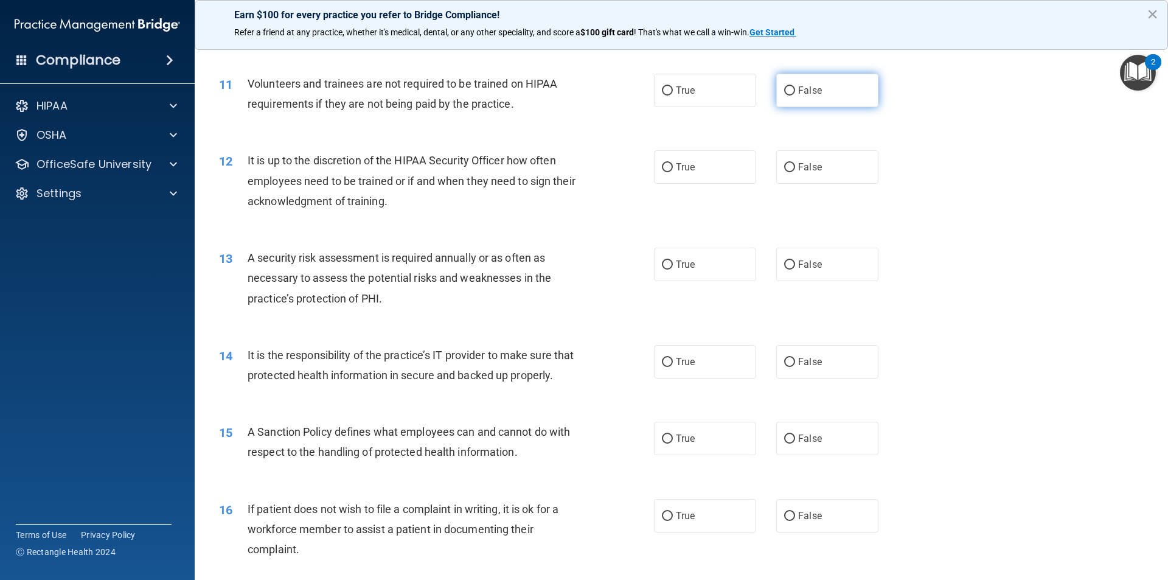
click at [830, 83] on label "False" at bounding box center [827, 90] width 102 height 33
click at [795, 86] on input "False" at bounding box center [789, 90] width 11 height 9
radio input "true"
click at [833, 161] on label "False" at bounding box center [827, 166] width 102 height 33
click at [795, 163] on input "False" at bounding box center [789, 167] width 11 height 9
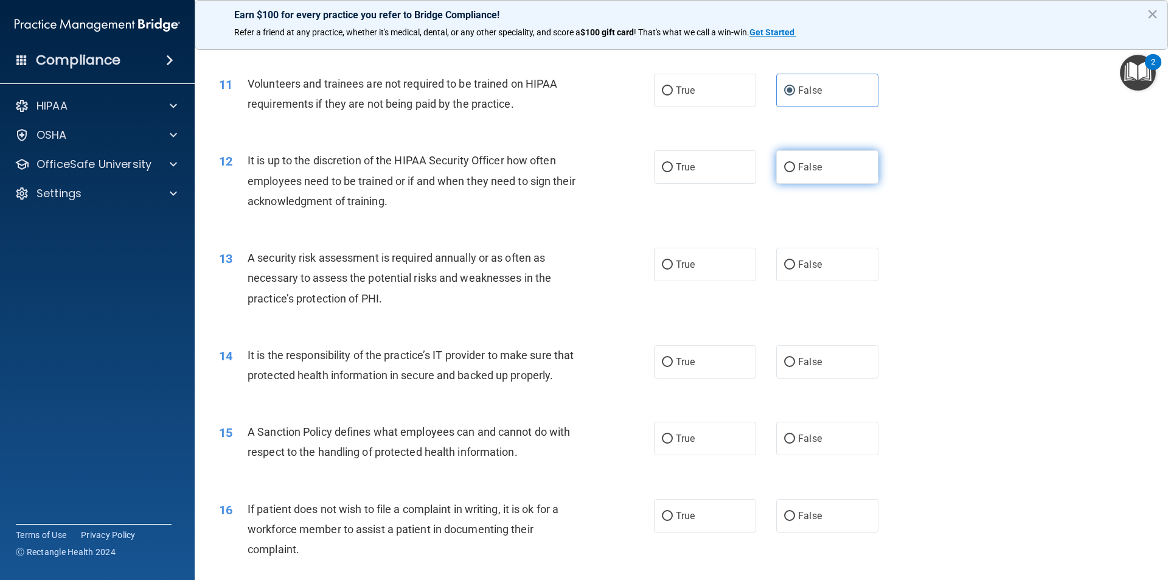
radio input "true"
click at [712, 261] on label "True" at bounding box center [705, 264] width 102 height 33
click at [673, 261] on input "True" at bounding box center [667, 264] width 11 height 9
radio input "true"
click at [841, 371] on label "False" at bounding box center [827, 361] width 102 height 33
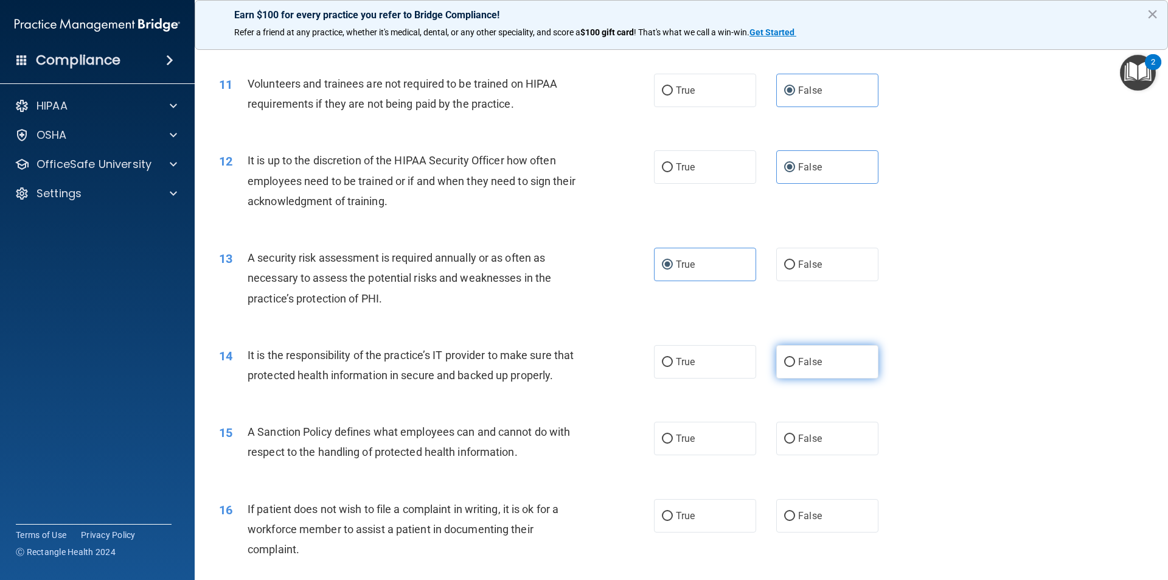
click at [795, 367] on input "False" at bounding box center [789, 362] width 11 height 9
radio input "true"
click at [819, 455] on label "False" at bounding box center [827, 438] width 102 height 33
click at [795, 443] on input "False" at bounding box center [789, 438] width 11 height 9
radio input "true"
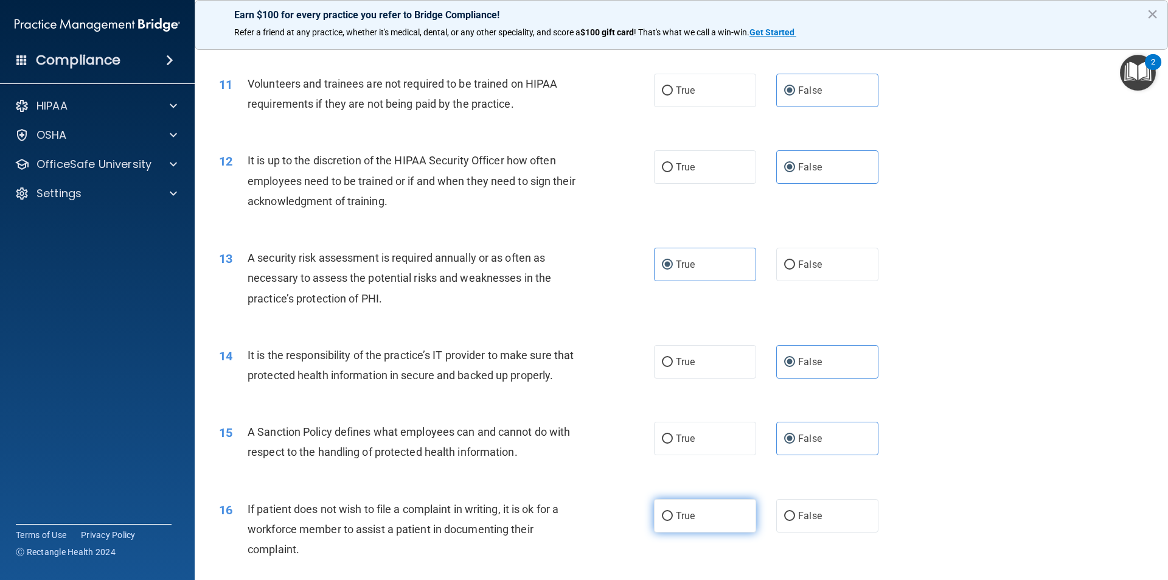
click at [715, 525] on label "True" at bounding box center [705, 515] width 102 height 33
click at [673, 521] on input "True" at bounding box center [667, 516] width 11 height 9
radio input "true"
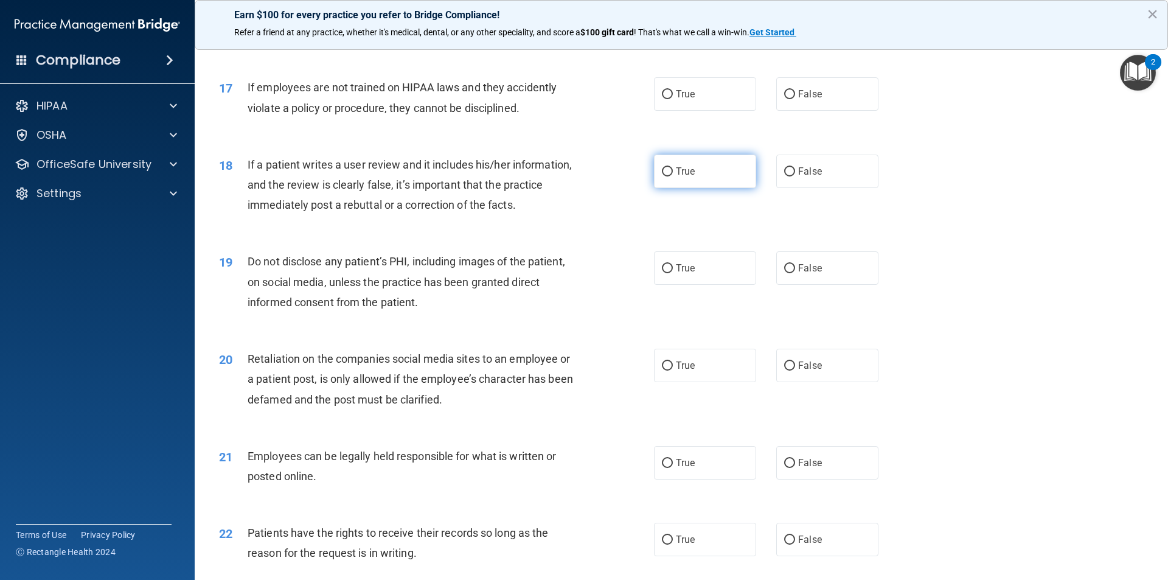
scroll to position [1642, 0]
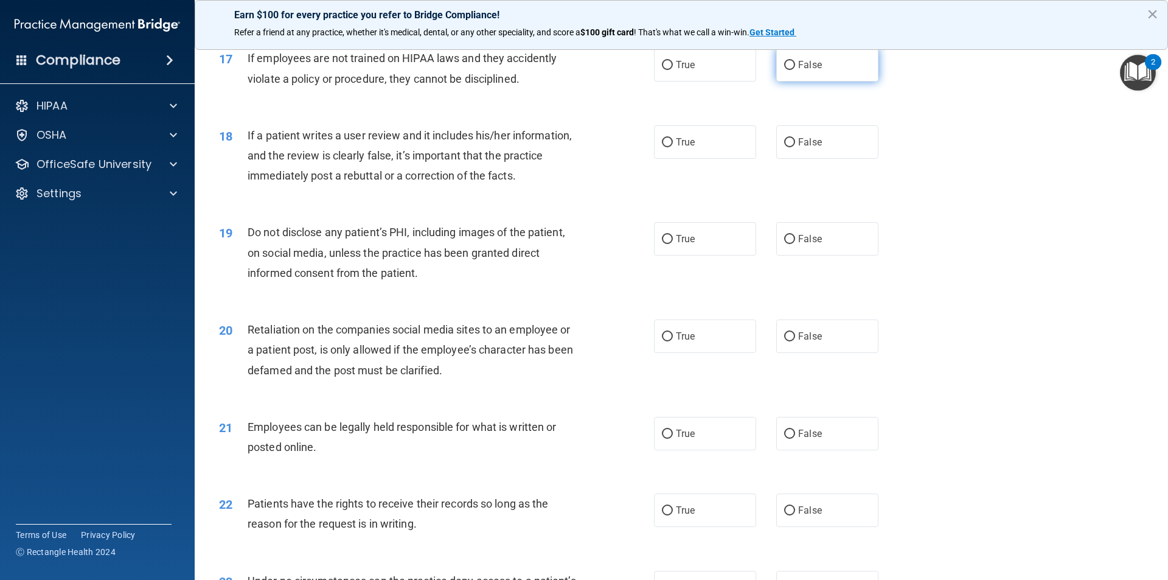
click at [819, 82] on label "False" at bounding box center [827, 64] width 102 height 33
click at [795, 70] on input "False" at bounding box center [789, 65] width 11 height 9
radio input "true"
click at [815, 155] on label "False" at bounding box center [827, 141] width 102 height 33
click at [795, 147] on input "False" at bounding box center [789, 142] width 11 height 9
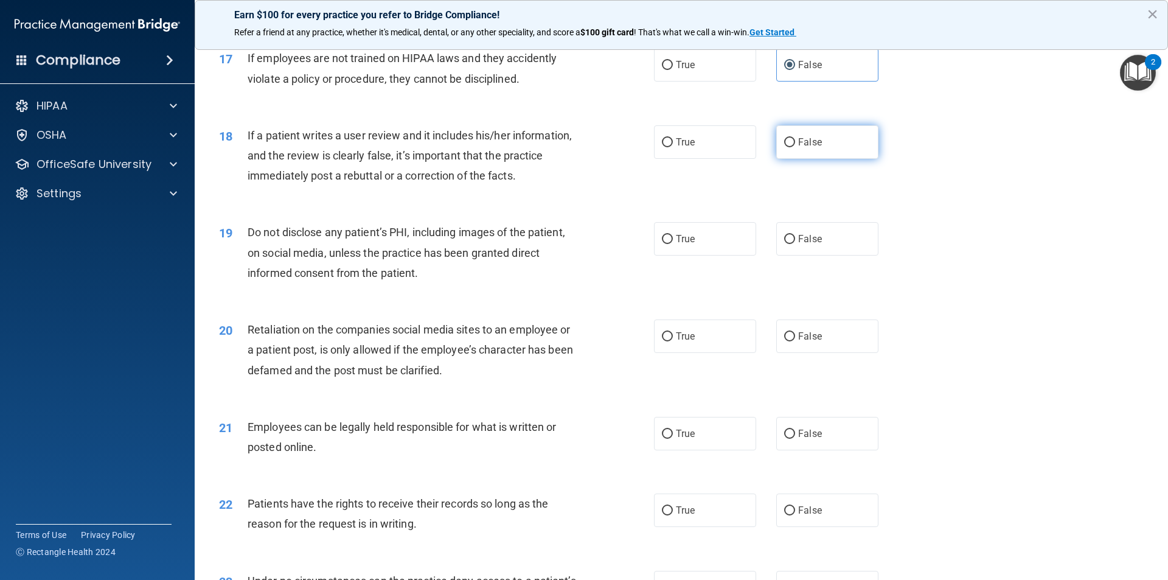
radio input "true"
drag, startPoint x: 691, startPoint y: 254, endPoint x: 772, endPoint y: 293, distance: 89.5
click at [695, 255] on label "True" at bounding box center [705, 238] width 102 height 33
click at [673, 244] on input "True" at bounding box center [667, 239] width 11 height 9
radio input "true"
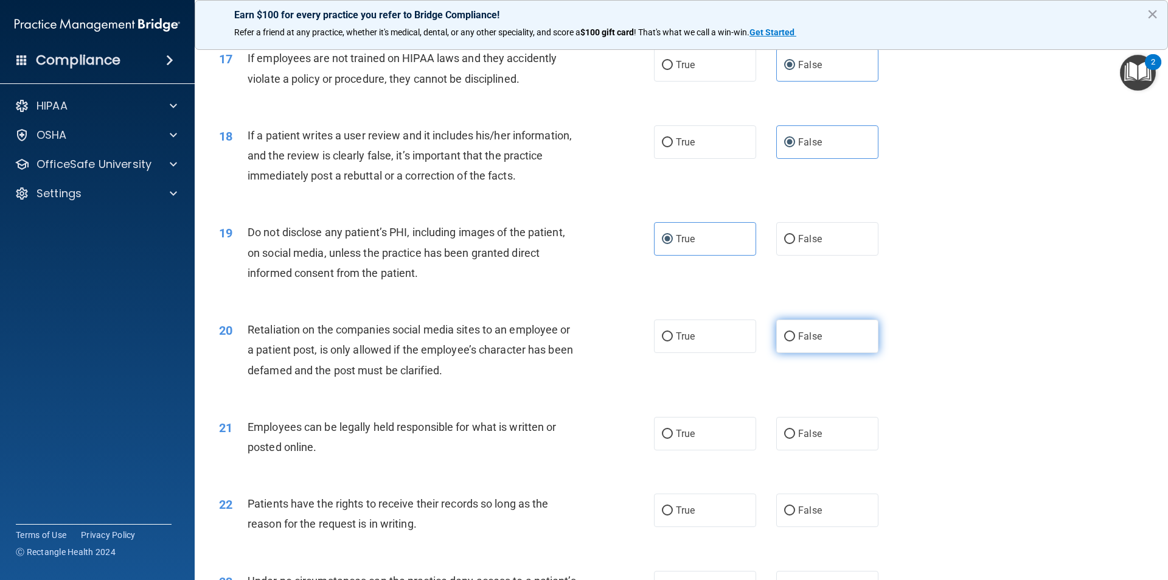
click at [821, 339] on label "False" at bounding box center [827, 335] width 102 height 33
click at [795, 339] on input "False" at bounding box center [789, 336] width 11 height 9
radio input "true"
click at [709, 353] on label "True" at bounding box center [705, 335] width 102 height 33
click at [673, 341] on input "True" at bounding box center [667, 336] width 11 height 9
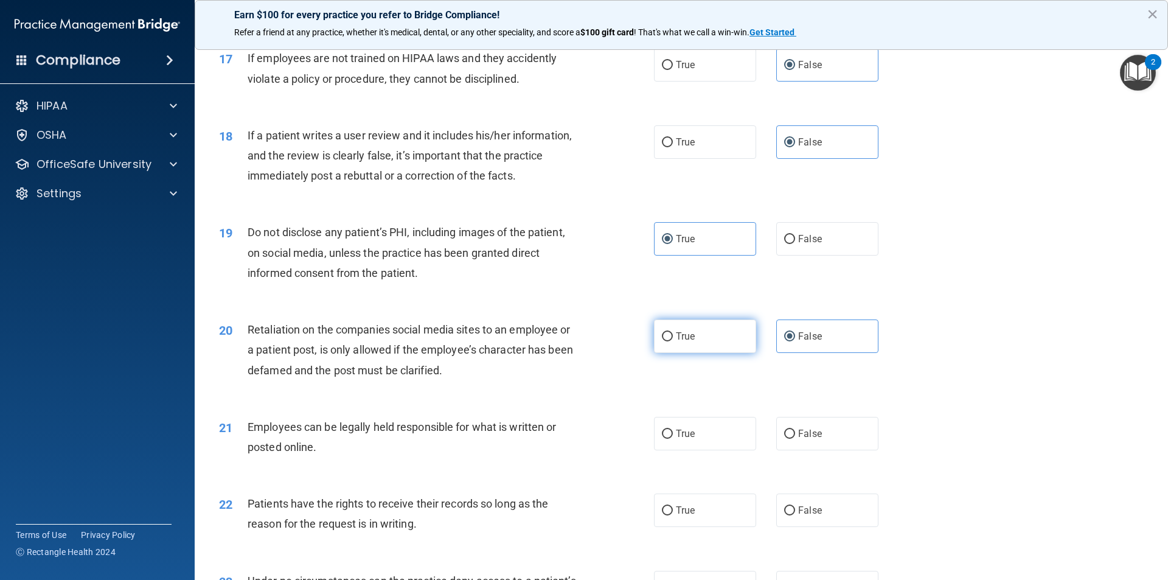
radio input "true"
click at [822, 353] on label "False" at bounding box center [827, 335] width 102 height 33
click at [795, 341] on input "False" at bounding box center [789, 336] width 11 height 9
radio input "true"
radio input "false"
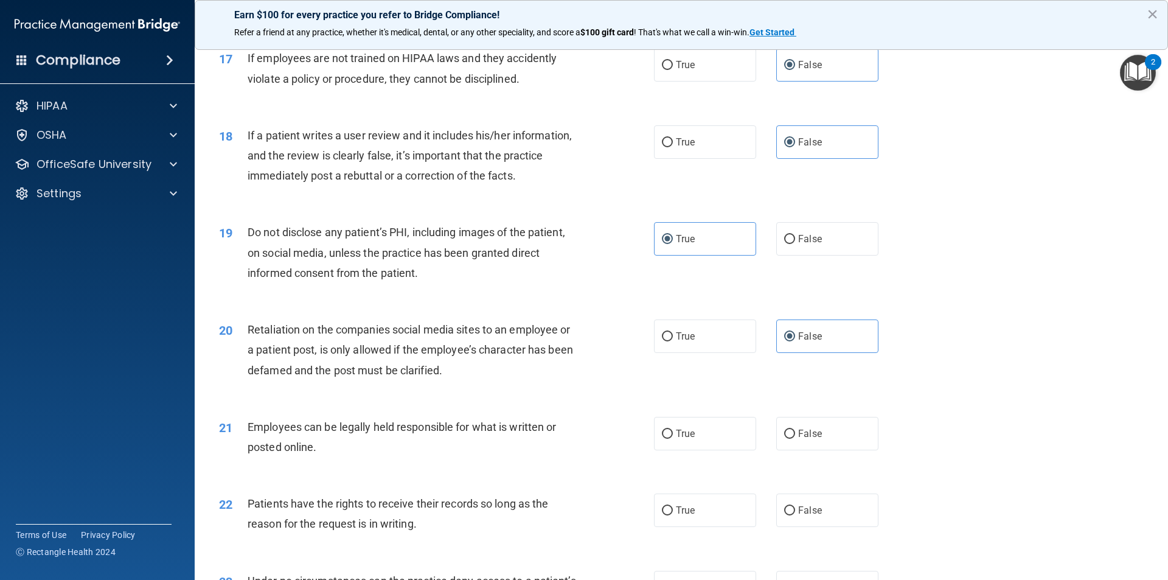
drag, startPoint x: 709, startPoint y: 454, endPoint x: 747, endPoint y: 473, distance: 42.2
click at [709, 450] on label "True" at bounding box center [705, 433] width 102 height 33
click at [673, 439] on input "True" at bounding box center [667, 433] width 11 height 9
radio input "true"
drag, startPoint x: 833, startPoint y: 522, endPoint x: 839, endPoint y: 510, distance: 13.6
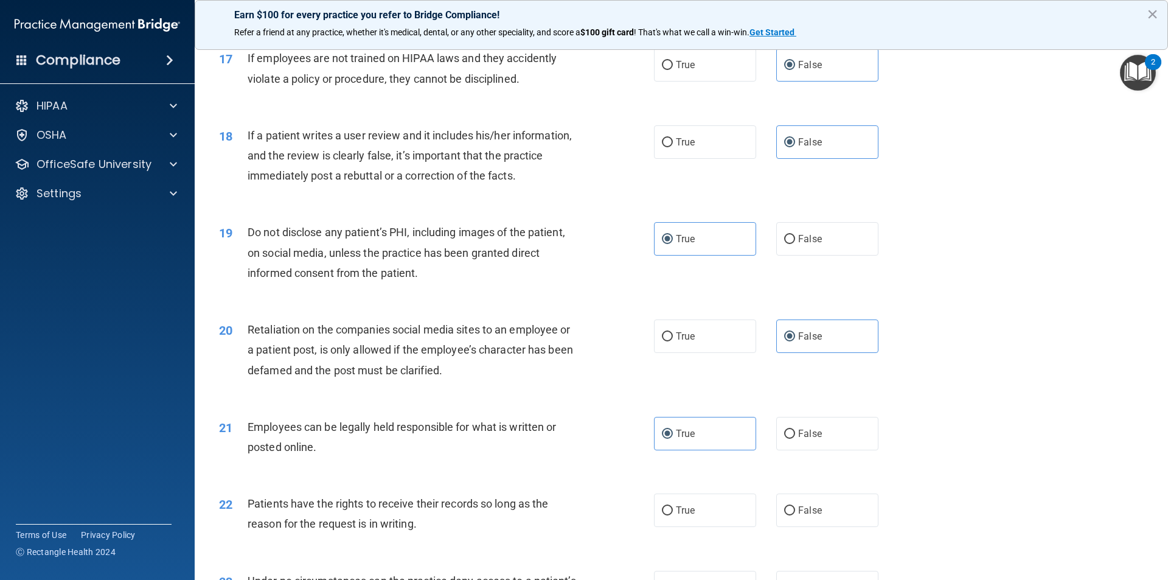
click at [834, 522] on label "False" at bounding box center [827, 509] width 102 height 33
click at [795, 515] on input "False" at bounding box center [789, 510] width 11 height 9
radio input "true"
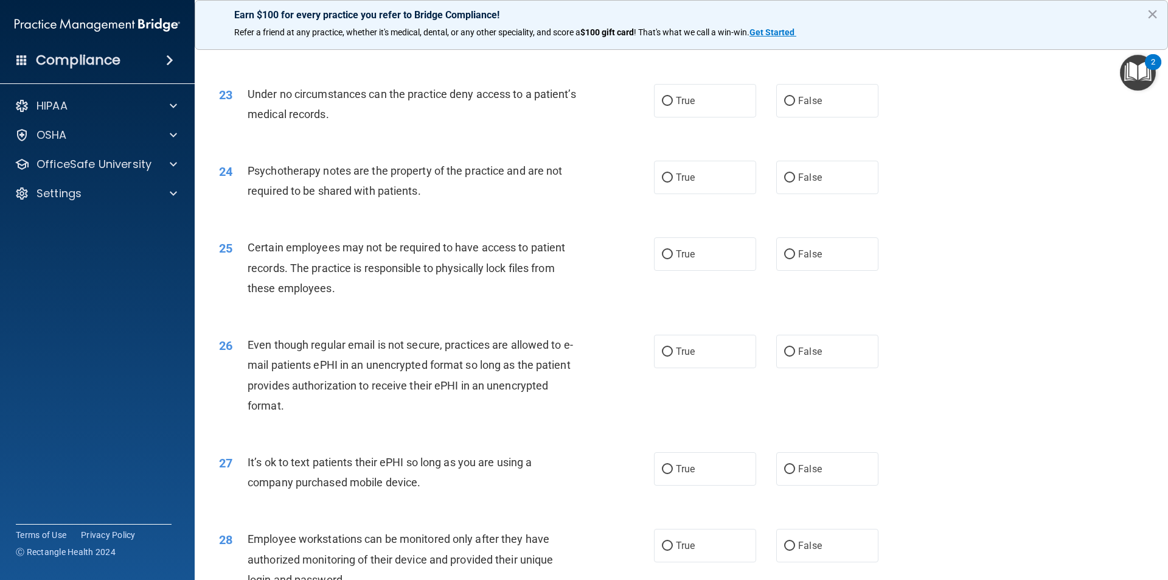
scroll to position [2190, 0]
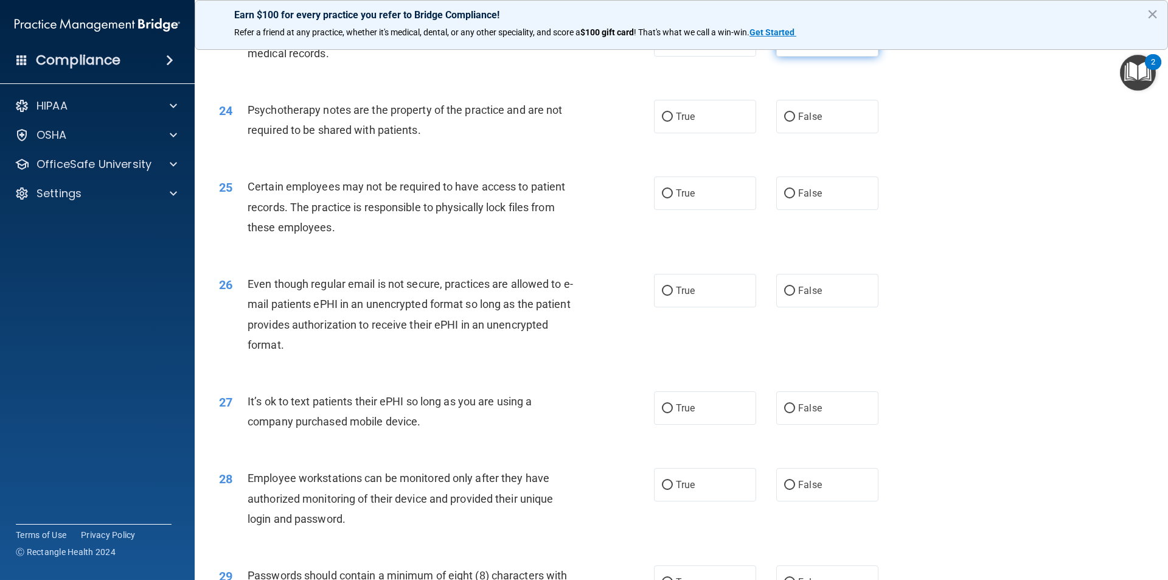
click at [811, 57] on label "False" at bounding box center [827, 39] width 102 height 33
click at [795, 45] on input "False" at bounding box center [789, 40] width 11 height 9
radio input "true"
click at [694, 133] on label "True" at bounding box center [705, 116] width 102 height 33
click at [673, 122] on input "True" at bounding box center [667, 117] width 11 height 9
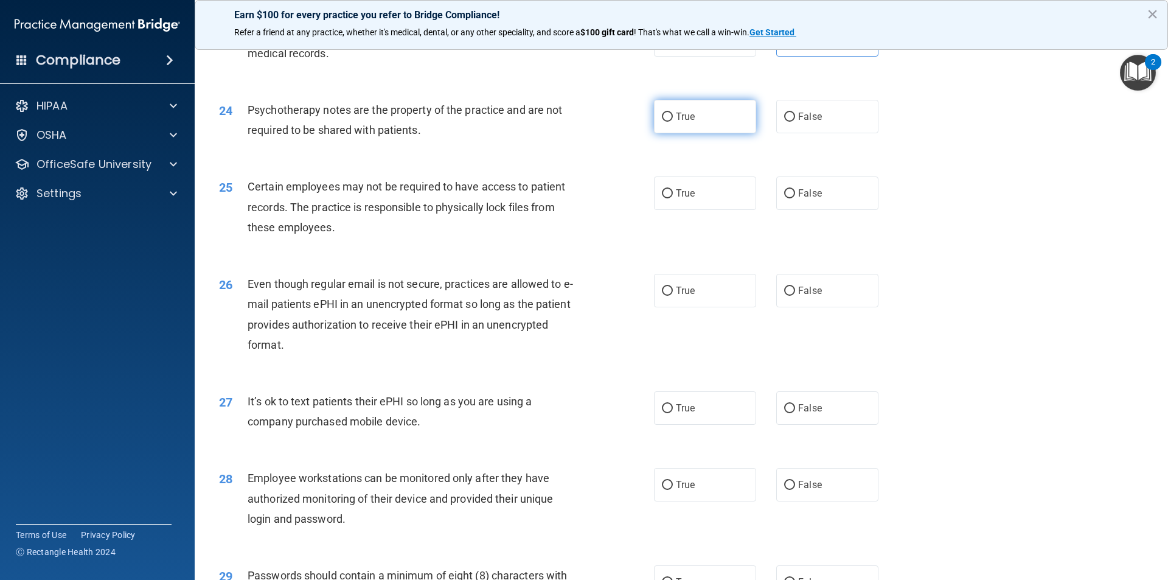
radio input "true"
click at [703, 210] on label "True" at bounding box center [705, 192] width 102 height 33
click at [673, 198] on input "True" at bounding box center [667, 193] width 11 height 9
radio input "true"
click at [703, 307] on label "True" at bounding box center [705, 290] width 102 height 33
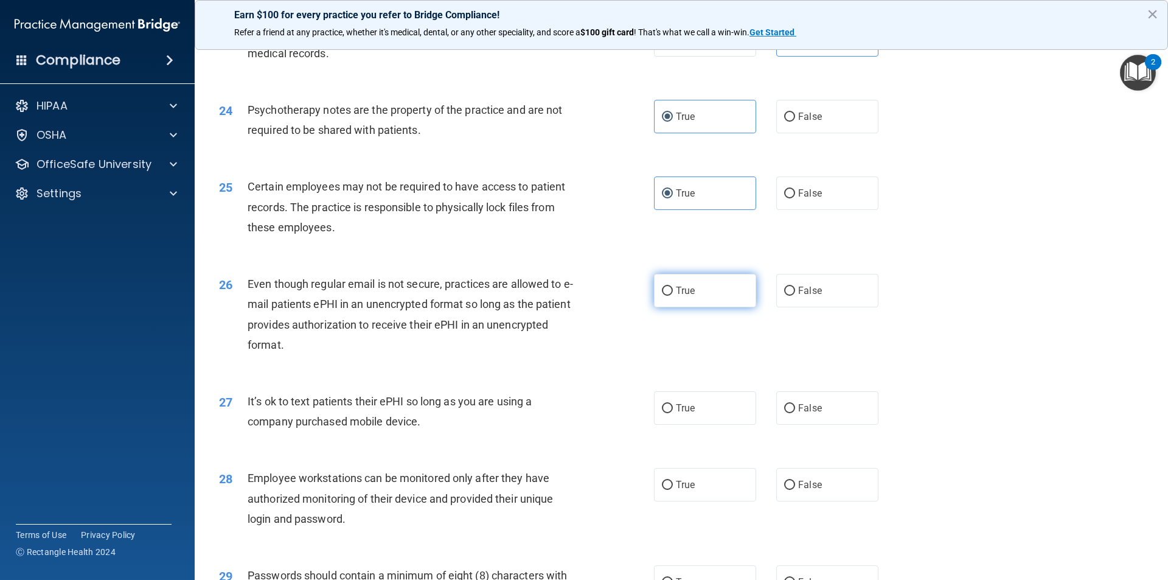
click at [673, 296] on input "True" at bounding box center [667, 290] width 11 height 9
radio input "true"
click at [830, 417] on label "False" at bounding box center [827, 407] width 102 height 33
click at [795, 413] on input "False" at bounding box center [789, 408] width 11 height 9
radio input "true"
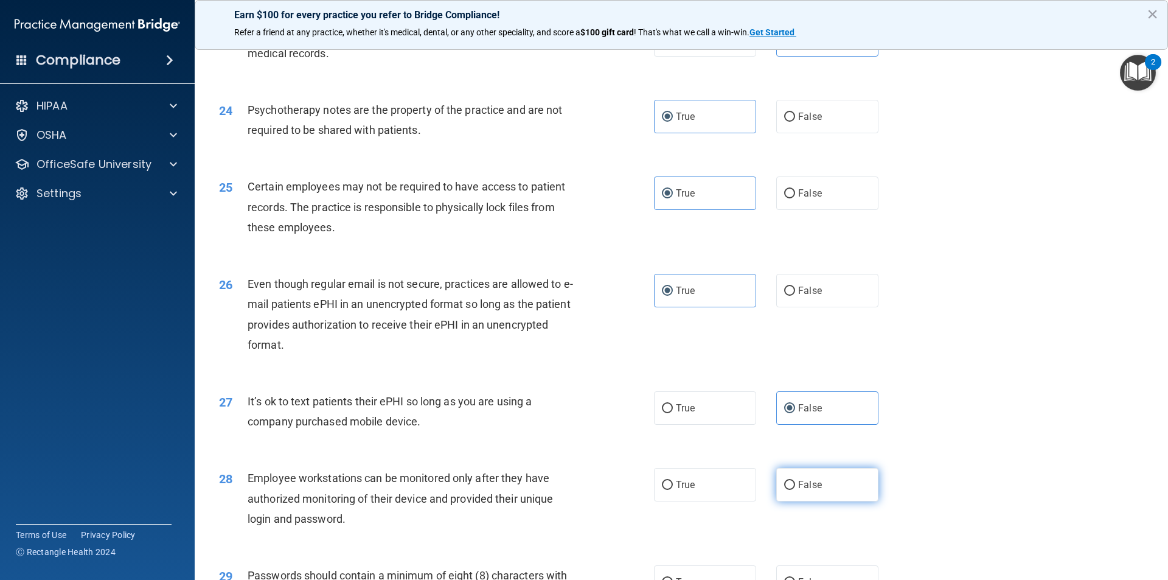
click at [862, 496] on label "False" at bounding box center [827, 484] width 102 height 33
click at [795, 490] on input "False" at bounding box center [789, 485] width 11 height 9
radio input "true"
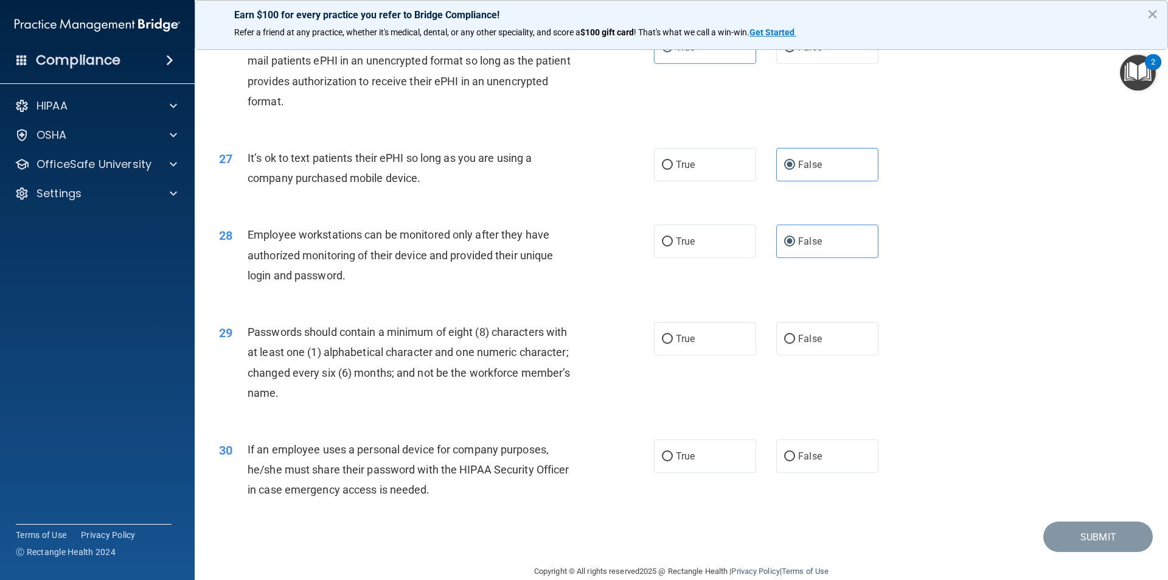
scroll to position [2474, 0]
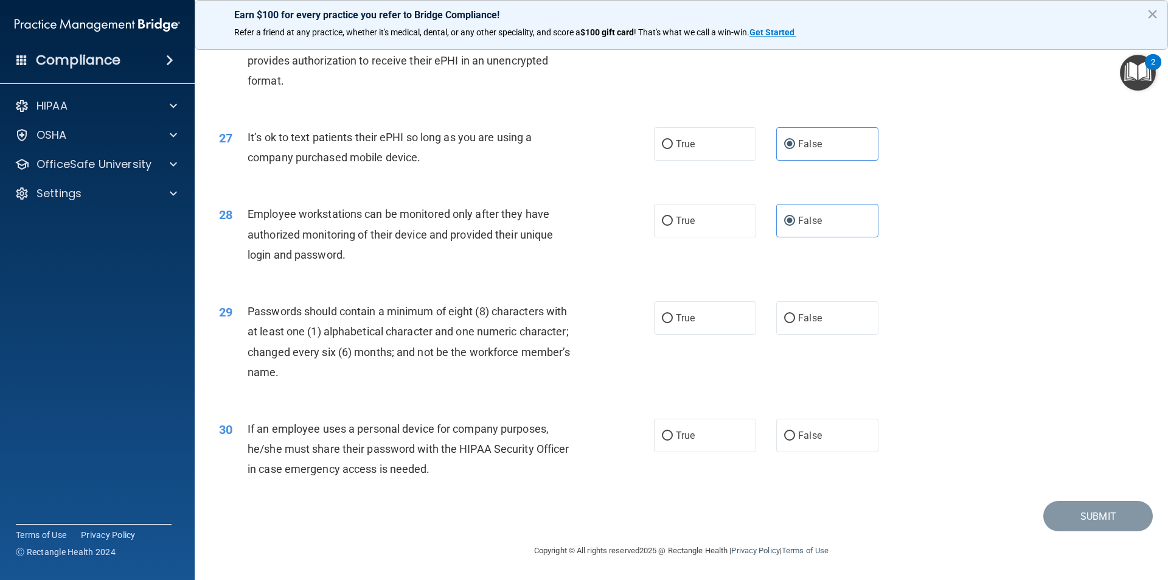
drag, startPoint x: 712, startPoint y: 334, endPoint x: 766, endPoint y: 378, distance: 70.5
click at [712, 335] on div "29 Passwords should contain a minimum of eight (8) characters with at least one…" at bounding box center [681, 344] width 943 height 117
click at [810, 423] on label "False" at bounding box center [827, 434] width 102 height 33
click at [795, 431] on input "False" at bounding box center [789, 435] width 11 height 9
radio input "true"
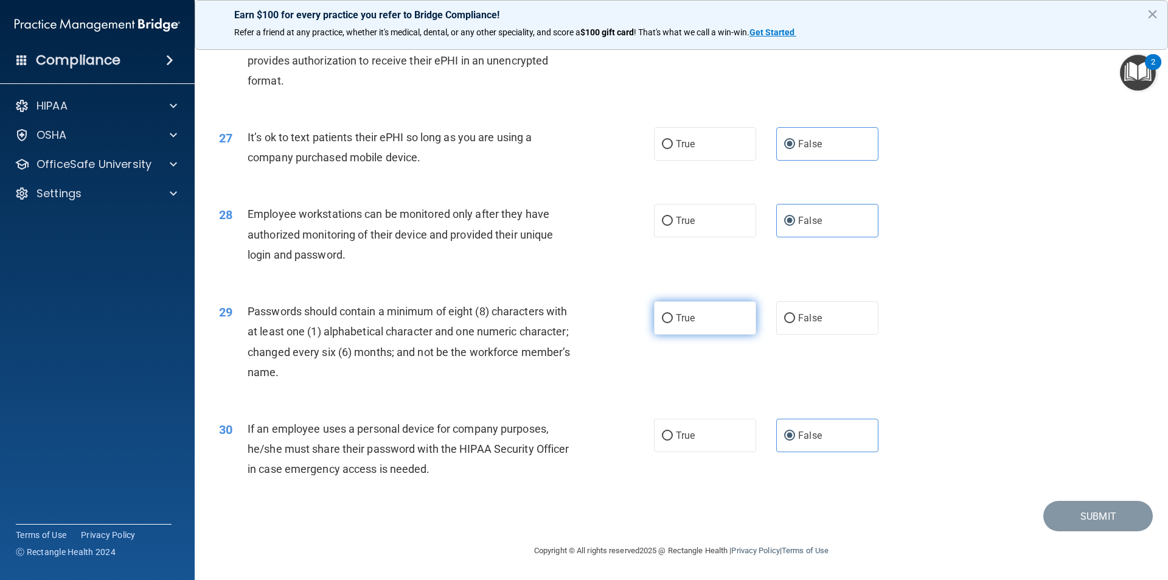
click at [708, 320] on label "True" at bounding box center [705, 317] width 102 height 33
click at [673, 320] on input "True" at bounding box center [667, 318] width 11 height 9
radio input "true"
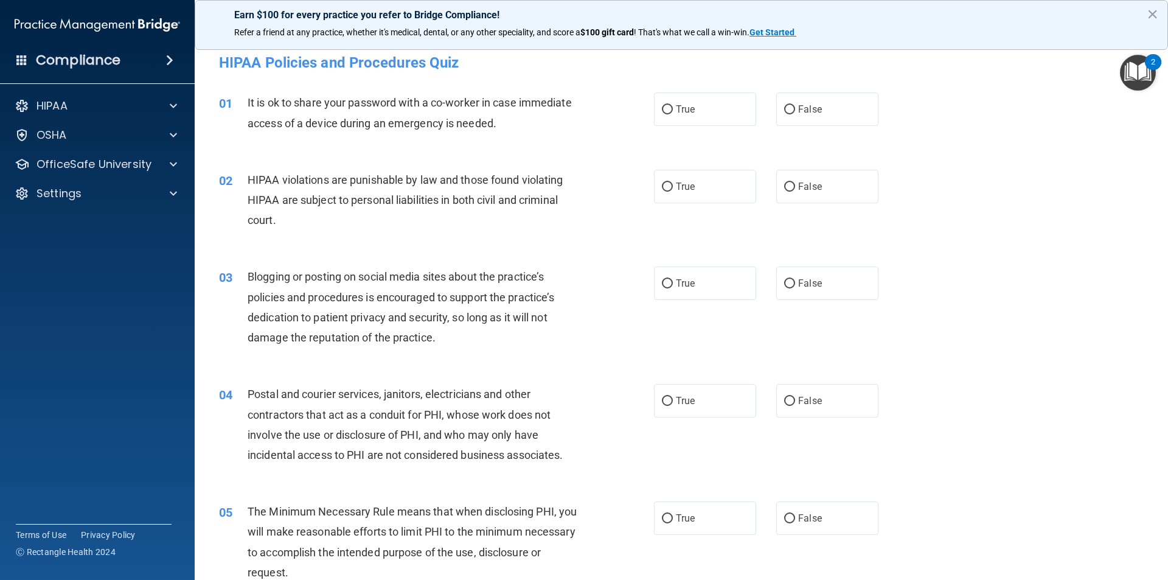
scroll to position [0, 0]
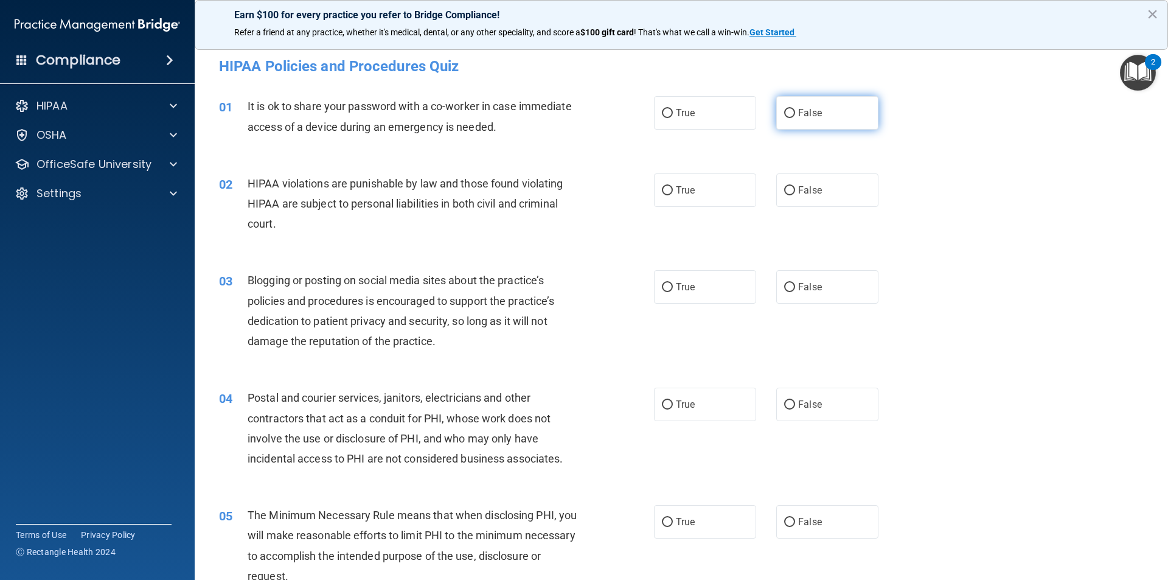
click at [822, 118] on label "False" at bounding box center [827, 112] width 102 height 33
click at [795, 118] on input "False" at bounding box center [789, 113] width 11 height 9
radio input "true"
click at [712, 221] on div "02 HIPAA violations are punishable by law and those found violating HIPAA are s…" at bounding box center [681, 206] width 943 height 97
click at [709, 192] on label "True" at bounding box center [705, 189] width 102 height 33
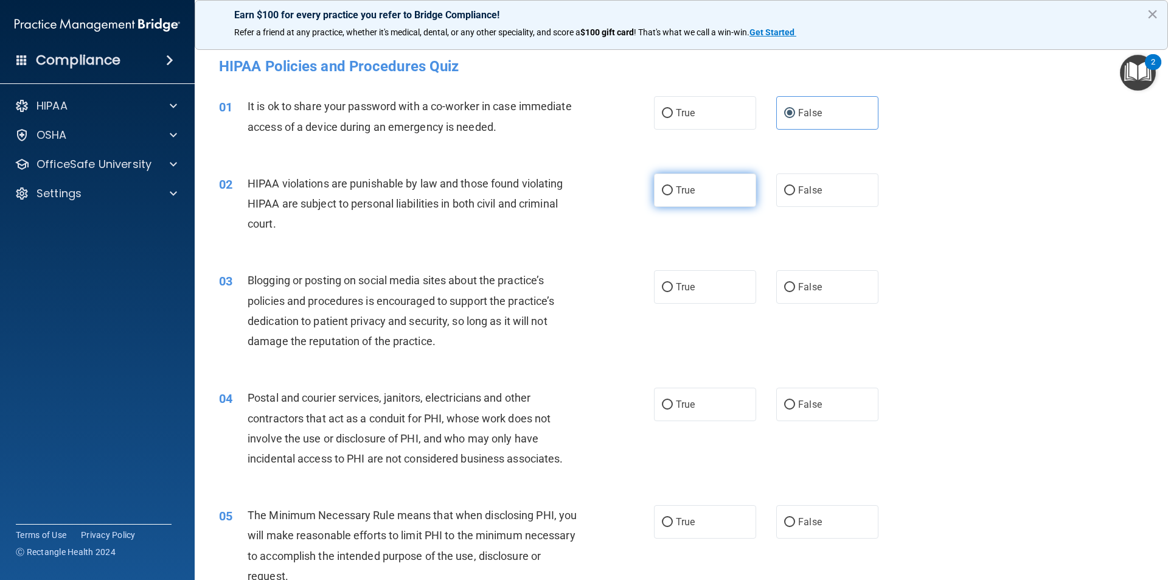
click at [673, 192] on input "True" at bounding box center [667, 190] width 11 height 9
radio input "true"
click at [814, 293] on label "False" at bounding box center [827, 286] width 102 height 33
click at [795, 292] on input "False" at bounding box center [789, 287] width 11 height 9
radio input "true"
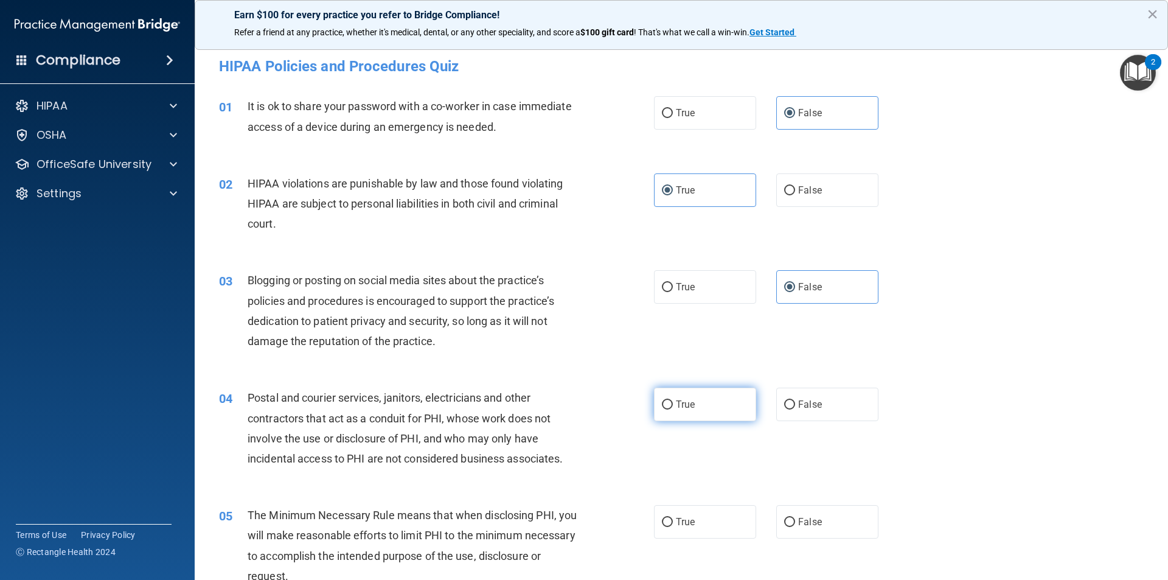
click at [695, 414] on label "True" at bounding box center [705, 403] width 102 height 33
click at [673, 409] on input "True" at bounding box center [667, 404] width 11 height 9
radio input "true"
click at [693, 512] on label "True" at bounding box center [705, 521] width 102 height 33
click at [673, 518] on input "True" at bounding box center [667, 522] width 11 height 9
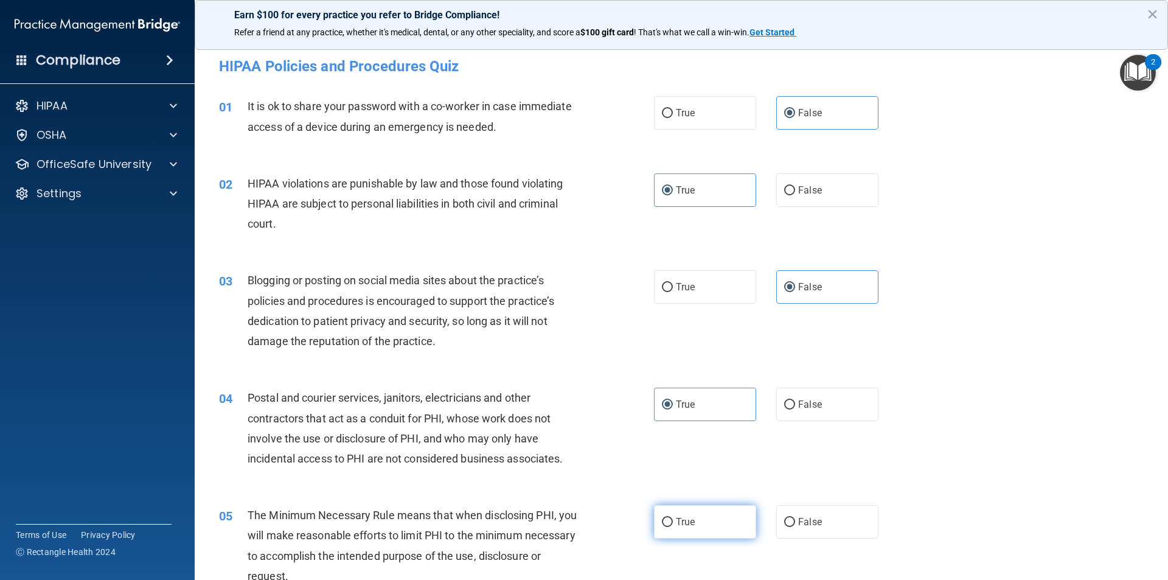
radio input "true"
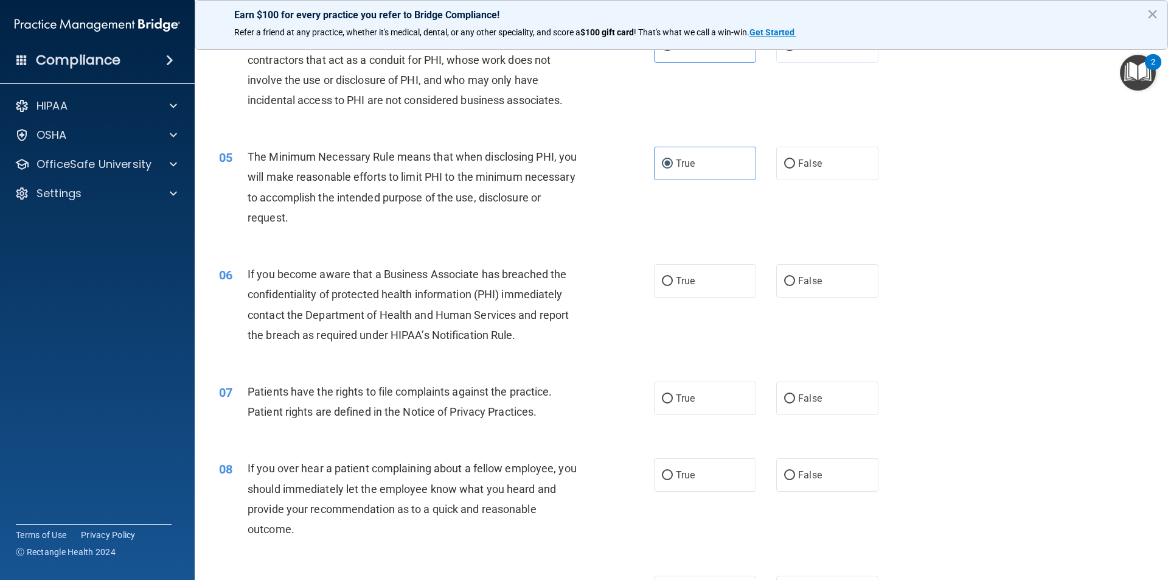
scroll to position [365, 0]
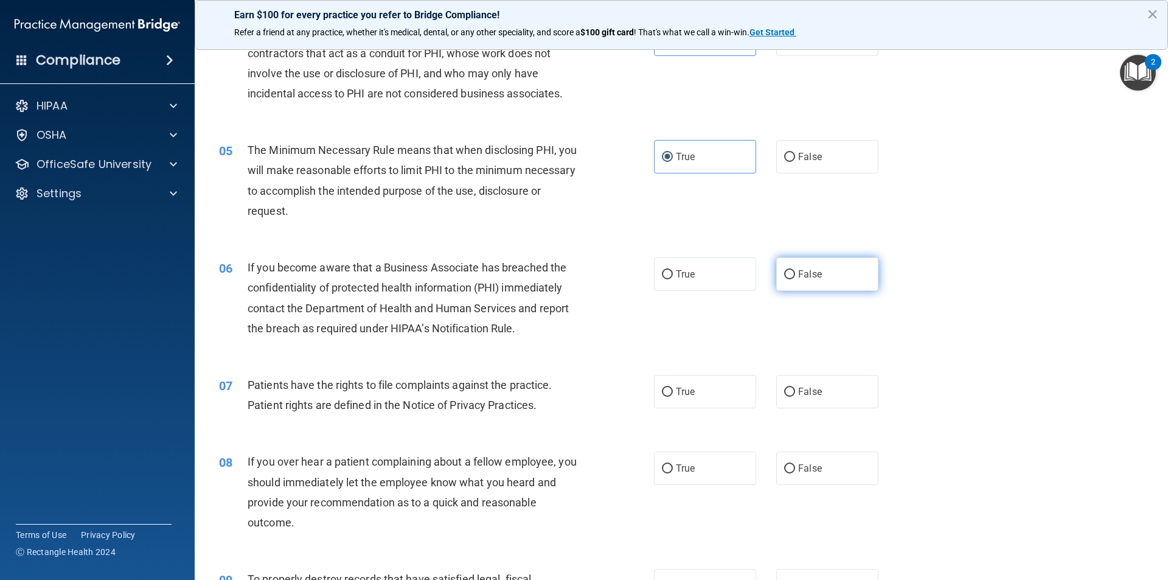
click at [808, 279] on span "False" at bounding box center [810, 274] width 24 height 12
click at [795, 279] on input "False" at bounding box center [789, 274] width 11 height 9
radio input "true"
click at [705, 381] on label "True" at bounding box center [705, 391] width 102 height 33
click at [673, 387] on input "True" at bounding box center [667, 391] width 11 height 9
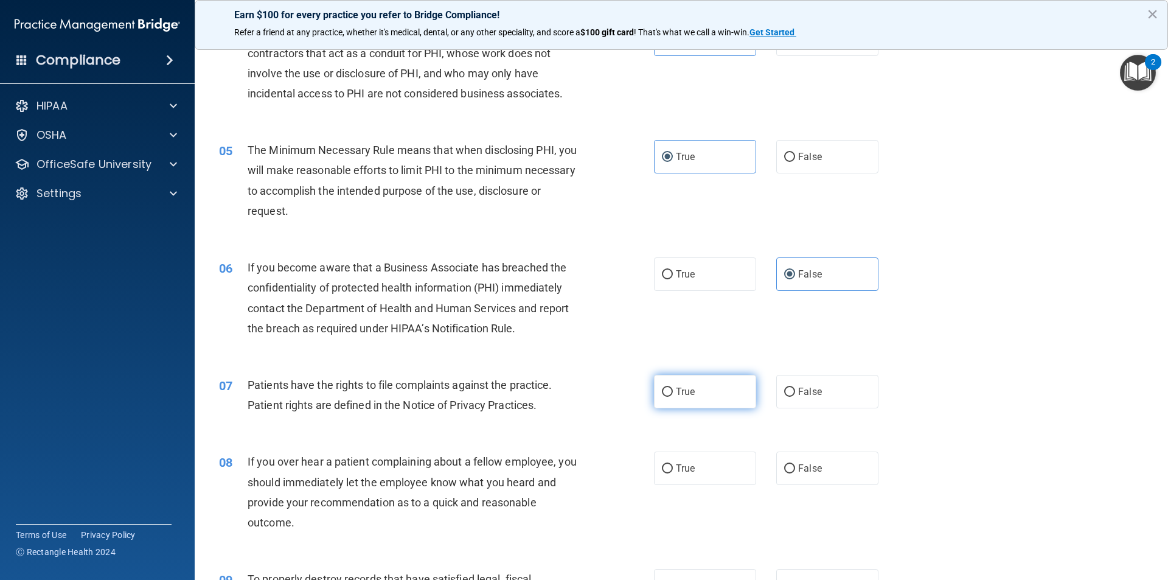
radio input "true"
click at [822, 451] on label "False" at bounding box center [827, 467] width 102 height 33
click at [795, 464] on input "False" at bounding box center [789, 468] width 11 height 9
radio input "true"
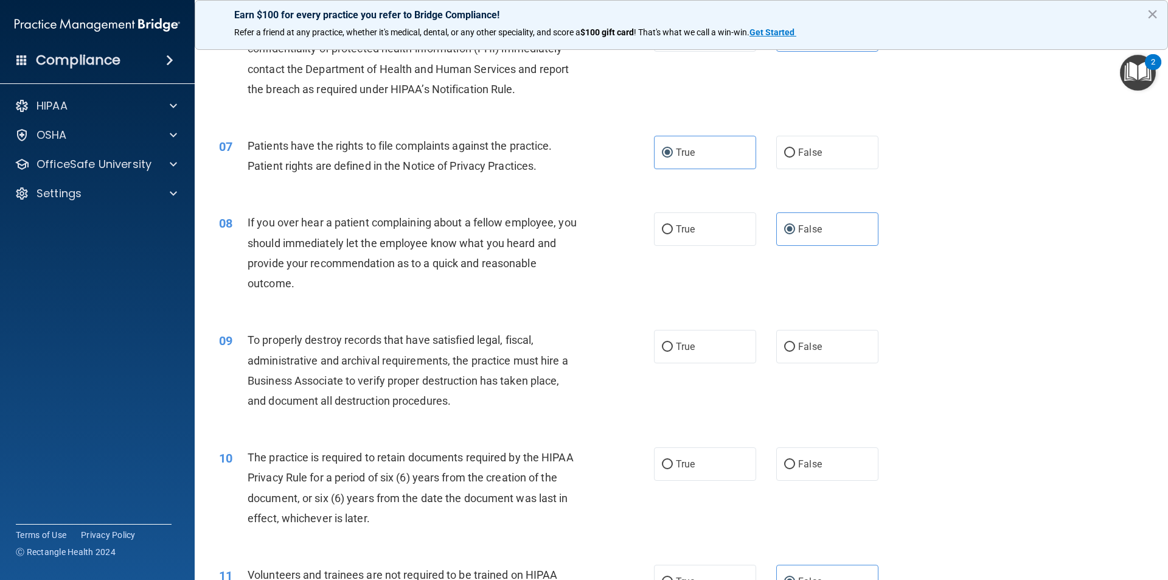
scroll to position [608, 0]
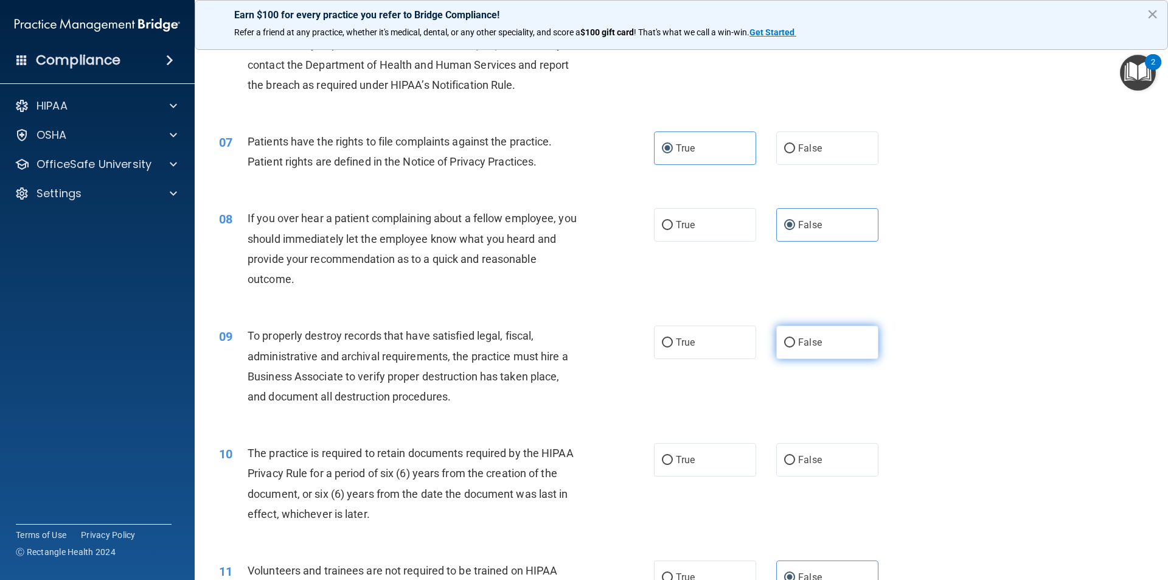
click at [814, 352] on label "False" at bounding box center [827, 341] width 102 height 33
click at [795, 347] on input "False" at bounding box center [789, 342] width 11 height 9
radio input "true"
click at [724, 449] on label "True" at bounding box center [705, 459] width 102 height 33
click at [673, 456] on input "True" at bounding box center [667, 460] width 11 height 9
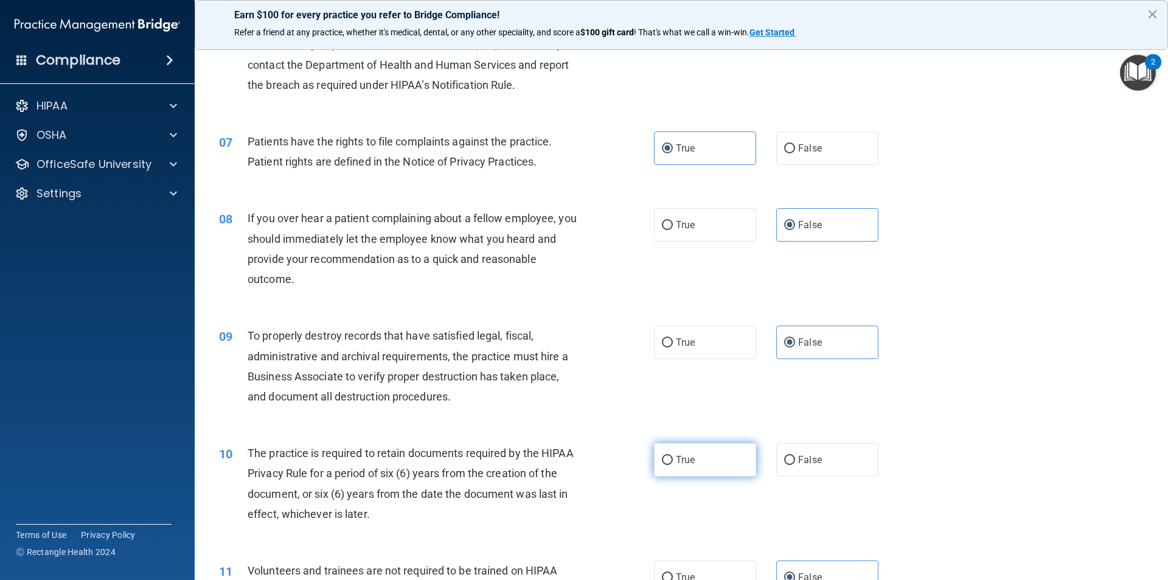
radio input "true"
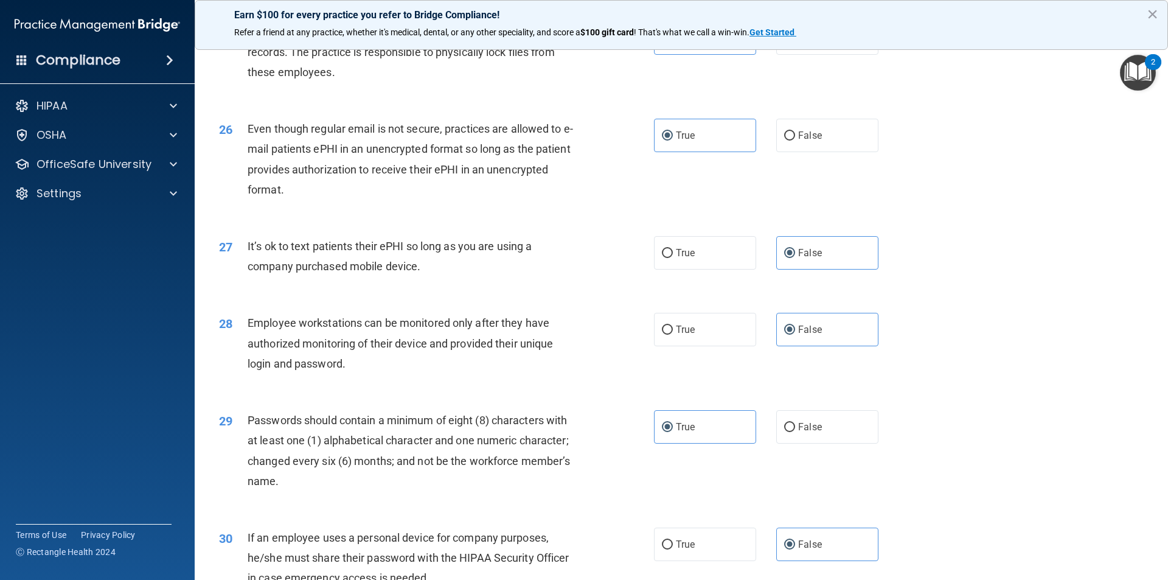
scroll to position [2474, 0]
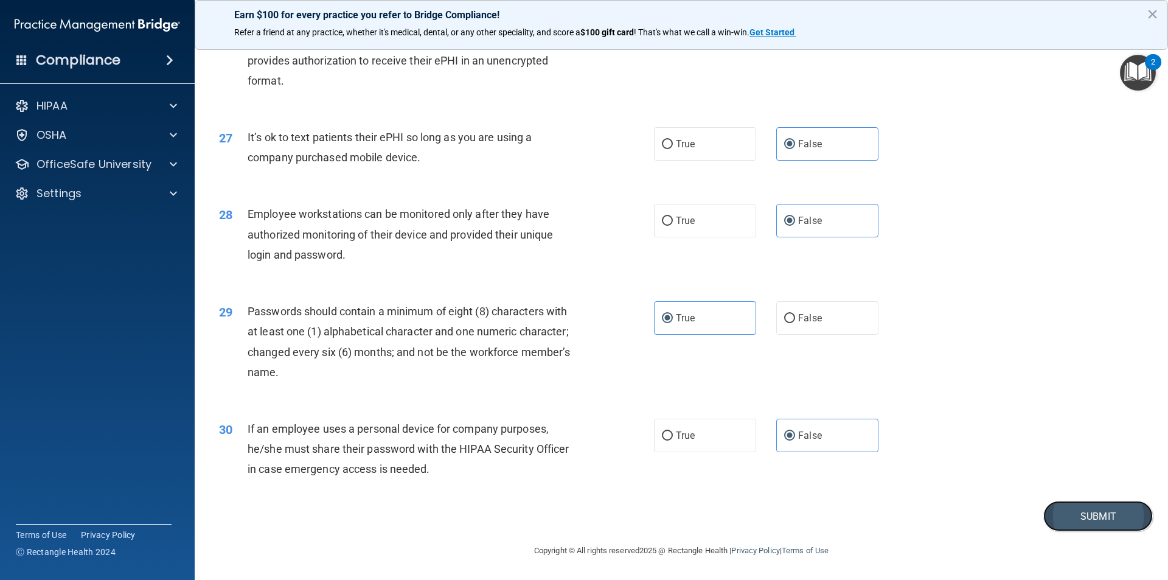
click at [1091, 515] on button "Submit" at bounding box center [1097, 516] width 109 height 31
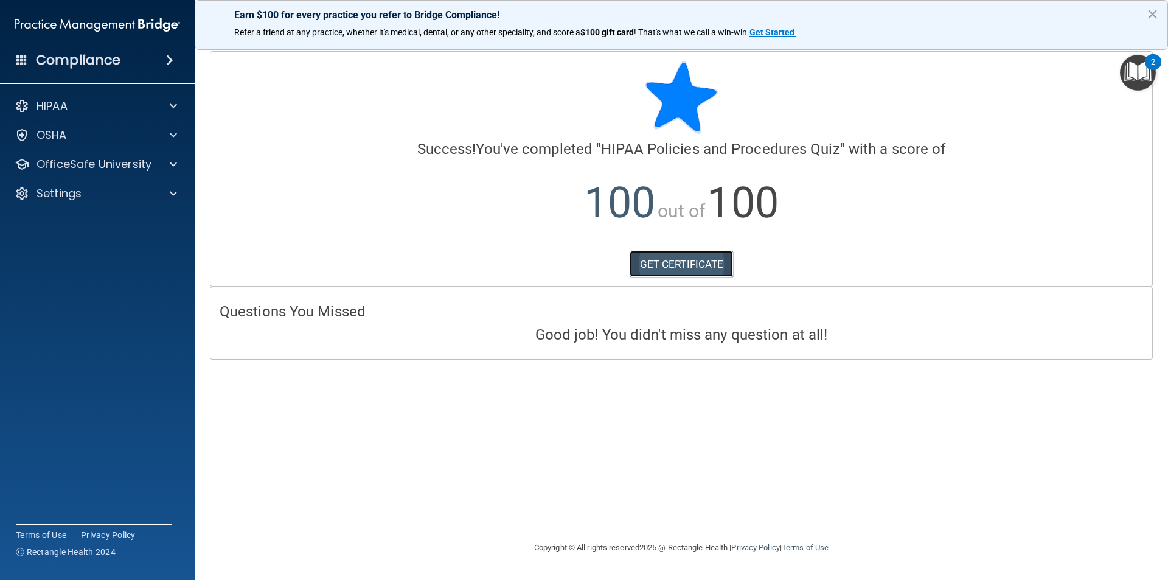
click at [715, 272] on link "GET CERTIFICATE" at bounding box center [682, 264] width 104 height 27
click at [170, 162] on span at bounding box center [173, 164] width 7 height 15
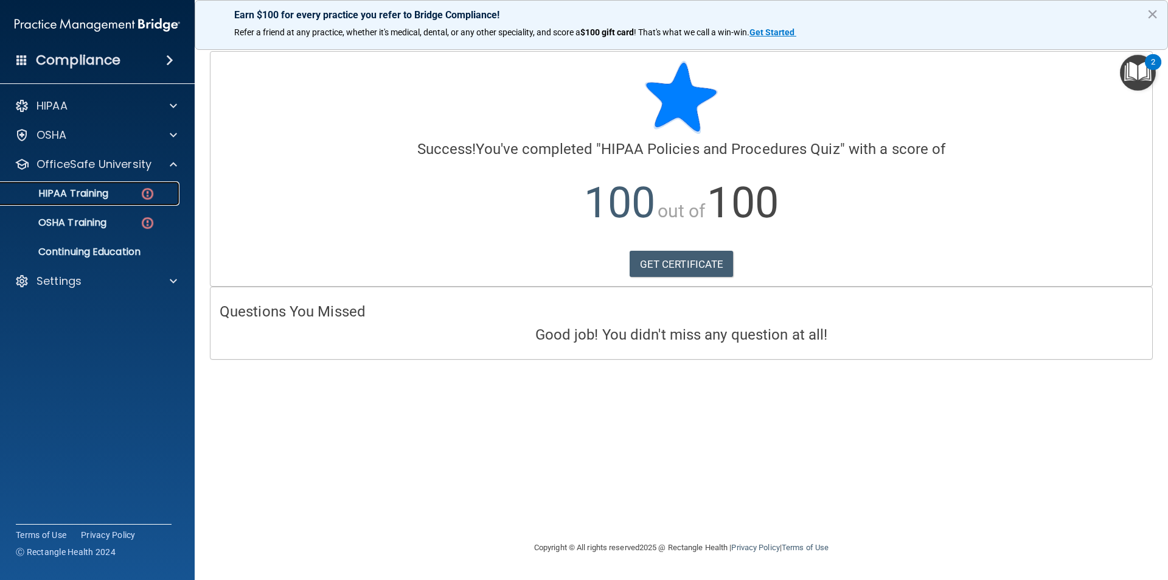
click at [134, 184] on link "HIPAA Training" at bounding box center [84, 193] width 192 height 24
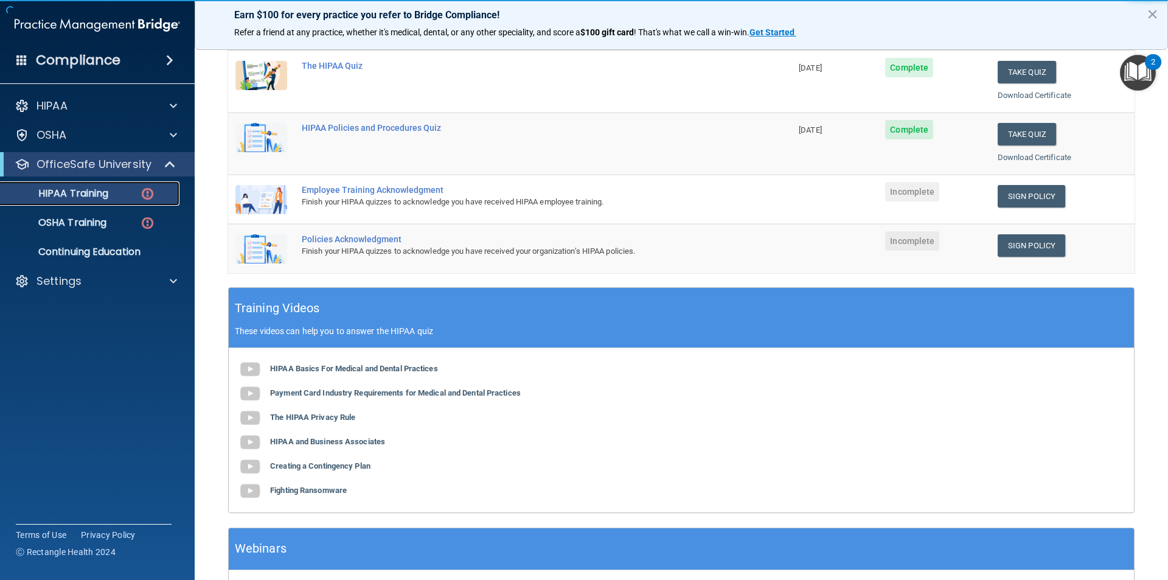
scroll to position [243, 0]
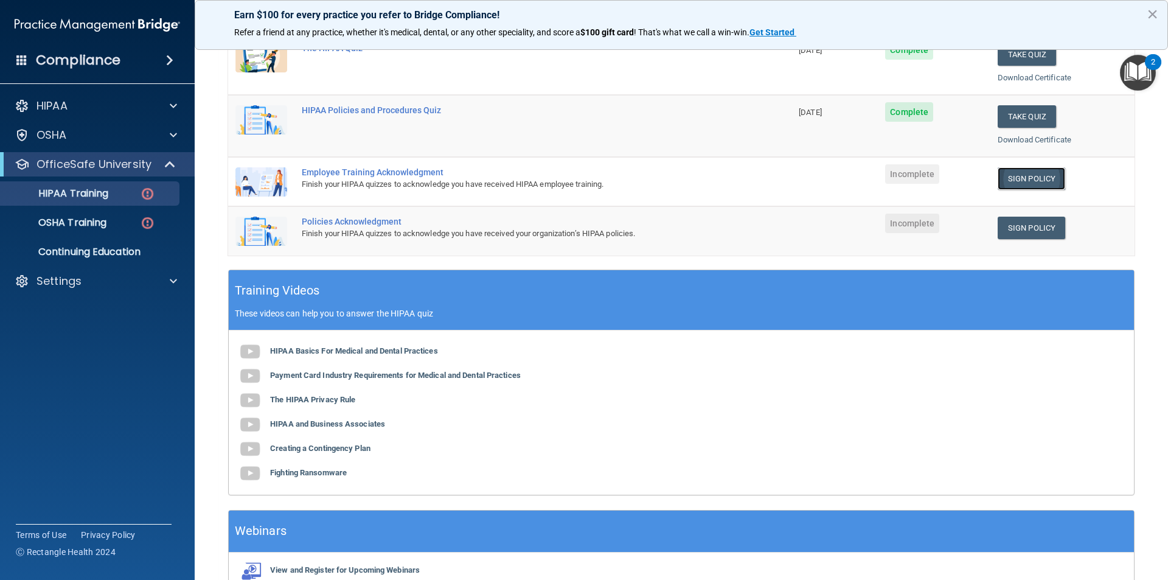
click at [1001, 181] on link "Sign Policy" at bounding box center [1032, 178] width 68 height 23
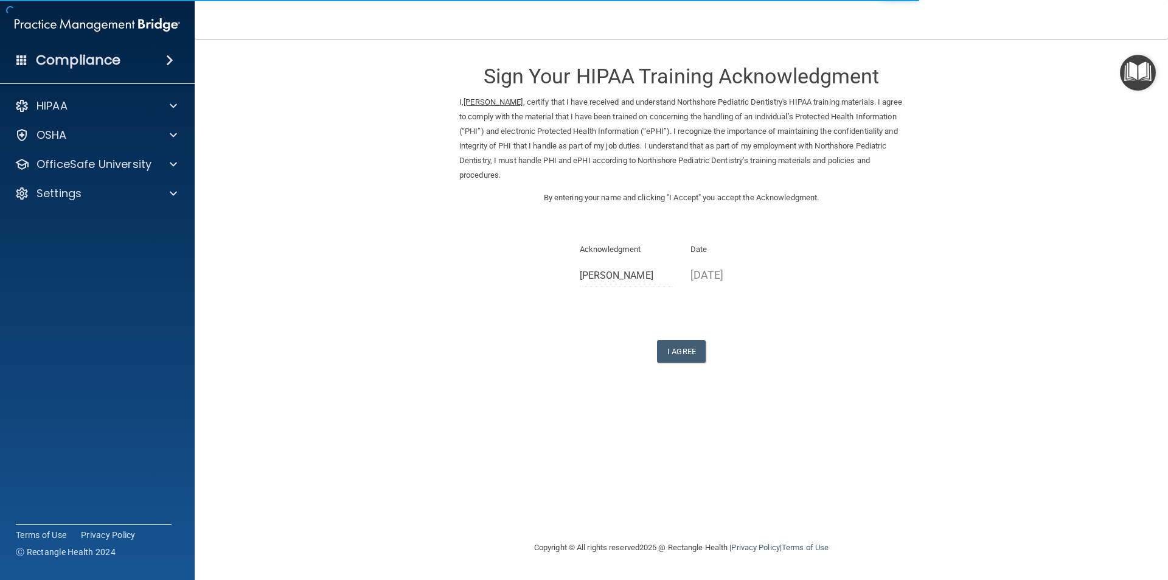
click at [680, 338] on div "Sign Your HIPAA Training Acknowledgment I, [PERSON_NAME] , certify that I have …" at bounding box center [681, 206] width 444 height 311
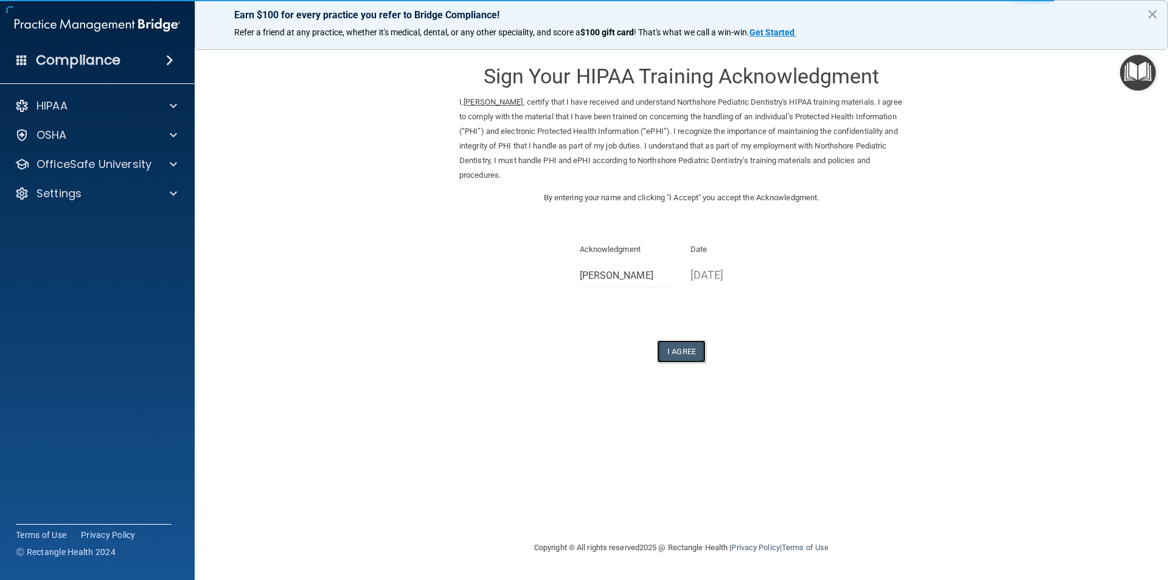
click at [689, 350] on button "I Agree" at bounding box center [681, 351] width 49 height 23
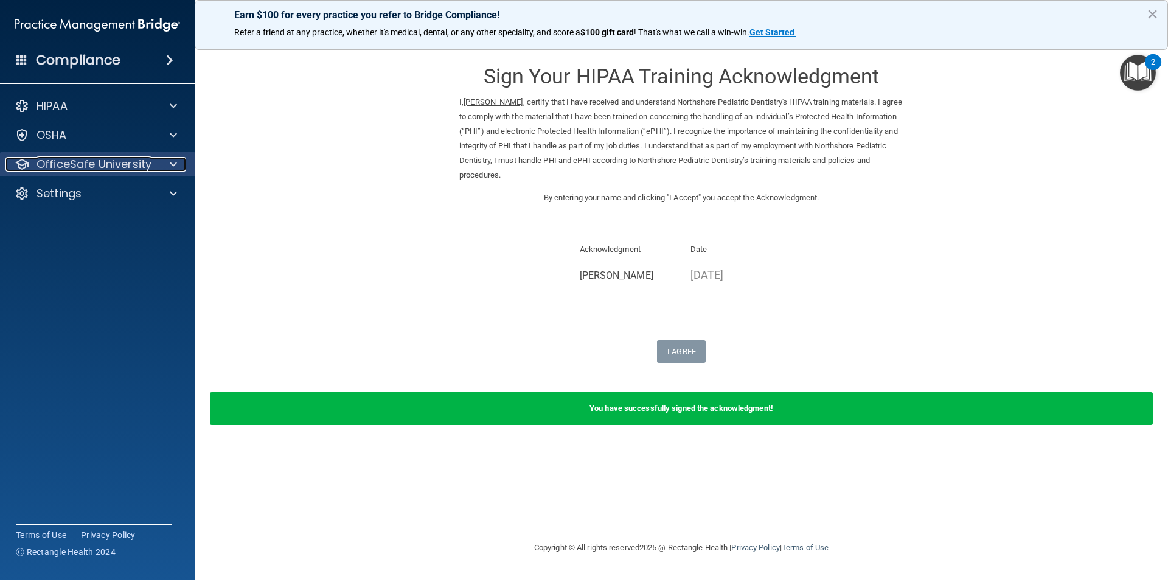
click at [164, 162] on div at bounding box center [171, 164] width 30 height 15
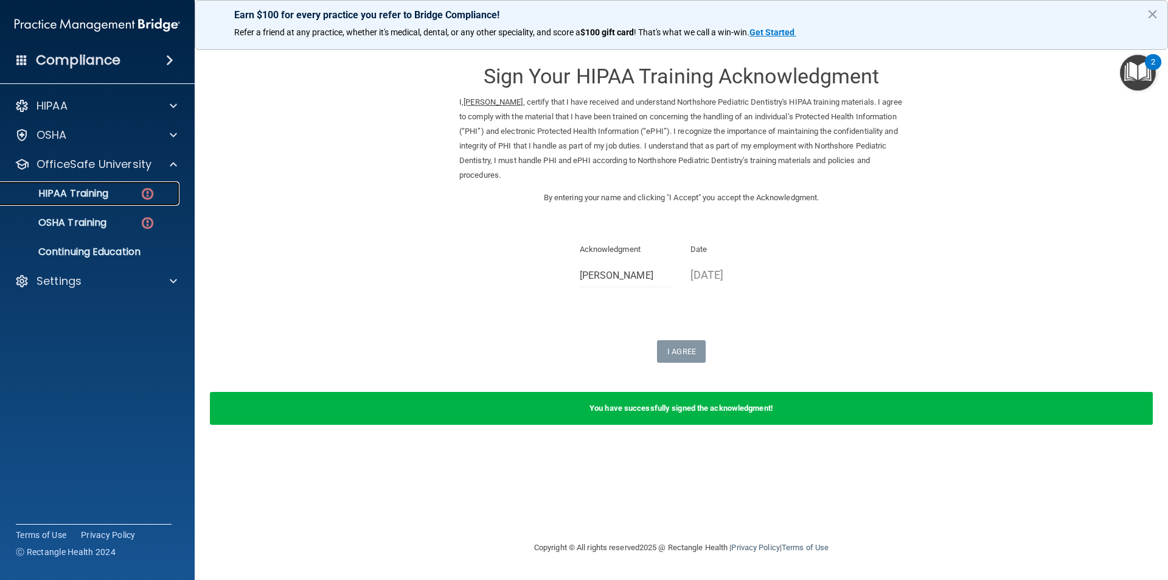
click at [155, 193] on div "HIPAA Training" at bounding box center [91, 193] width 166 height 12
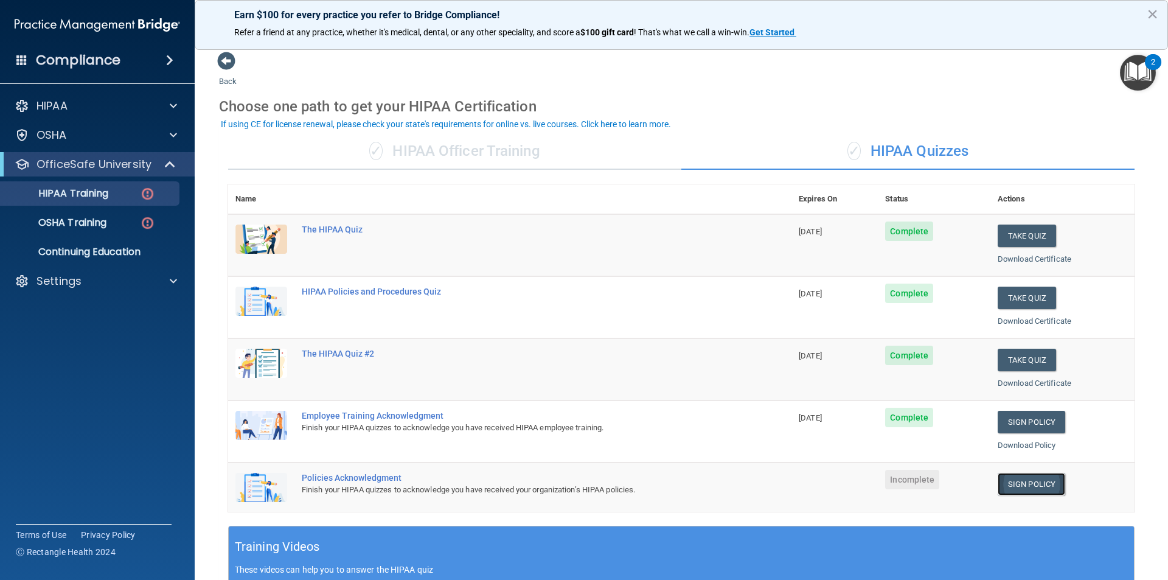
click at [1026, 482] on link "Sign Policy" at bounding box center [1032, 484] width 68 height 23
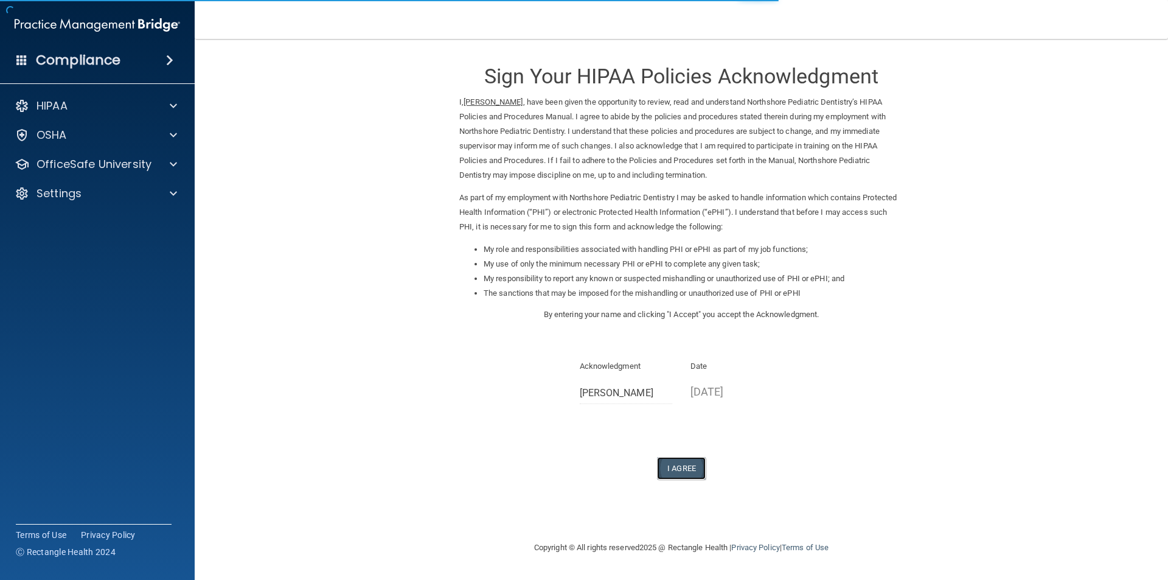
click at [696, 463] on button "I Agree" at bounding box center [681, 468] width 49 height 23
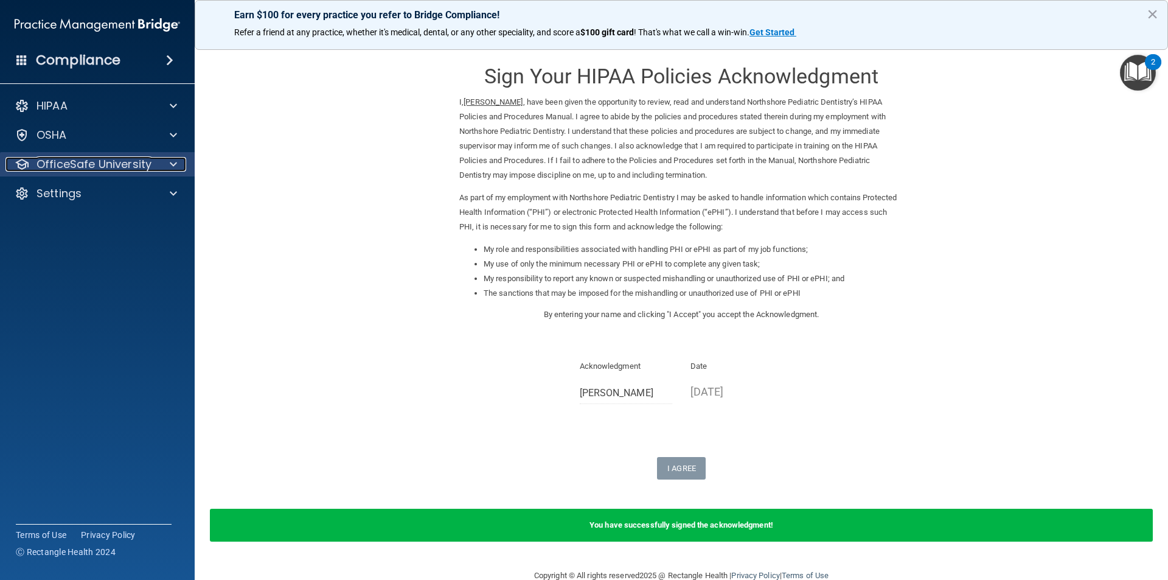
click at [166, 160] on div at bounding box center [171, 164] width 30 height 15
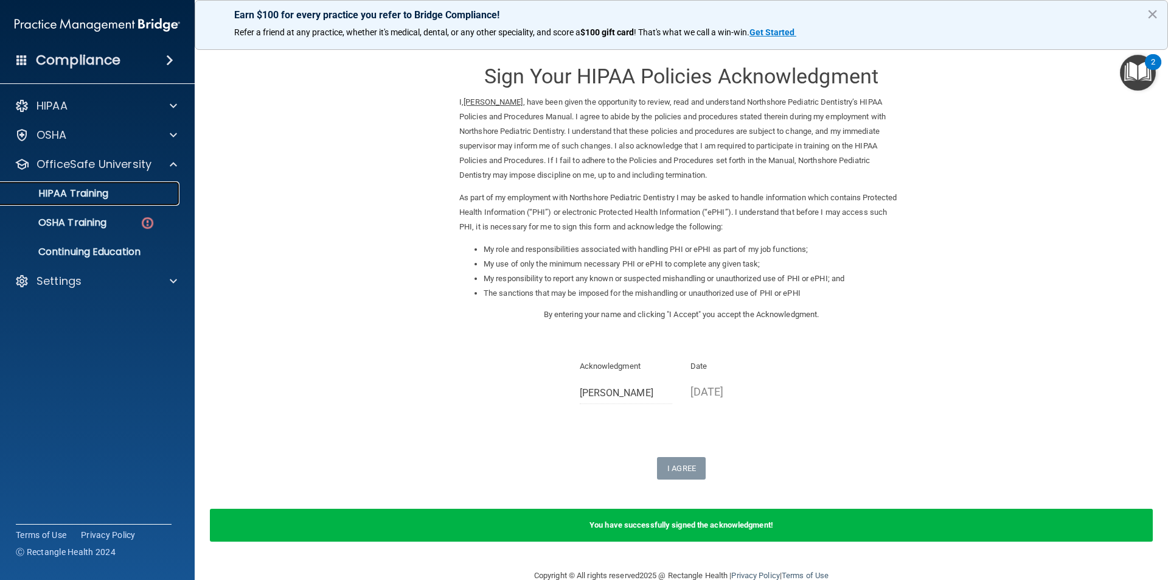
click at [102, 201] on link "HIPAA Training" at bounding box center [84, 193] width 192 height 24
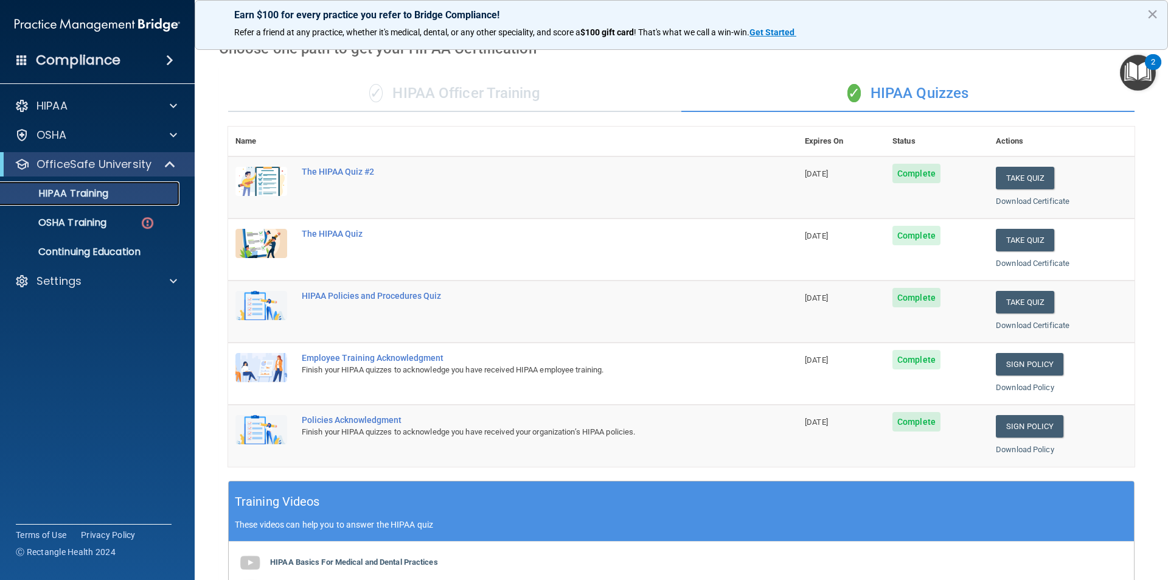
scroll to position [32, 0]
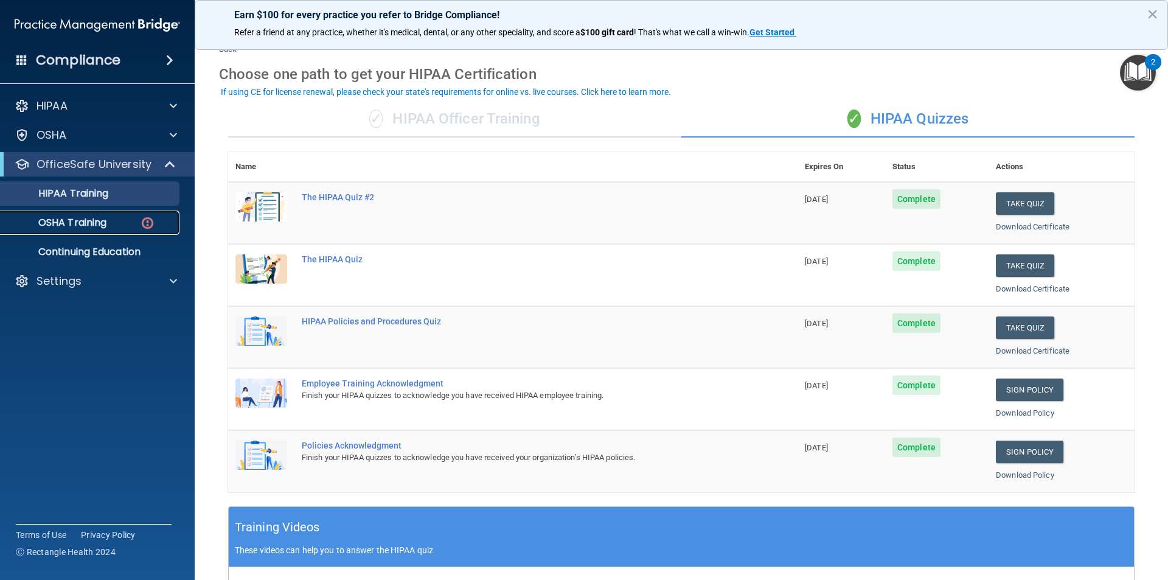
click at [106, 234] on link "OSHA Training" at bounding box center [84, 222] width 192 height 24
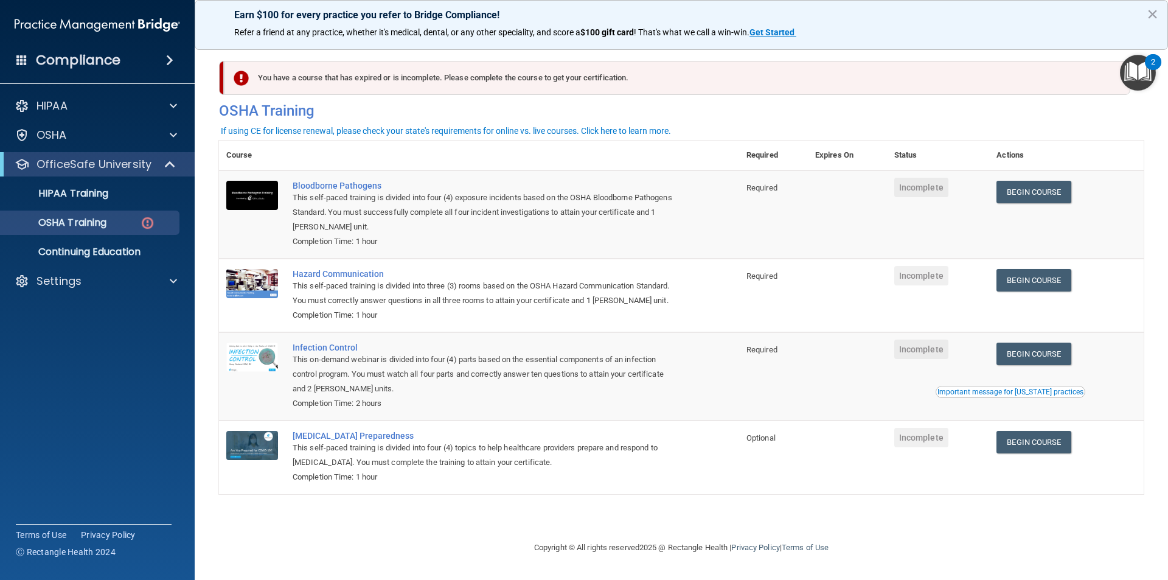
click at [1146, 76] on img "Open Resource Center, 2 new notifications" at bounding box center [1138, 73] width 36 height 36
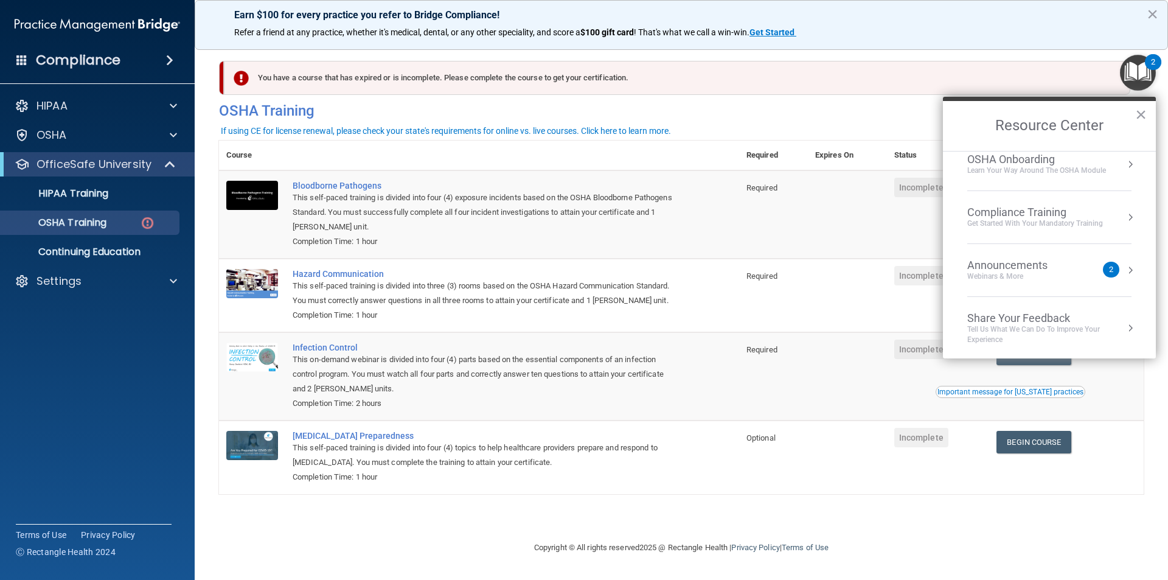
scroll to position [68, 0]
click at [1122, 258] on div "Announcements Webinars & More 2" at bounding box center [1049, 268] width 164 height 23
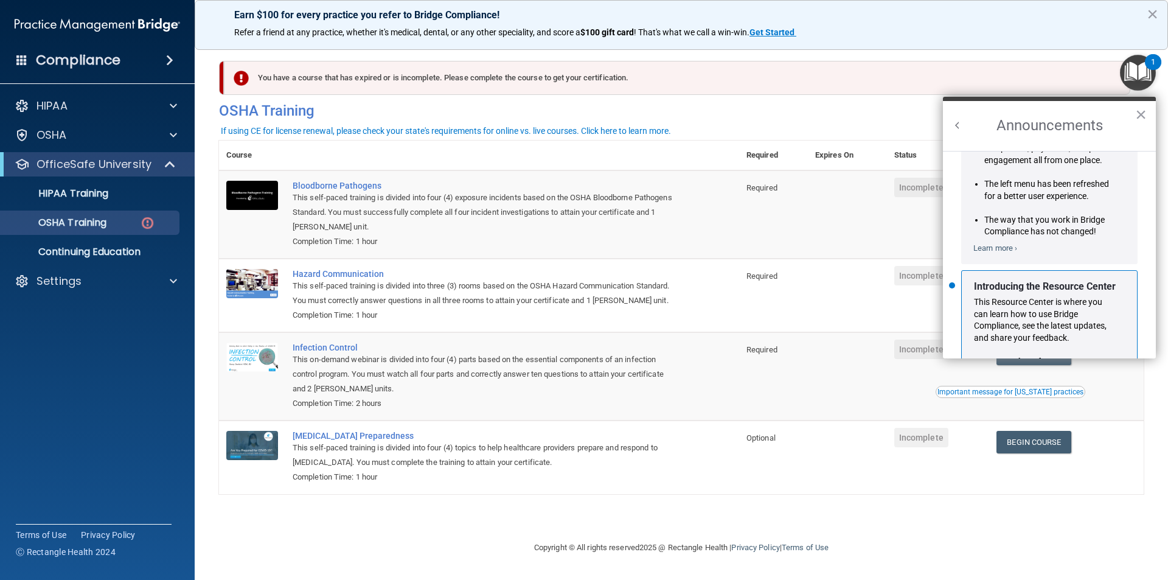
scroll to position [213, 0]
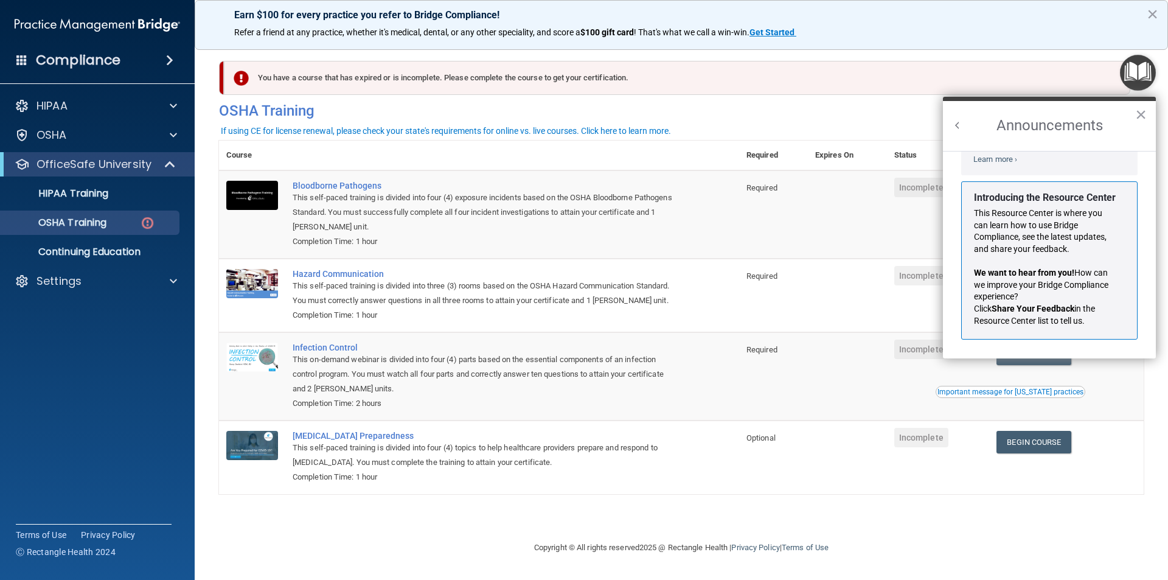
click at [1047, 200] on p "Introducing the Resource Center" at bounding box center [1045, 197] width 142 height 13
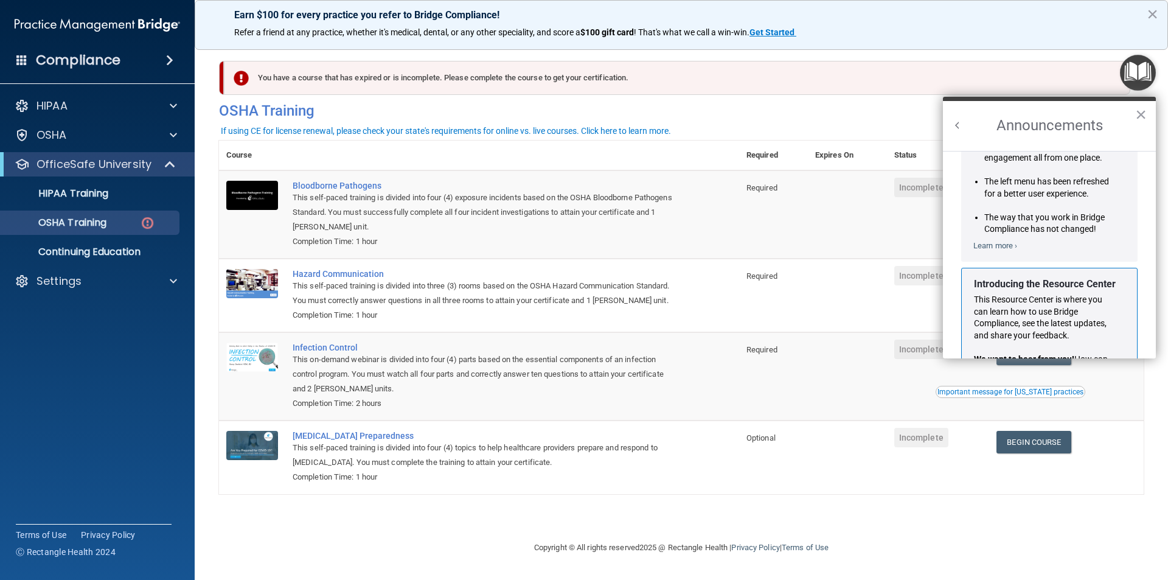
scroll to position [0, 0]
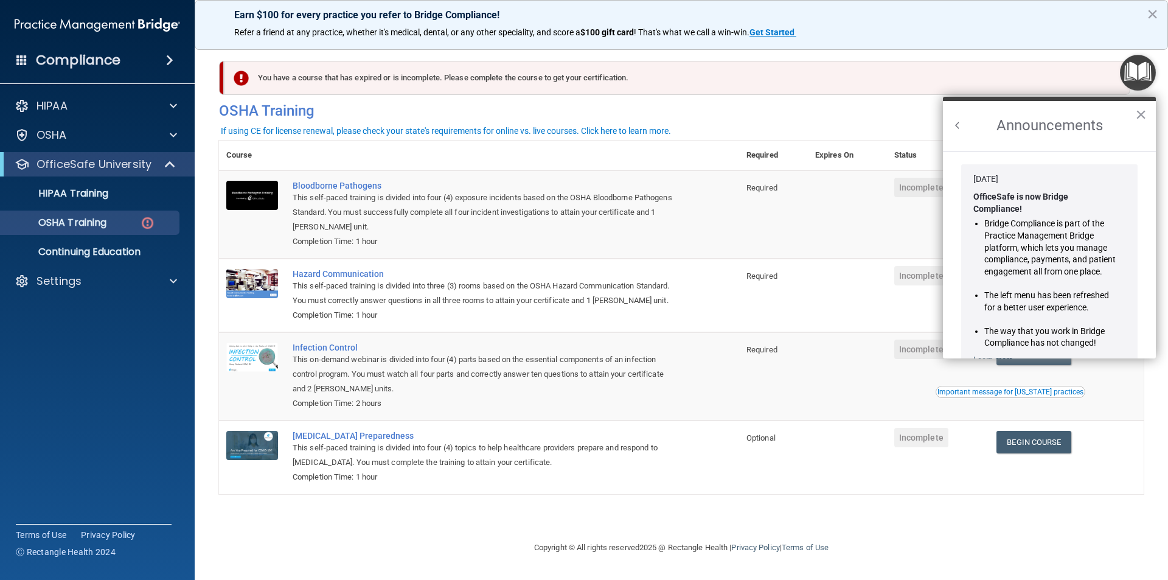
click at [1040, 193] on strong "OfficeSafe is now Bridge Compliance!" at bounding box center [1021, 203] width 97 height 22
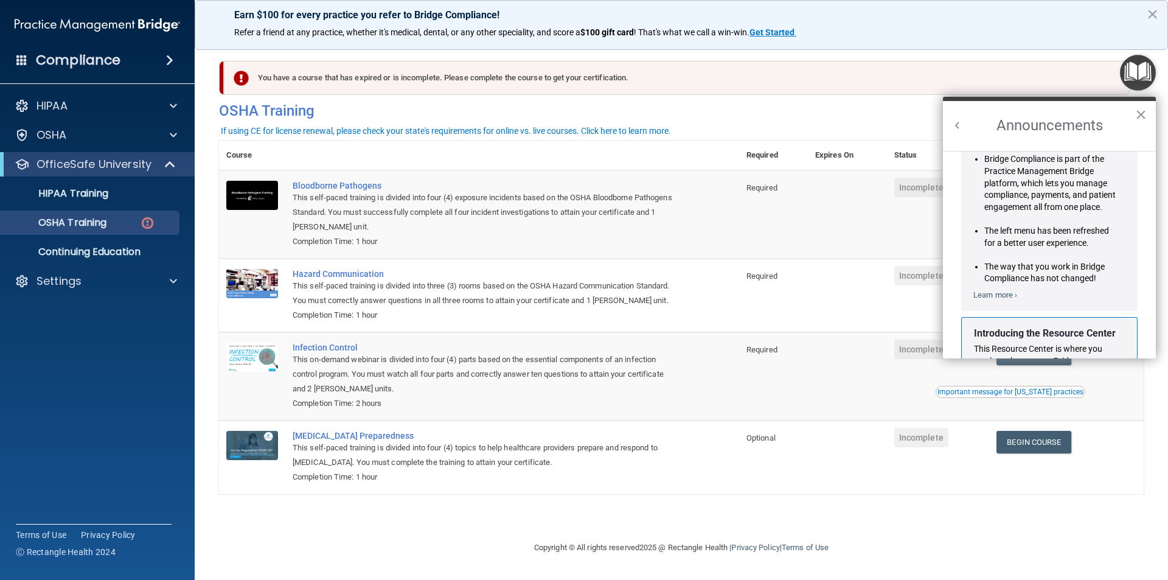
scroll to position [182, 0]
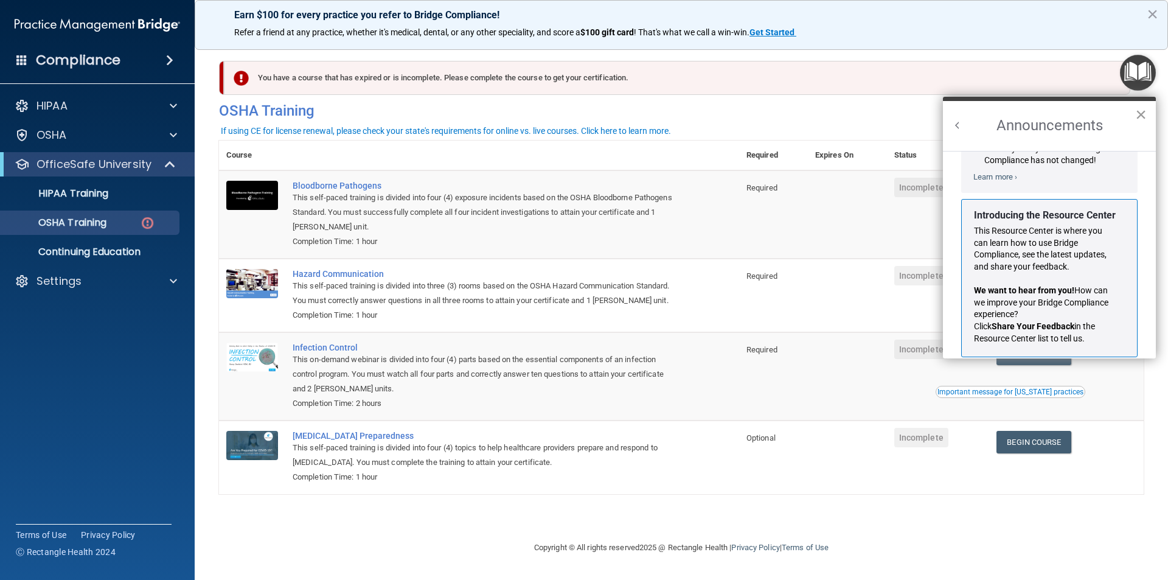
click at [1140, 118] on button "×" at bounding box center [1141, 114] width 12 height 19
